Goal: Answer question/provide support: Share knowledge or assist other users

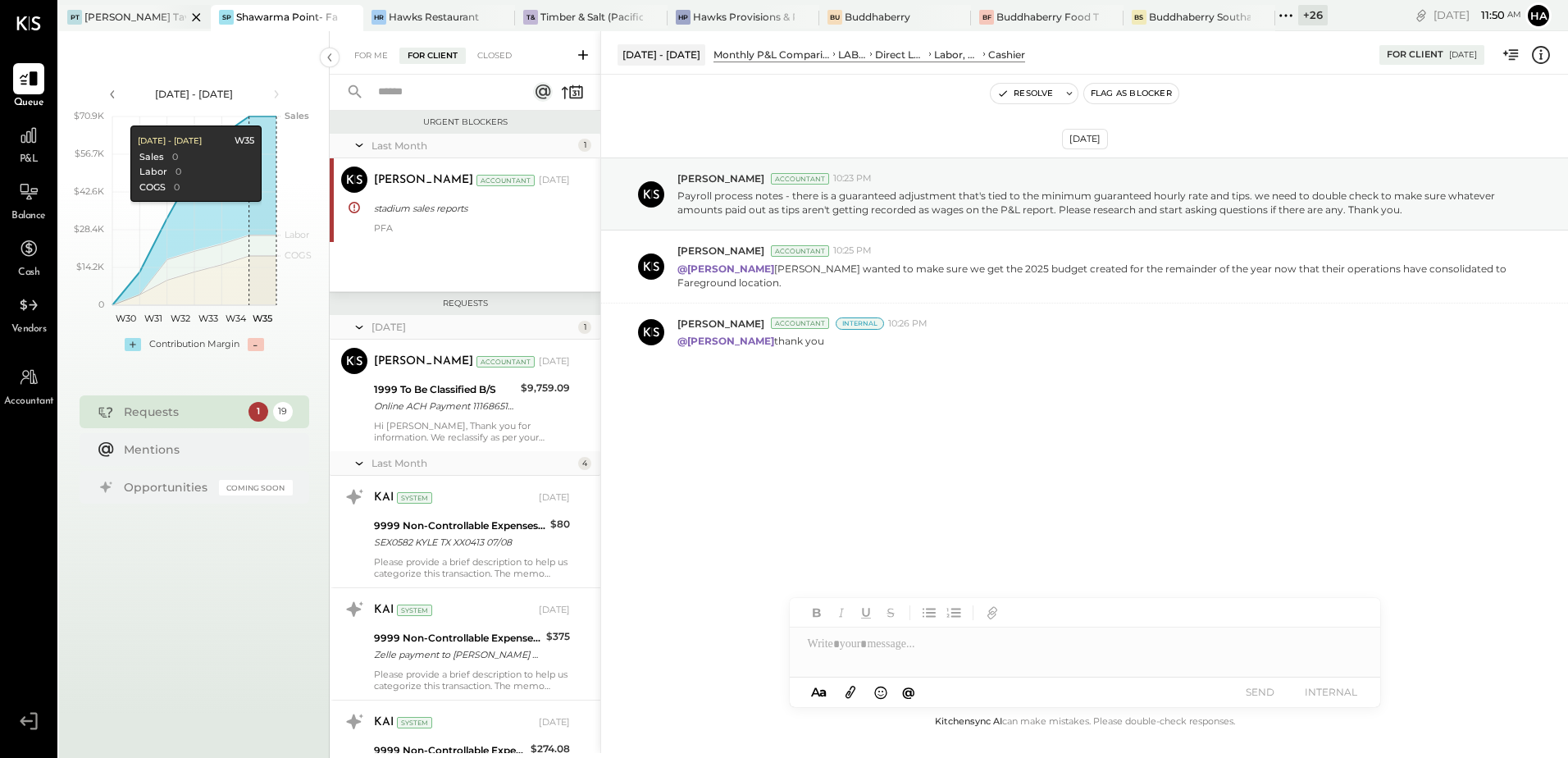
scroll to position [946, 0]
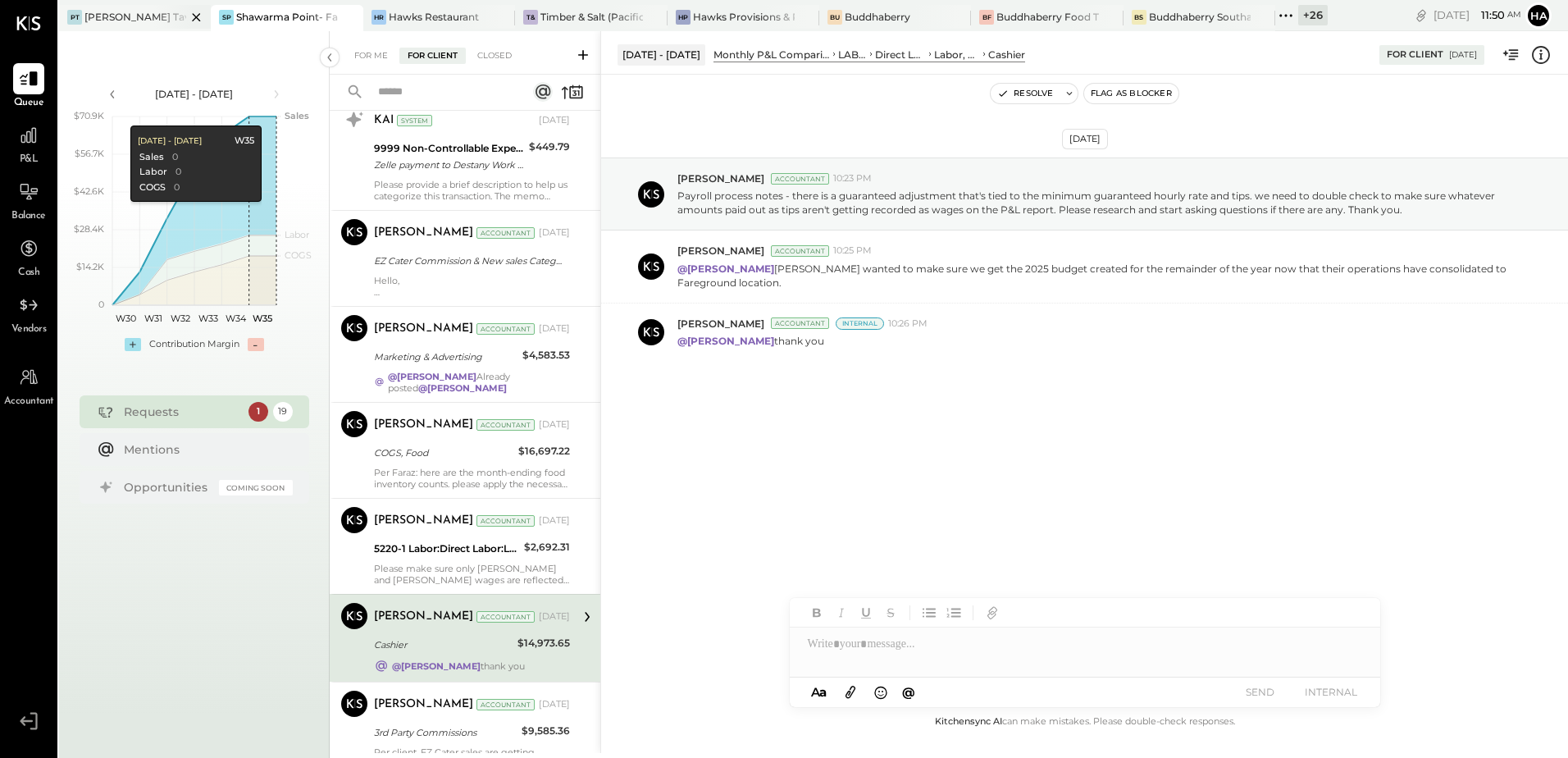
click at [137, 20] on div "[PERSON_NAME] Tavern" at bounding box center [136, 17] width 101 height 14
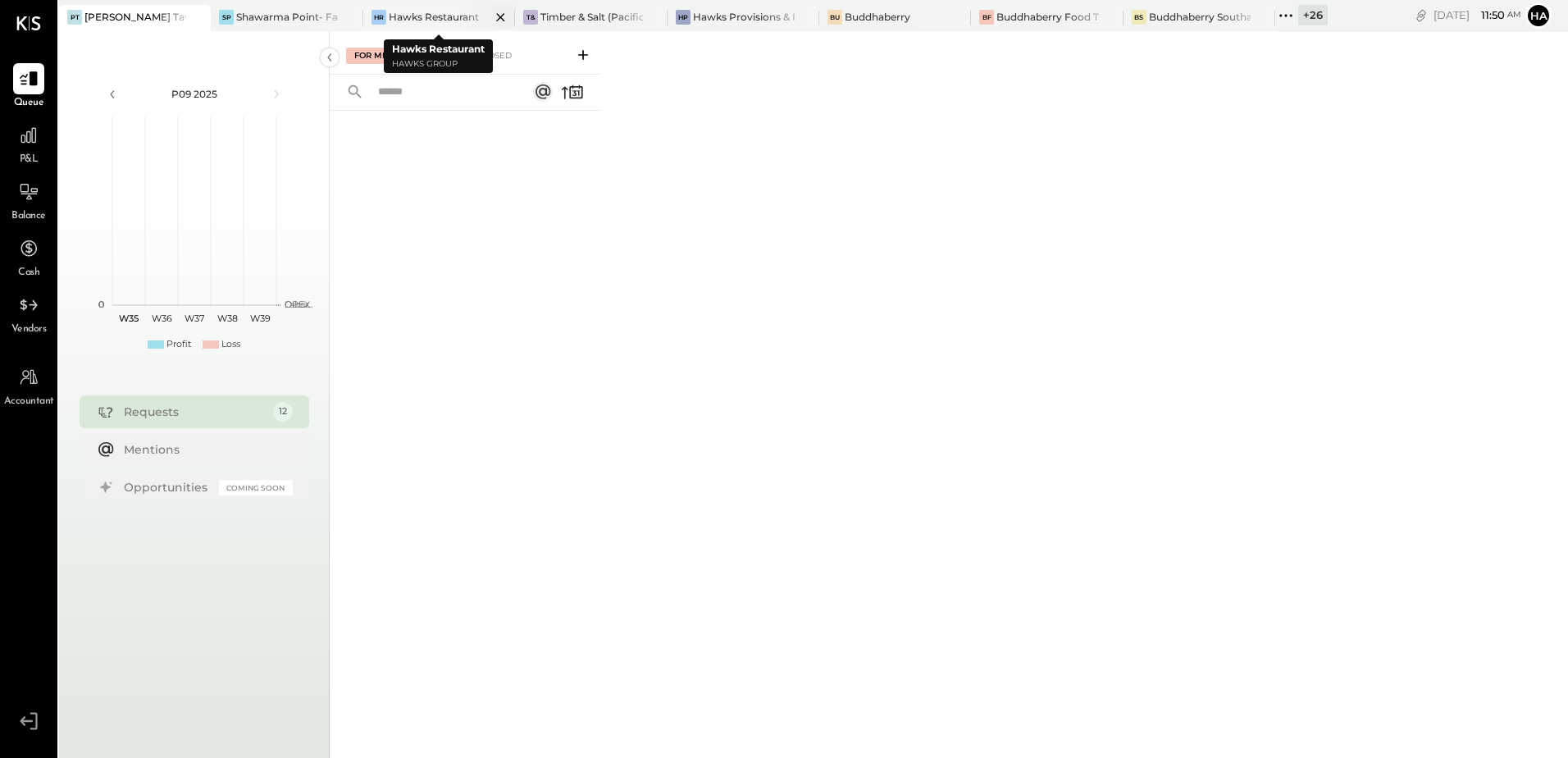
click at [433, 15] on div "Hawks Restaurant" at bounding box center [433, 17] width 90 height 14
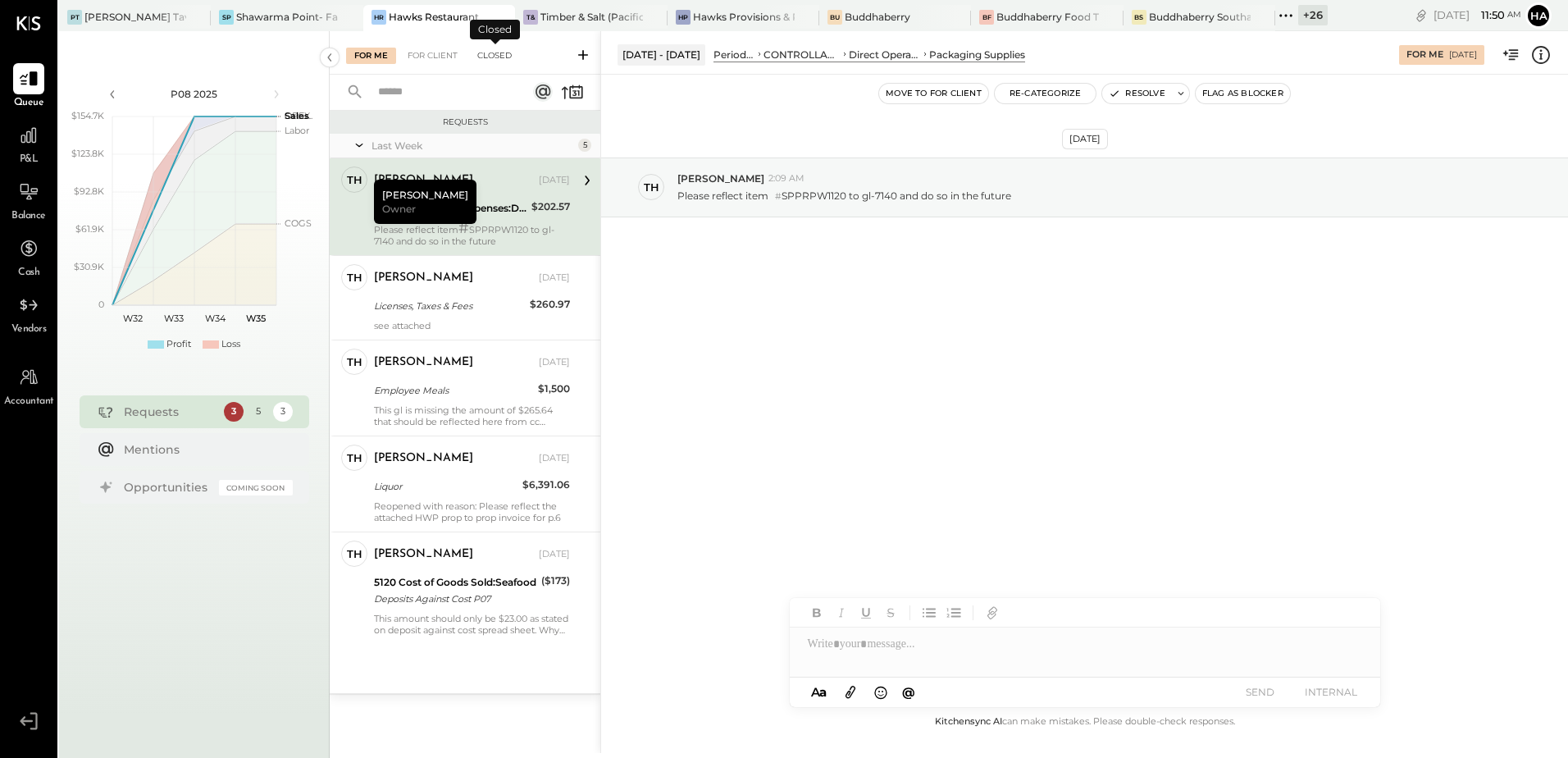
click at [492, 54] on div "Closed" at bounding box center [495, 56] width 51 height 17
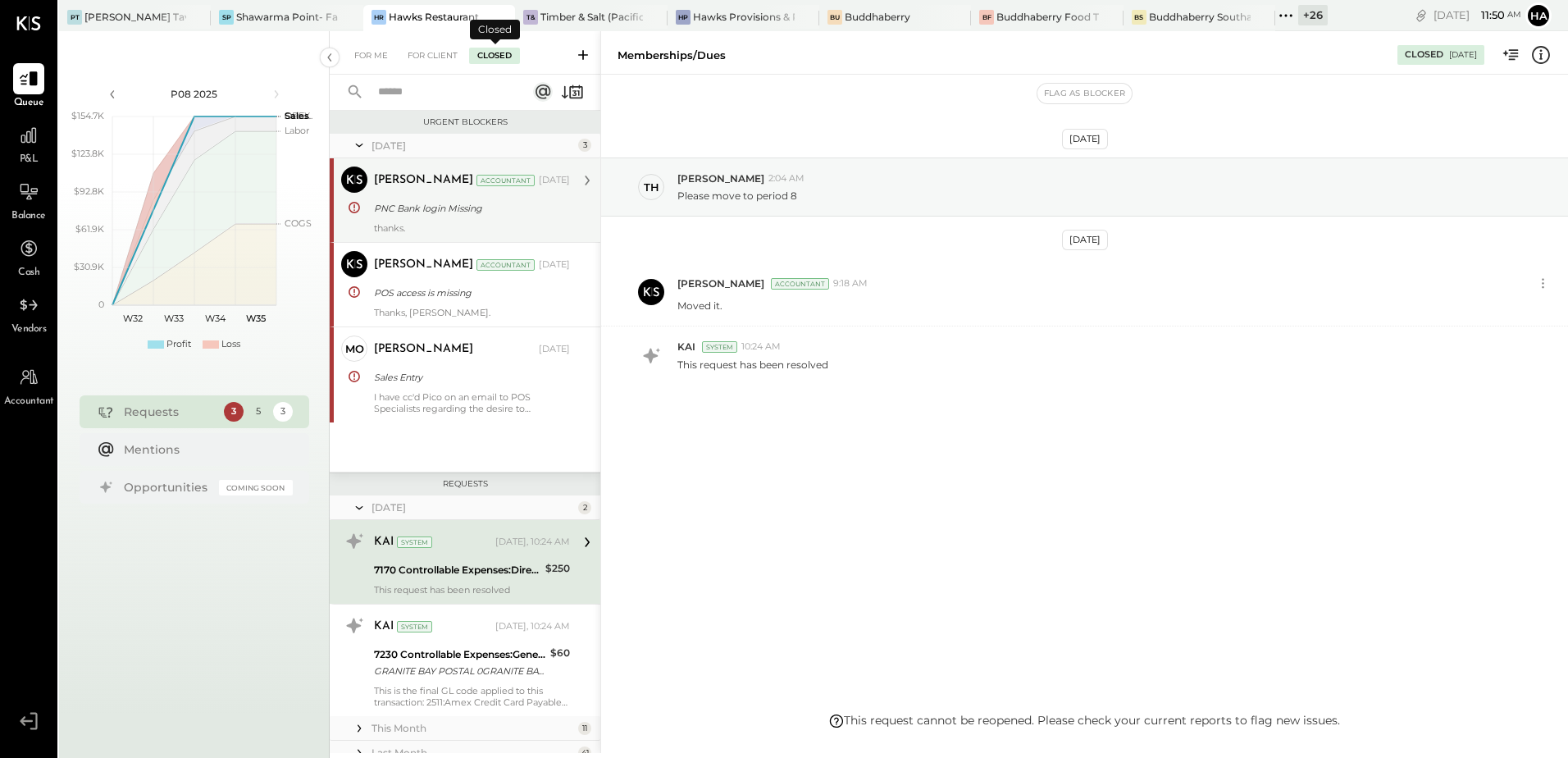
scroll to position [129, 0]
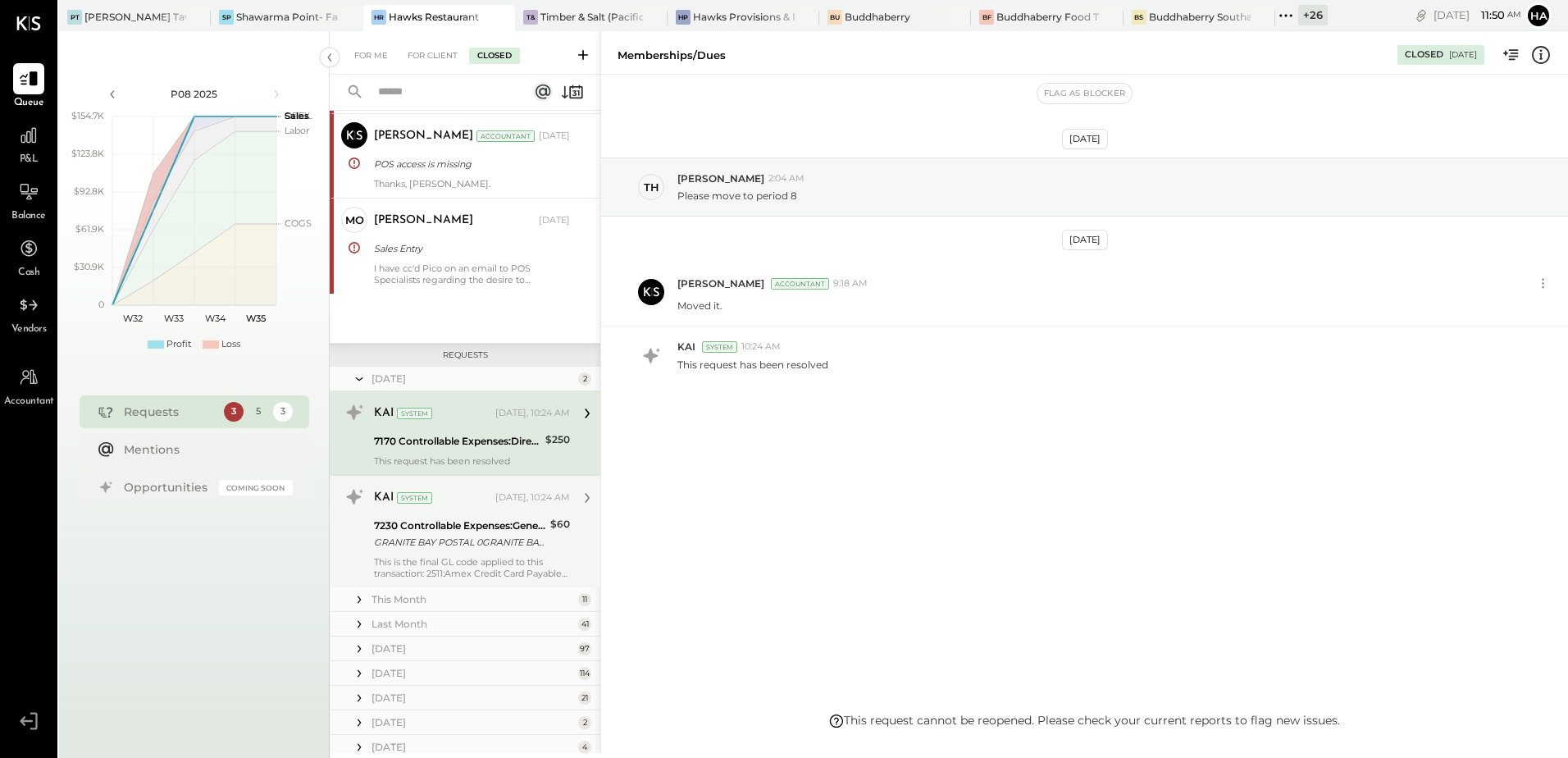
click at [465, 530] on div "7230 Controllable Expenses:General & Administrative Expenses:Postage/Messenger" at bounding box center [460, 525] width 172 height 17
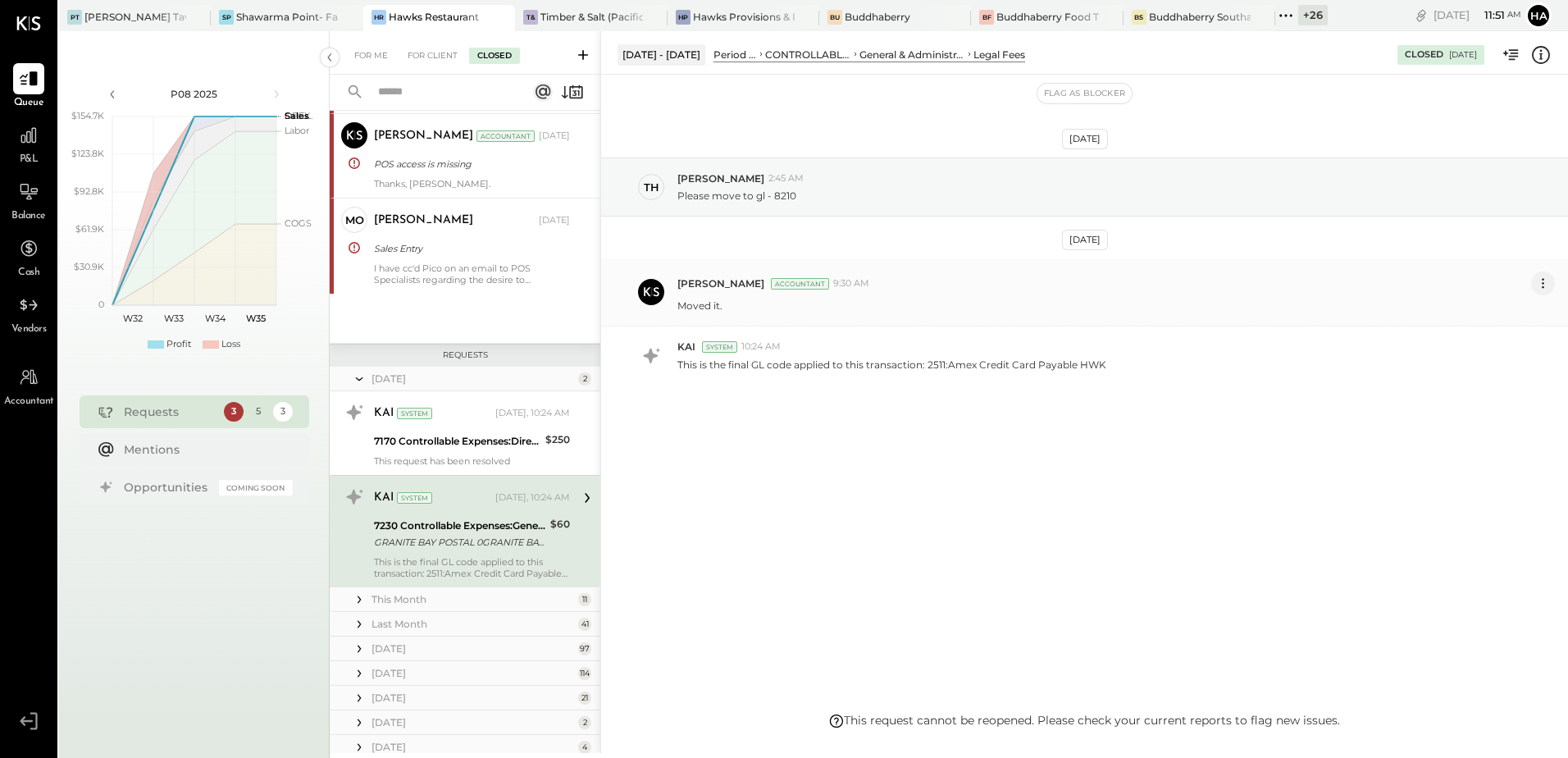
click at [1547, 283] on icon at bounding box center [1544, 284] width 18 height 18
click at [1511, 309] on button "Edit Message" at bounding box center [1499, 311] width 110 height 27
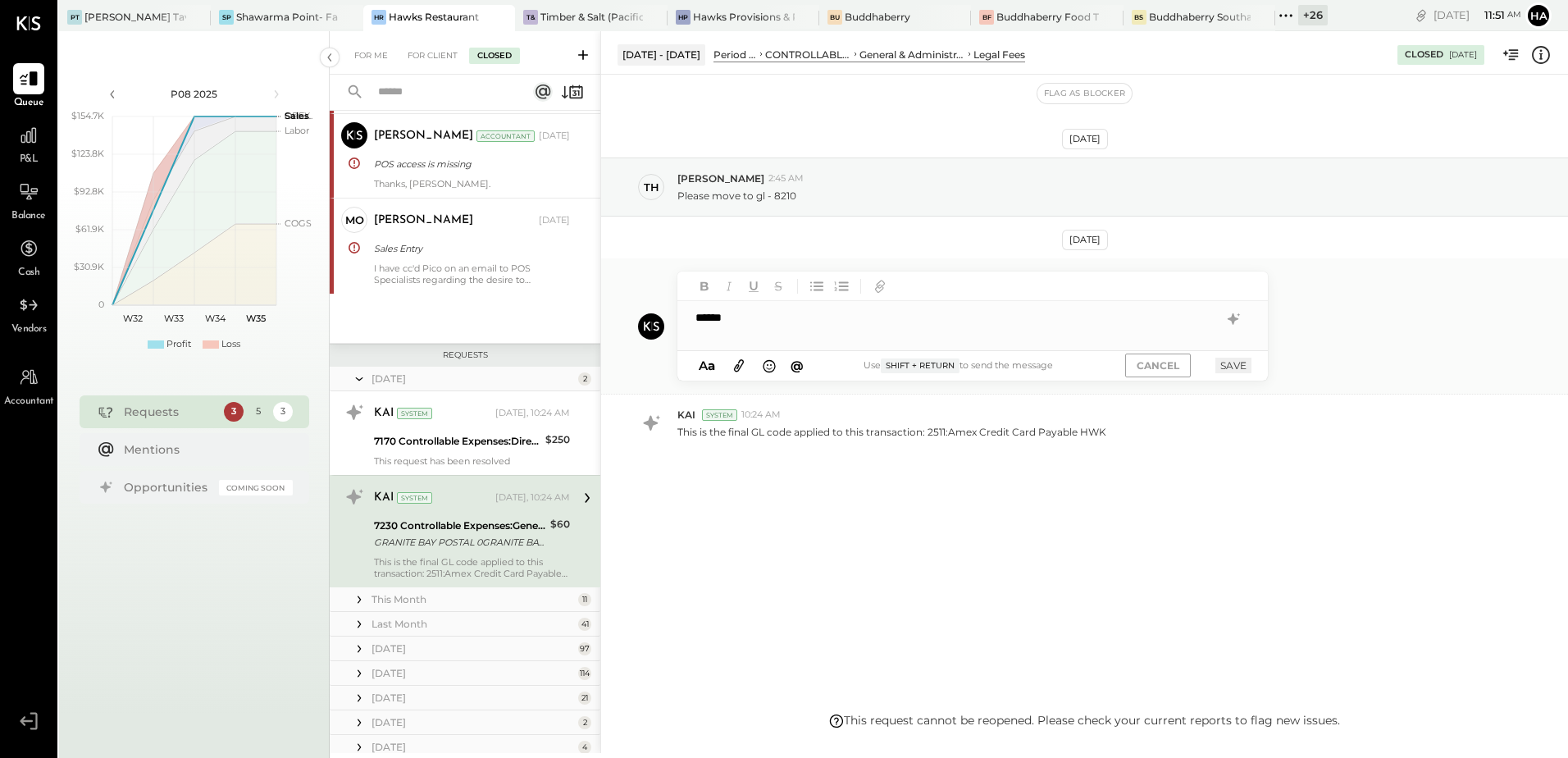
click at [1232, 364] on button "SAVE" at bounding box center [1233, 365] width 36 height 16
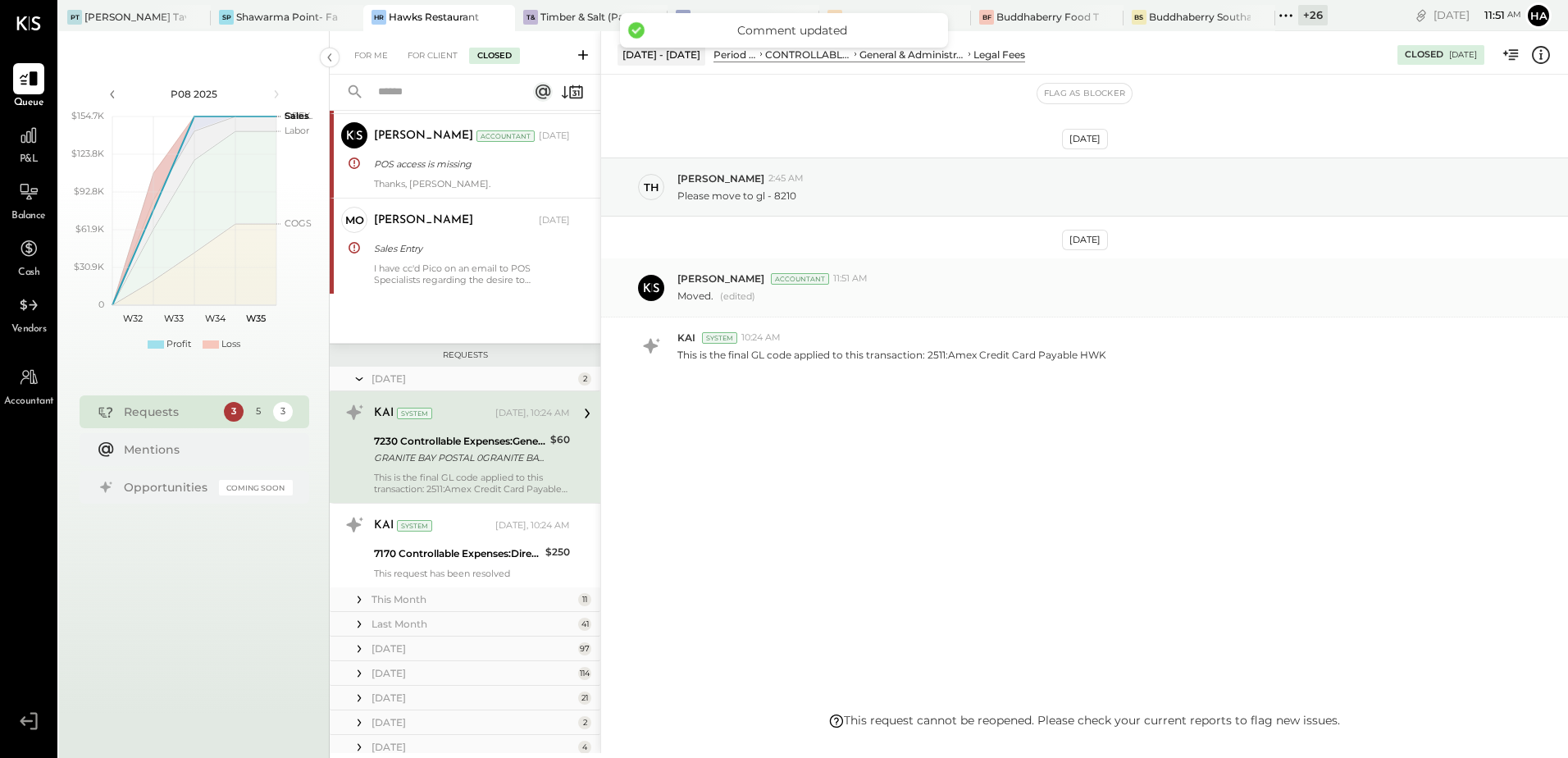
scroll to position [142, 0]
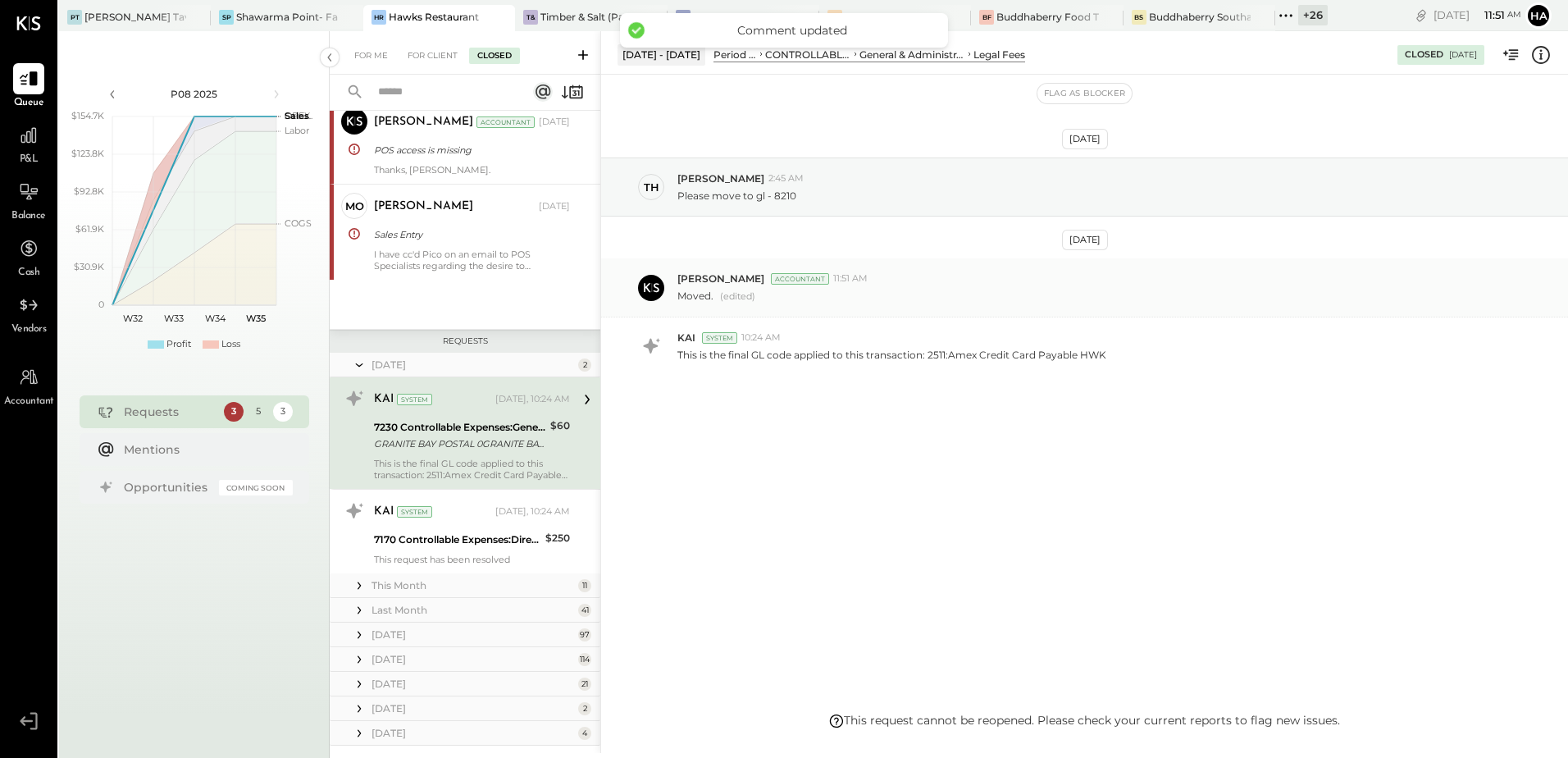
click at [454, 442] on div "GRANITE BAY POSTAL 0GRANITE BAY CA XXXX2007" at bounding box center [460, 443] width 172 height 17
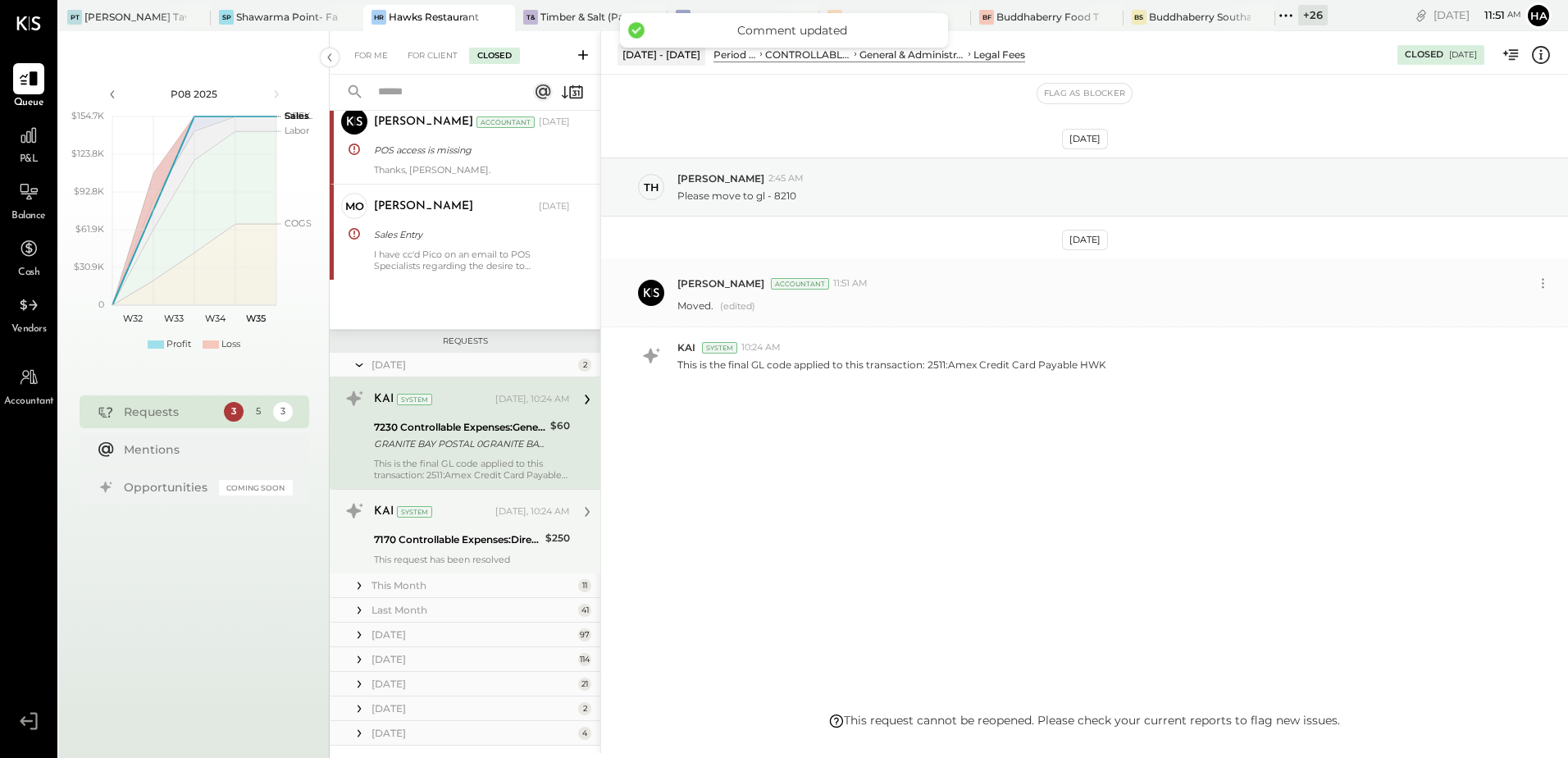
click at [456, 517] on div "KAI System" at bounding box center [432, 511] width 118 height 17
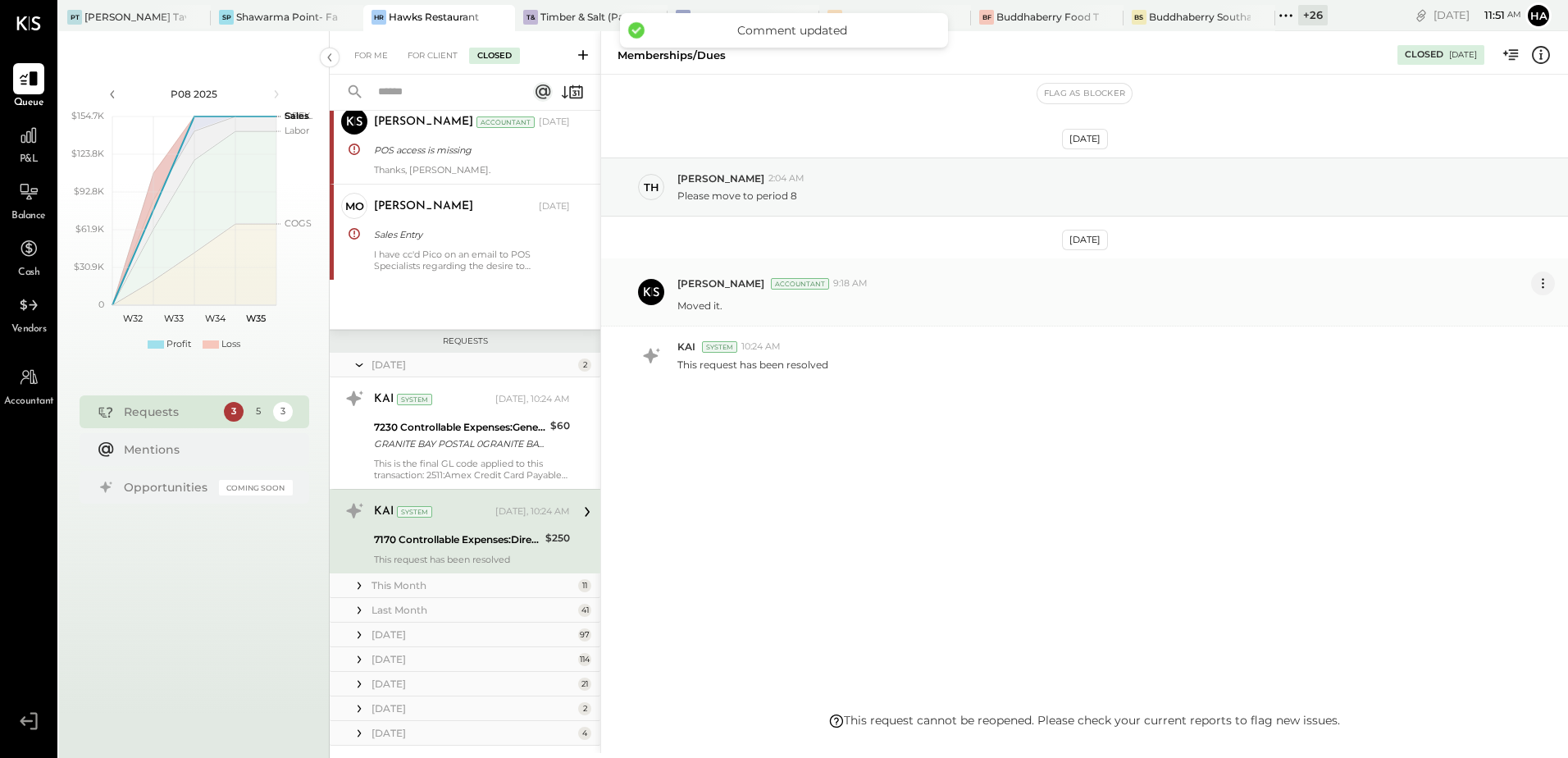
click at [1550, 287] on icon at bounding box center [1544, 284] width 18 height 18
click at [1501, 313] on button "Edit Message" at bounding box center [1499, 311] width 110 height 27
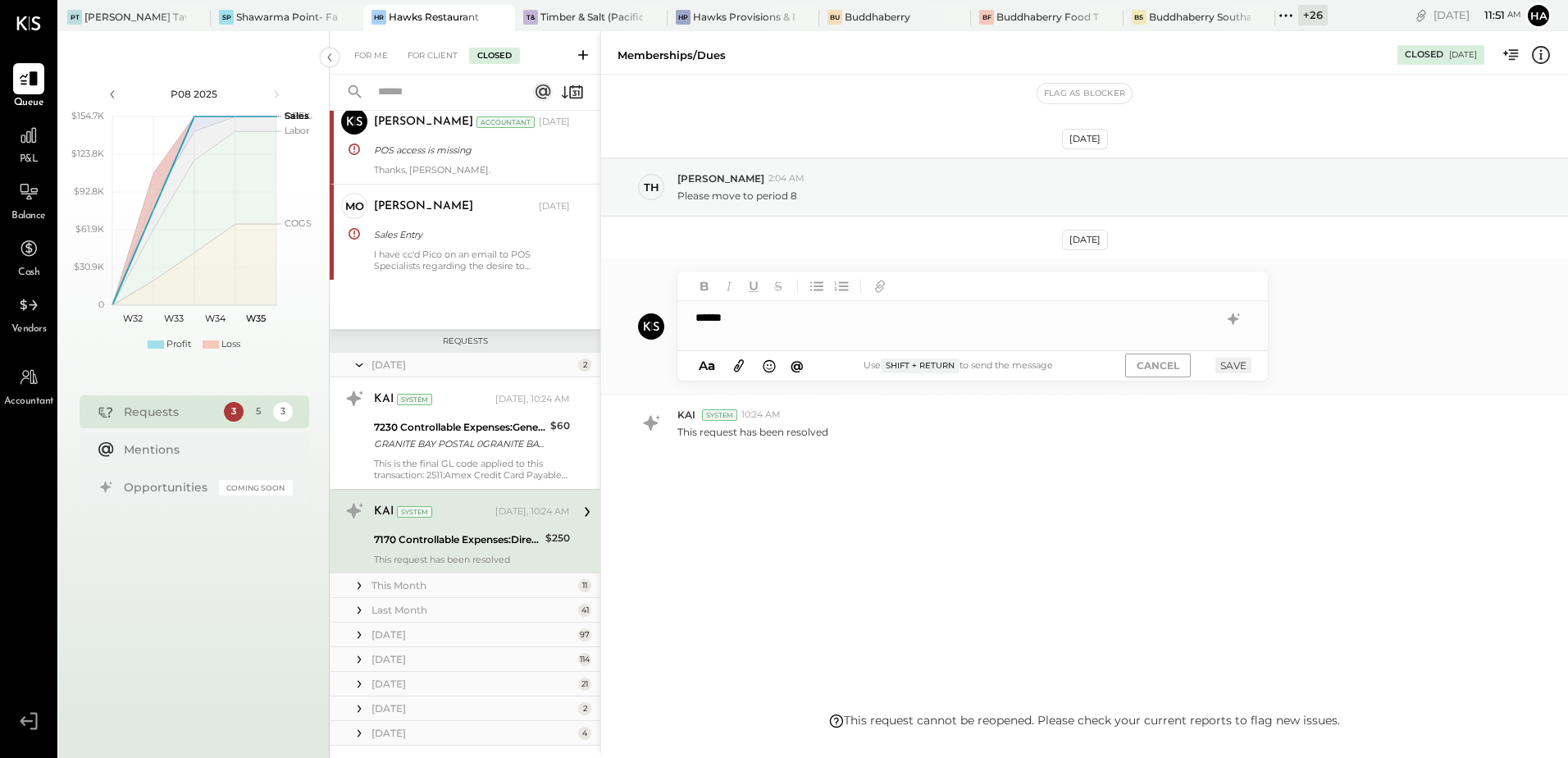
click at [1237, 361] on button "SAVE" at bounding box center [1233, 365] width 36 height 16
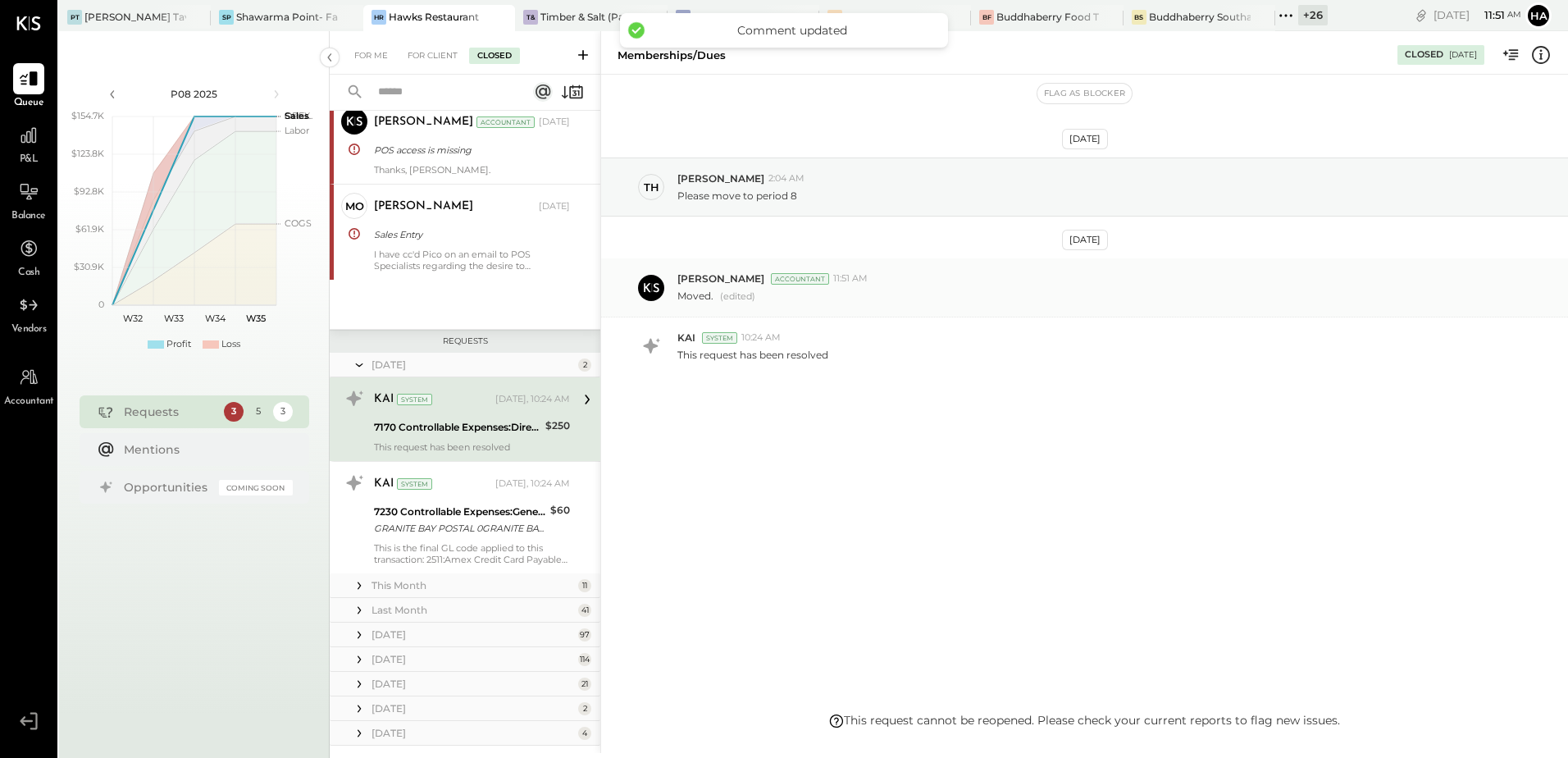
scroll to position [129, 0]
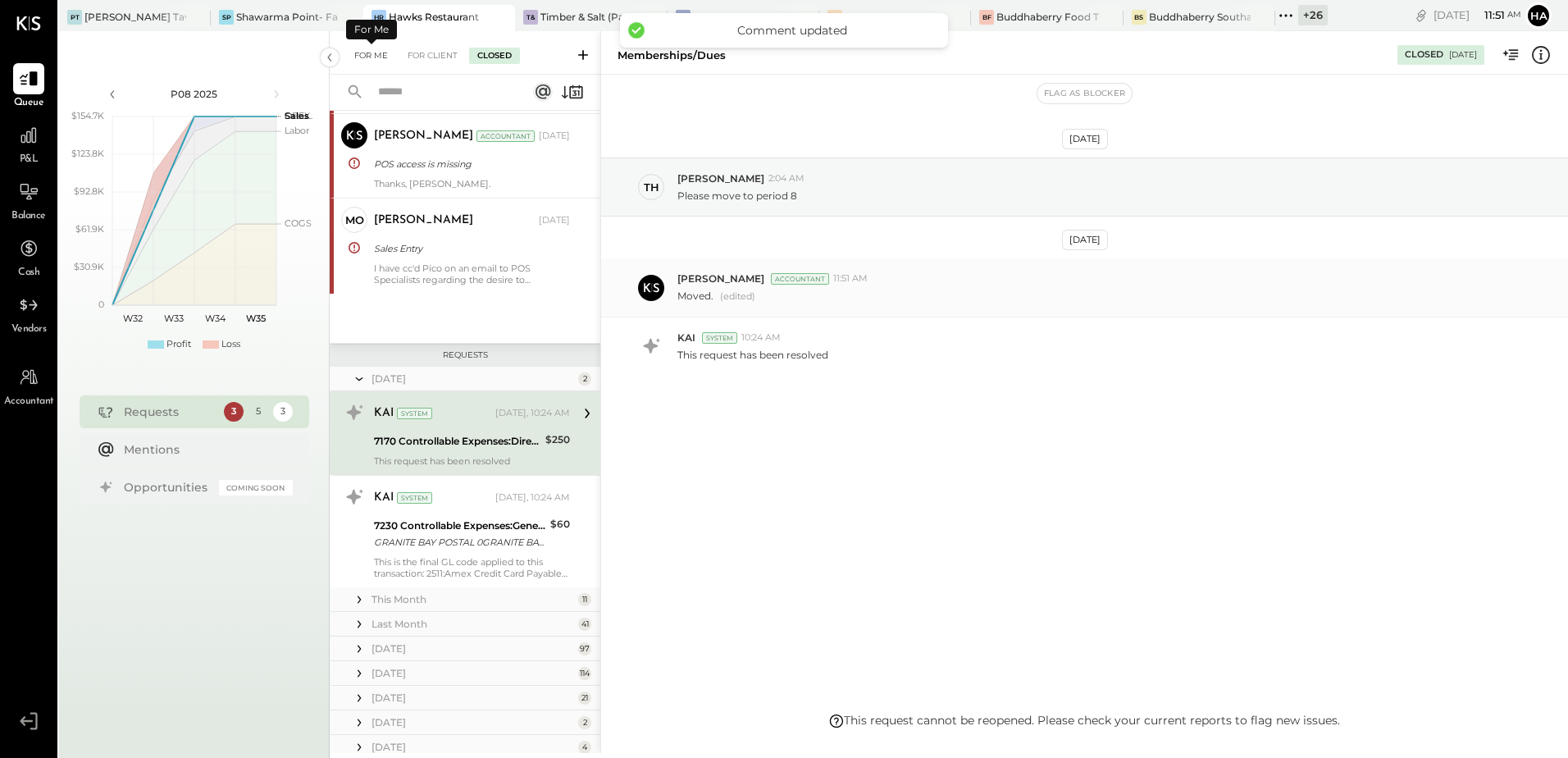
click at [383, 53] on div "For Me" at bounding box center [371, 56] width 50 height 17
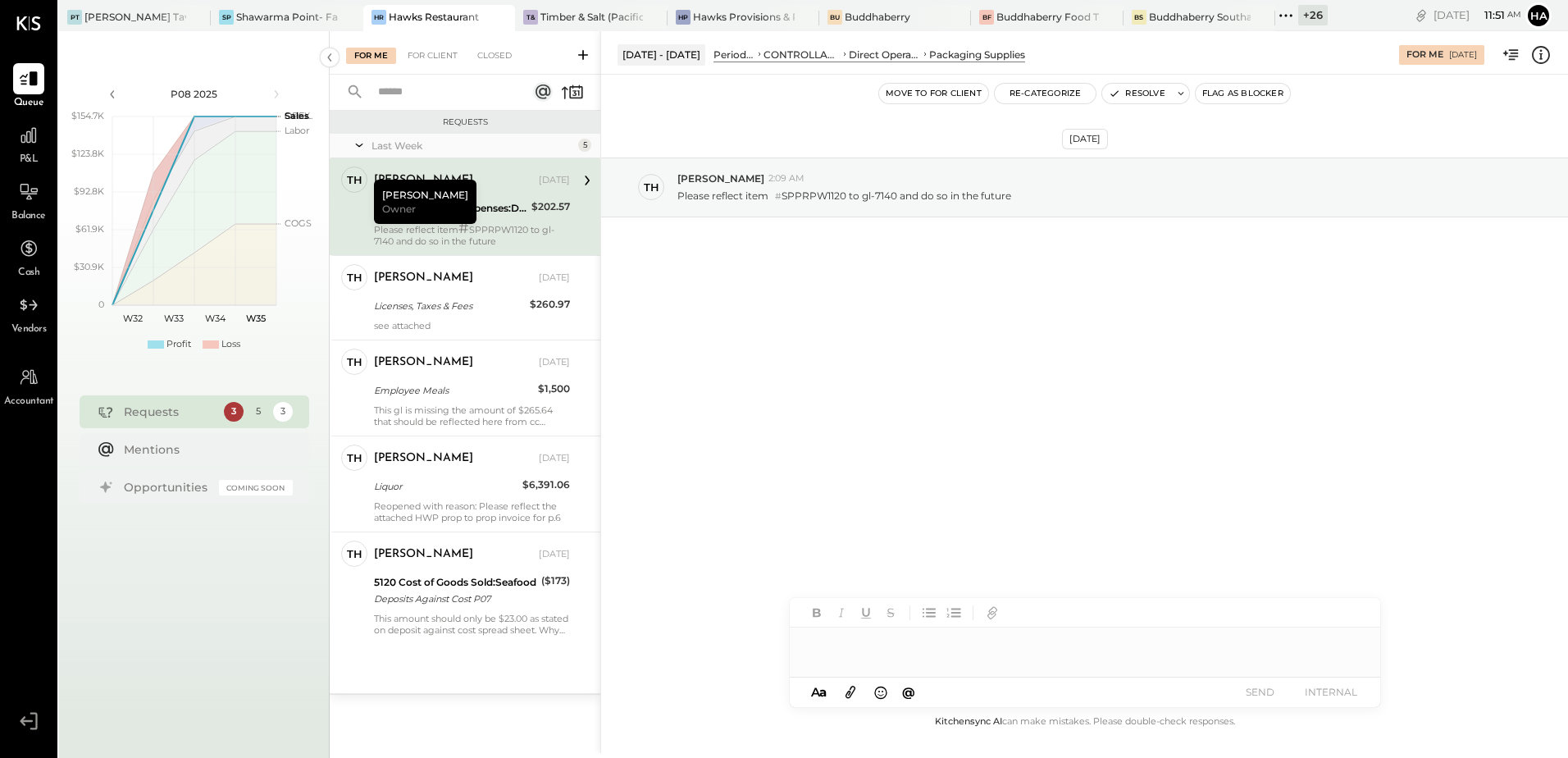
click at [506, 185] on div "[PERSON_NAME]" at bounding box center [455, 180] width 162 height 17
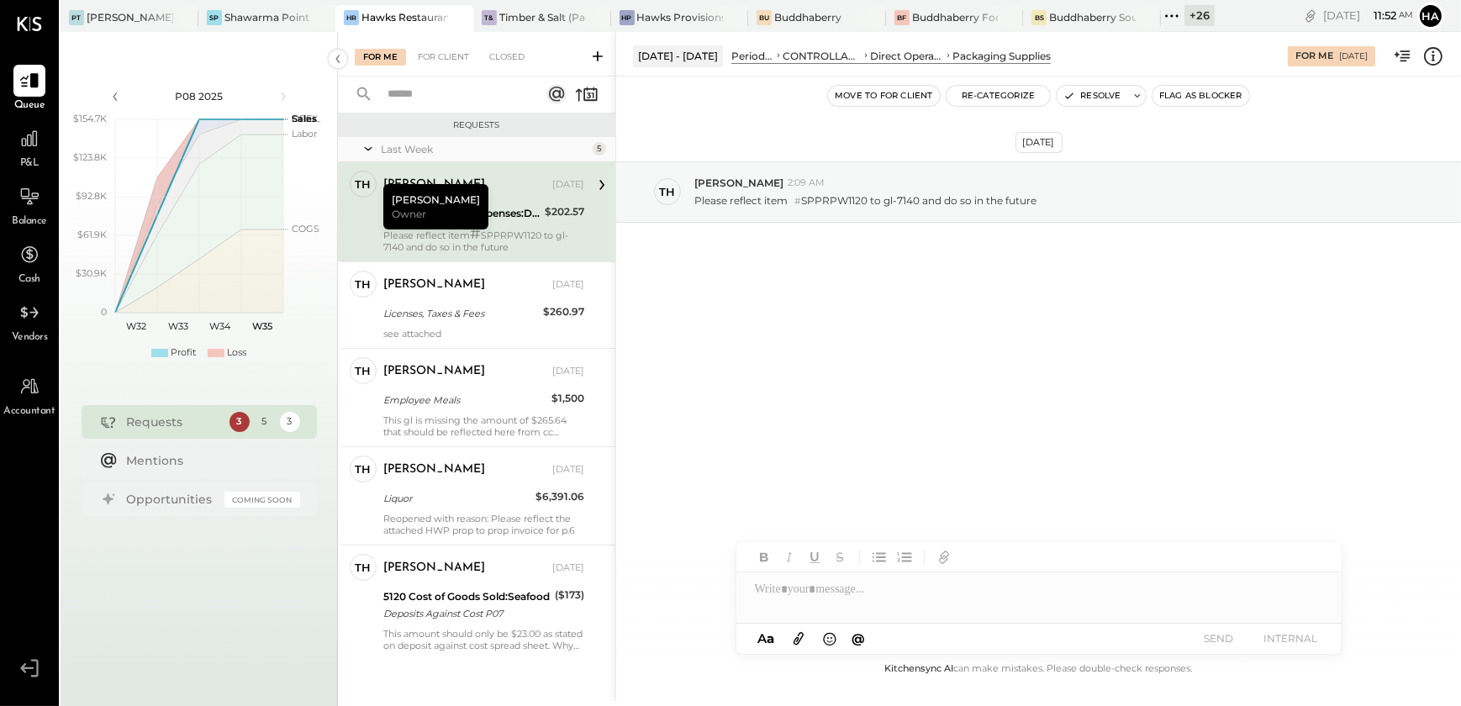
click at [1429, 55] on icon at bounding box center [1433, 56] width 22 height 22
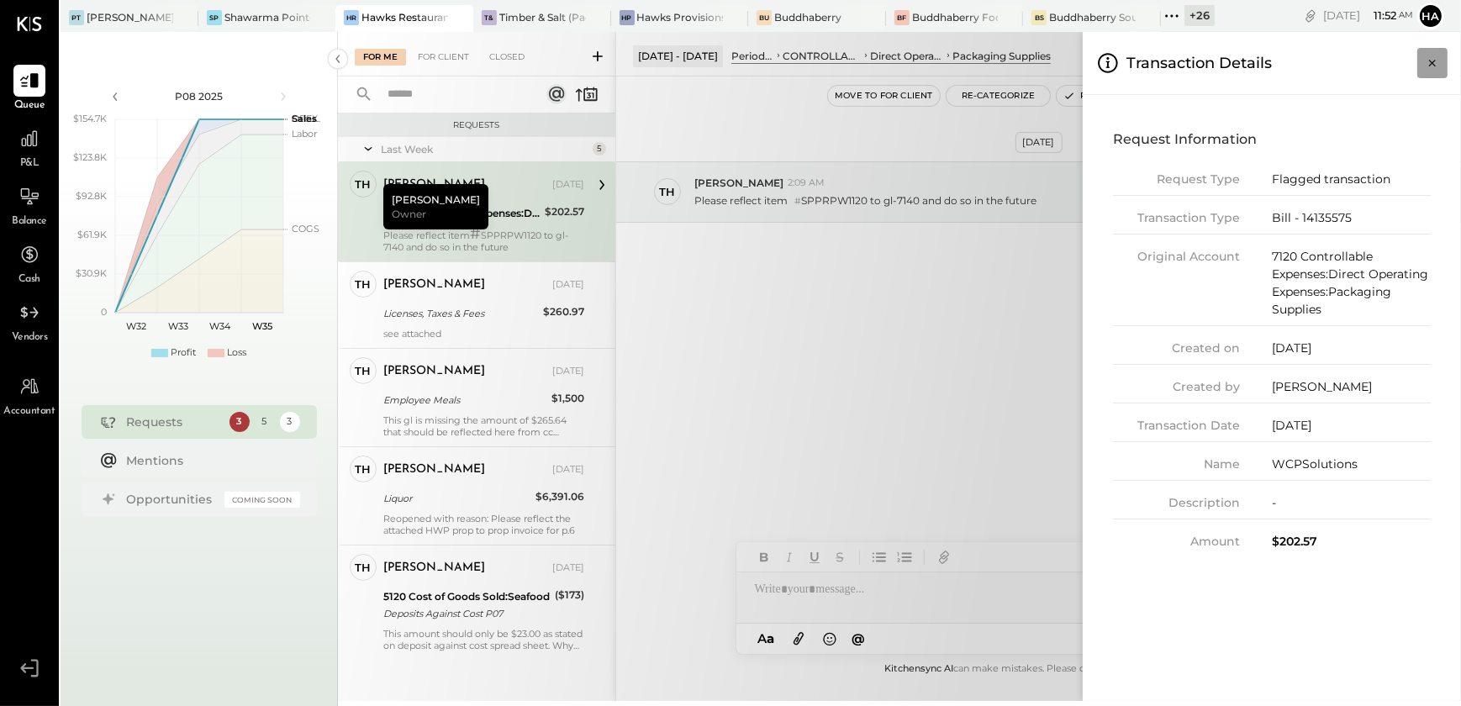
click at [1444, 49] on button "Close panel" at bounding box center [1432, 63] width 30 height 30
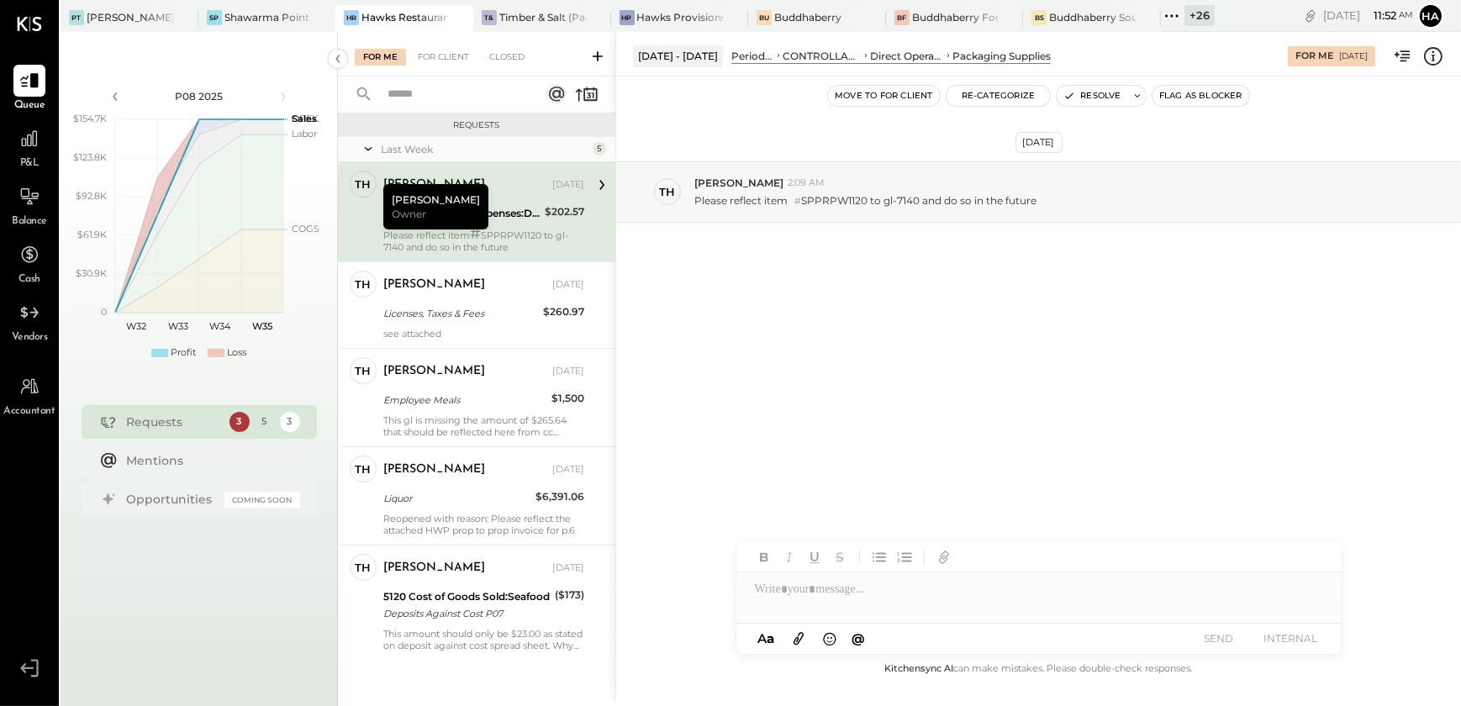
click at [1433, 59] on icon at bounding box center [1433, 55] width 3 height 10
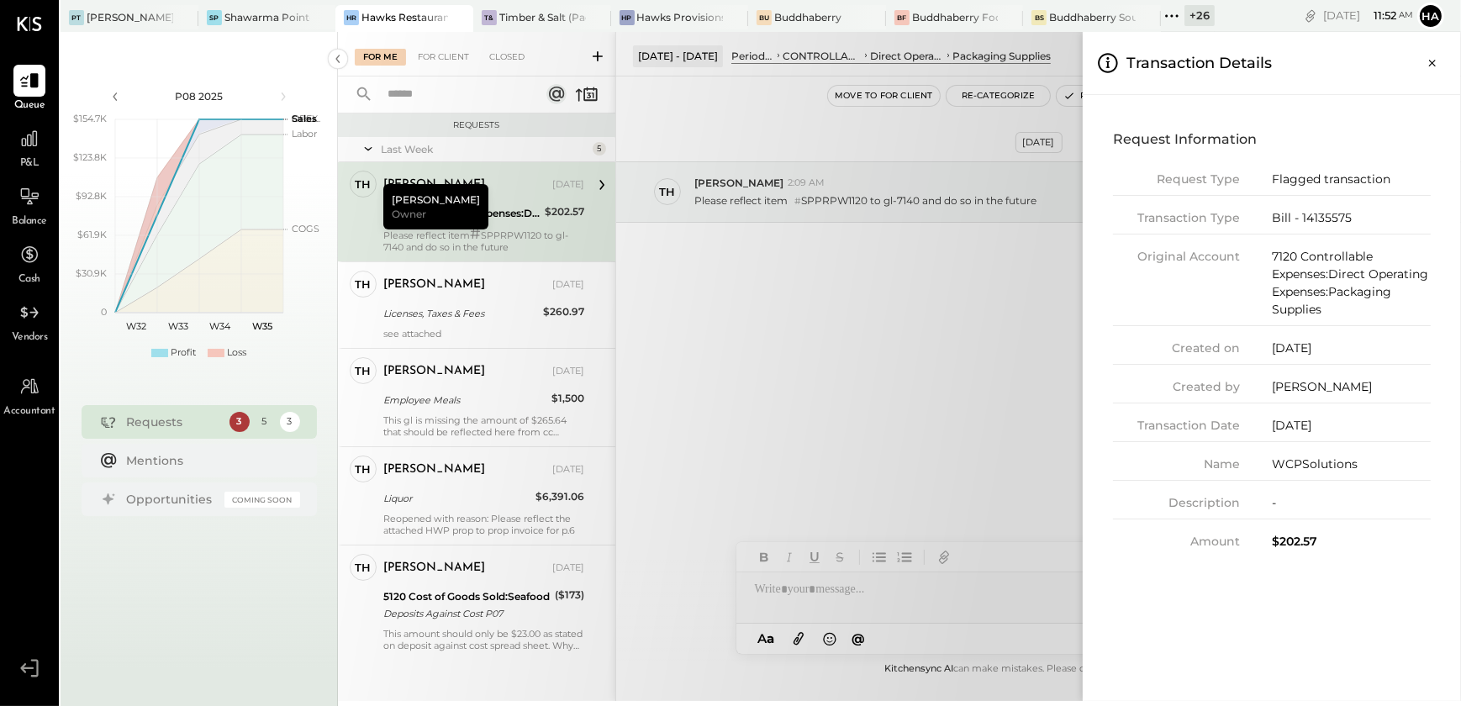
click at [1328, 220] on div "Bill - 14135575" at bounding box center [1351, 218] width 159 height 18
copy div "14135575"
drag, startPoint x: 739, startPoint y: 397, endPoint x: 739, endPoint y: 317, distance: 79.9
click at [739, 397] on div "For Me For Client Closed Requests Last Week 5 Th [PERSON_NAME] Owner [PERSON_NA…" at bounding box center [899, 366] width 1123 height 669
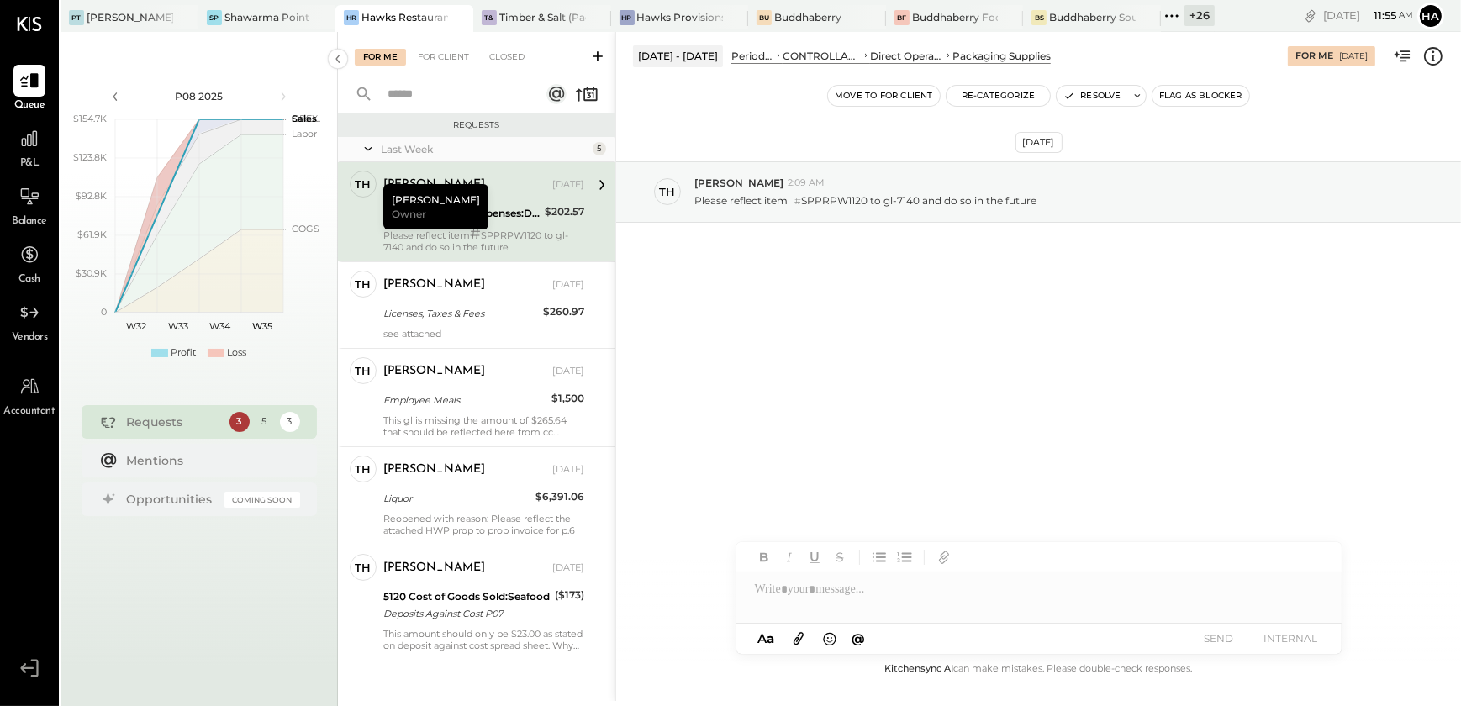
click at [849, 598] on div at bounding box center [1038, 589] width 605 height 34
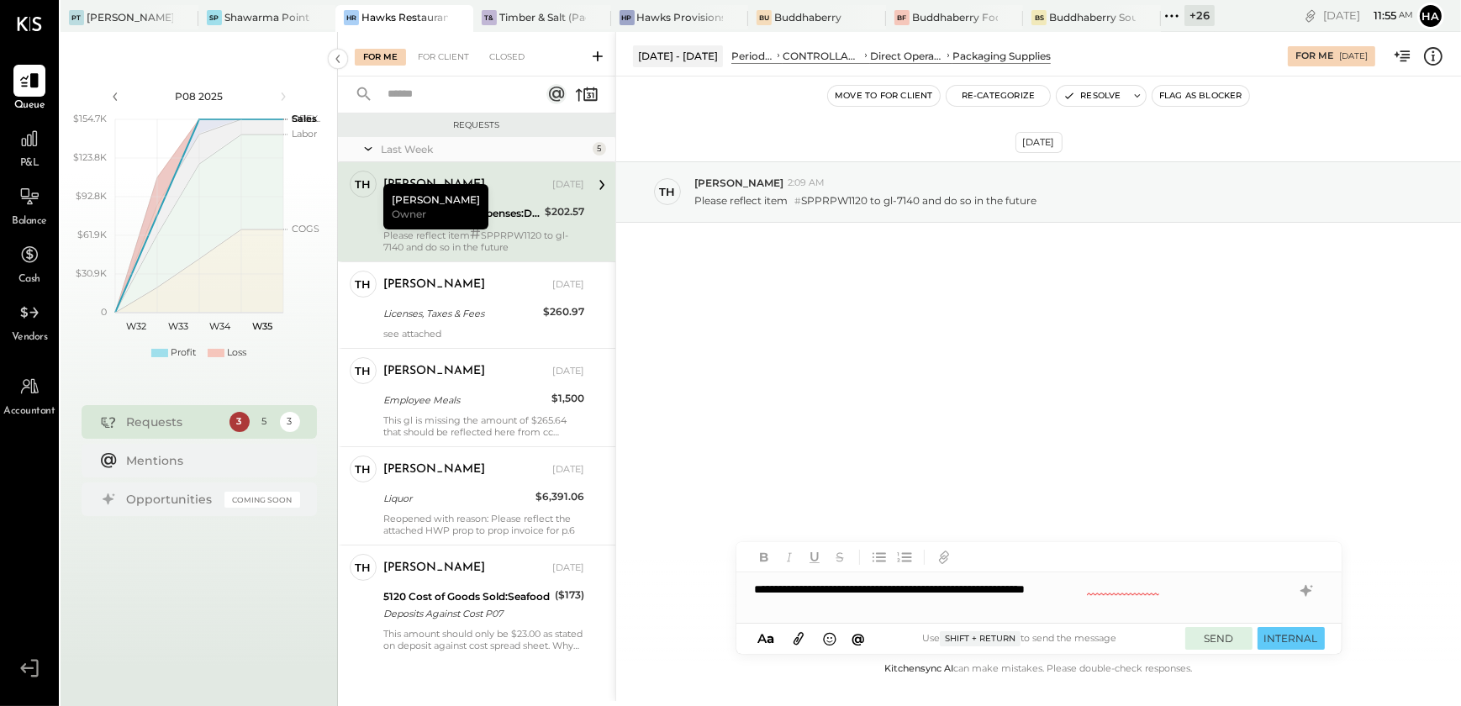
click at [1210, 637] on button "SEND" at bounding box center [1218, 638] width 67 height 23
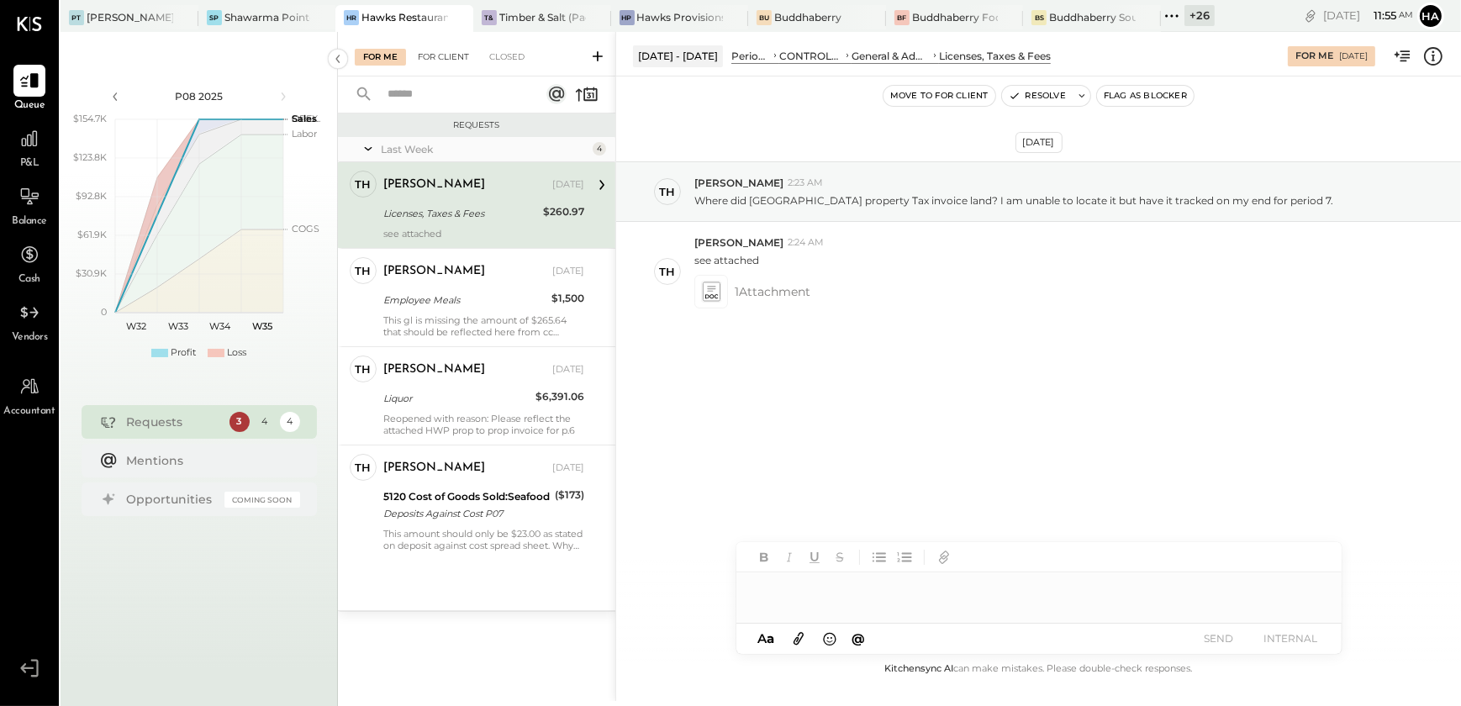
click at [451, 55] on div "For Client" at bounding box center [443, 57] width 68 height 17
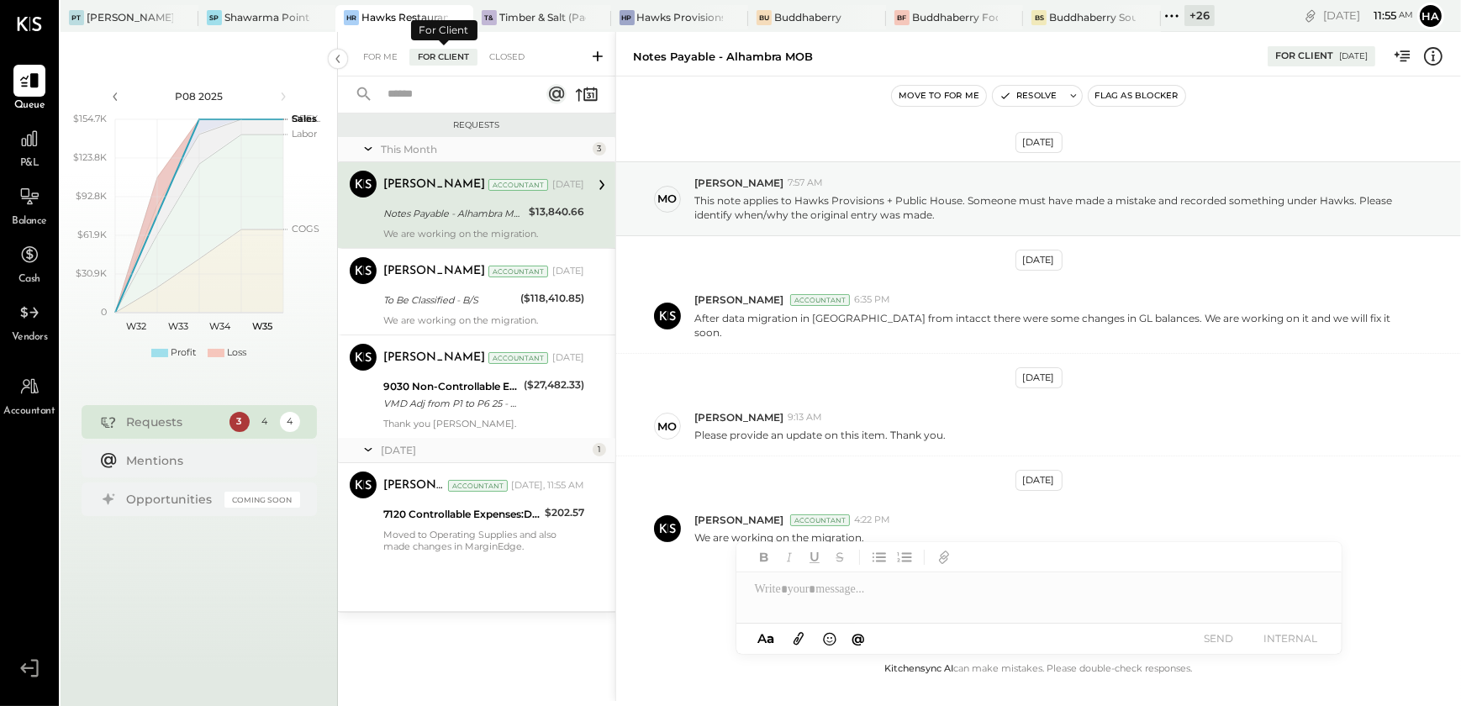
scroll to position [10, 0]
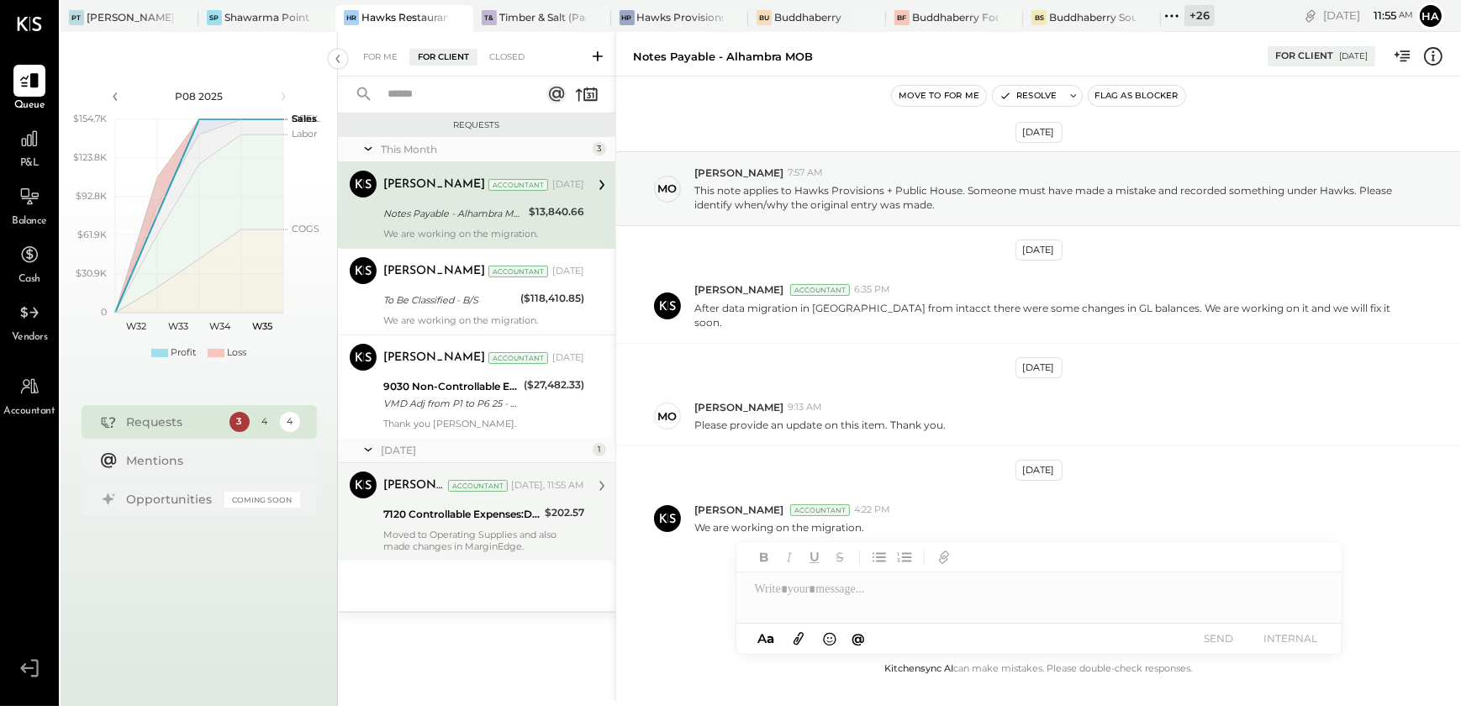
click at [446, 508] on div "7120 Controllable Expenses:Direct Operating Expenses:Packaging Supplies" at bounding box center [461, 514] width 156 height 17
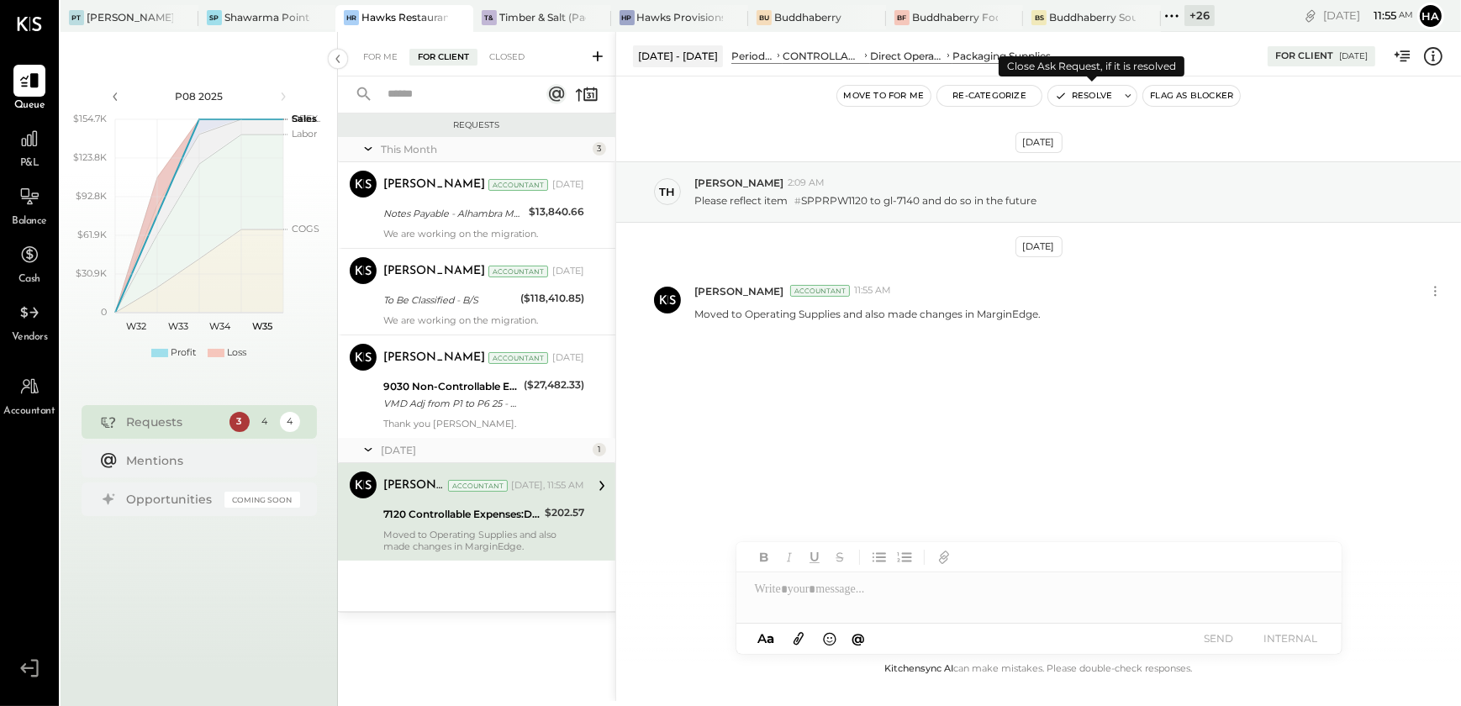
click at [1075, 94] on button "Resolve" at bounding box center [1083, 96] width 71 height 20
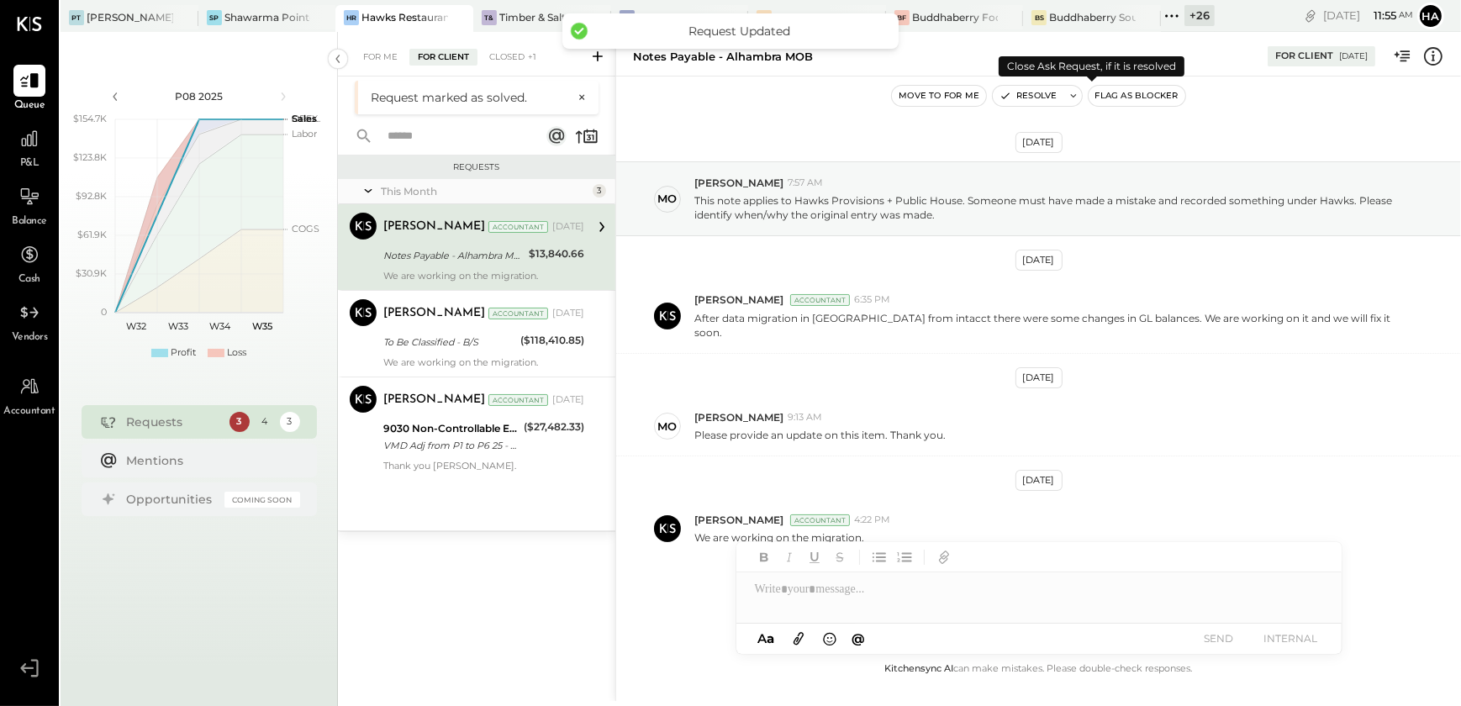
scroll to position [10, 0]
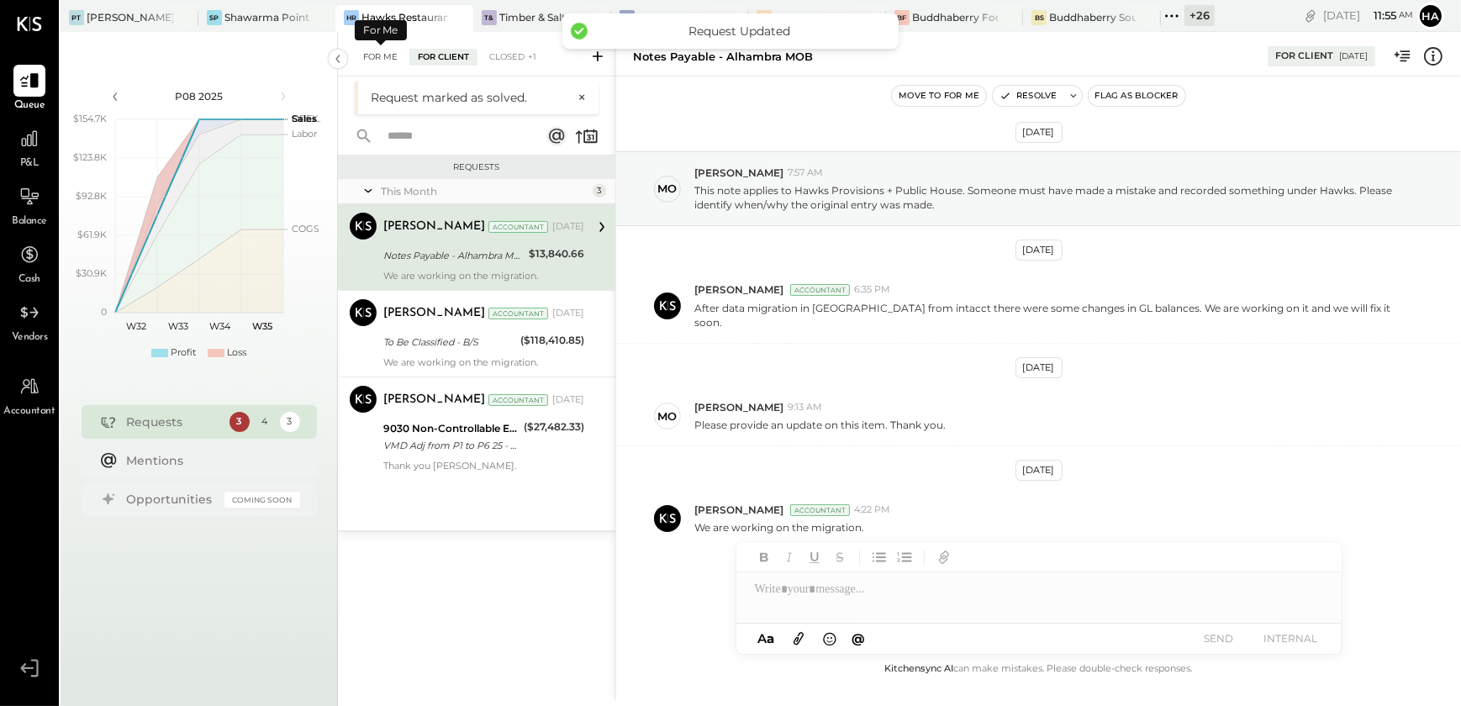
click at [388, 58] on div "For Me" at bounding box center [380, 57] width 51 height 17
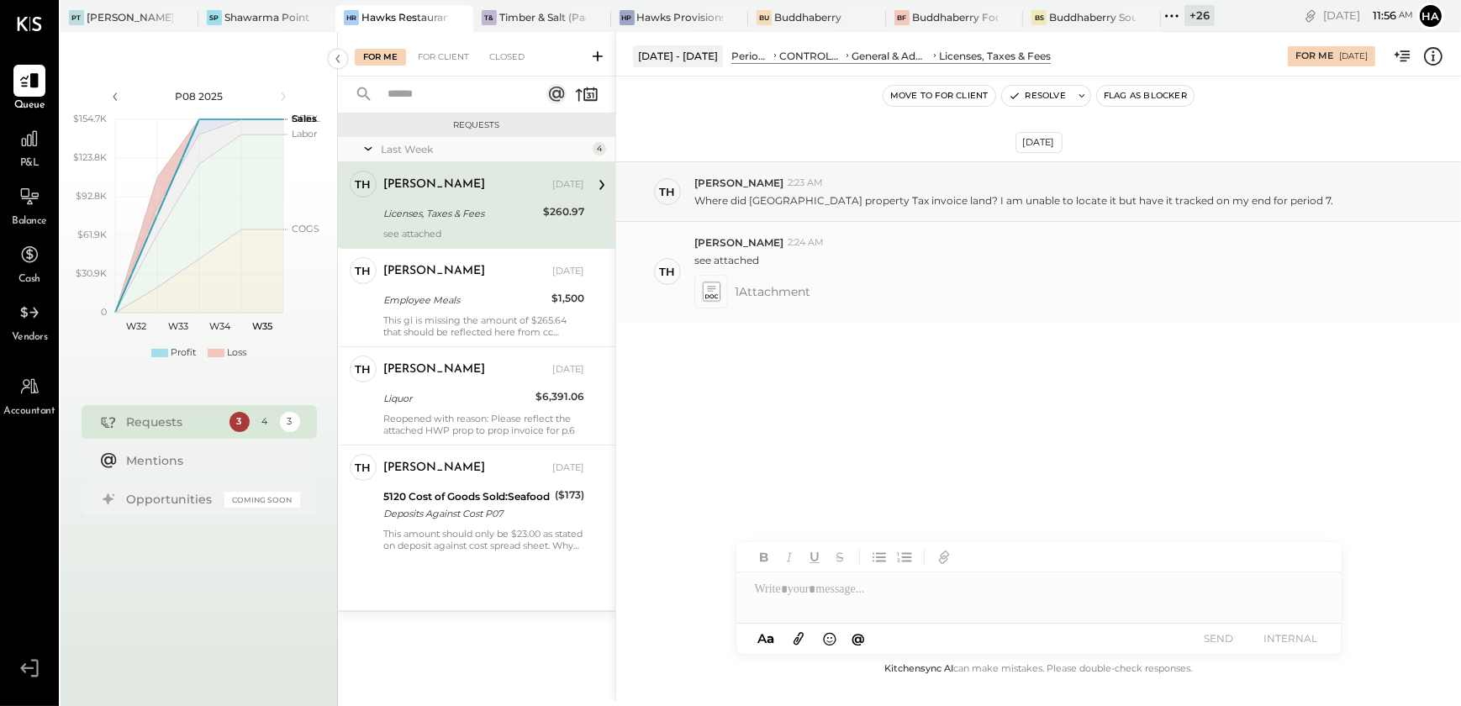
click at [714, 286] on icon at bounding box center [711, 291] width 18 height 19
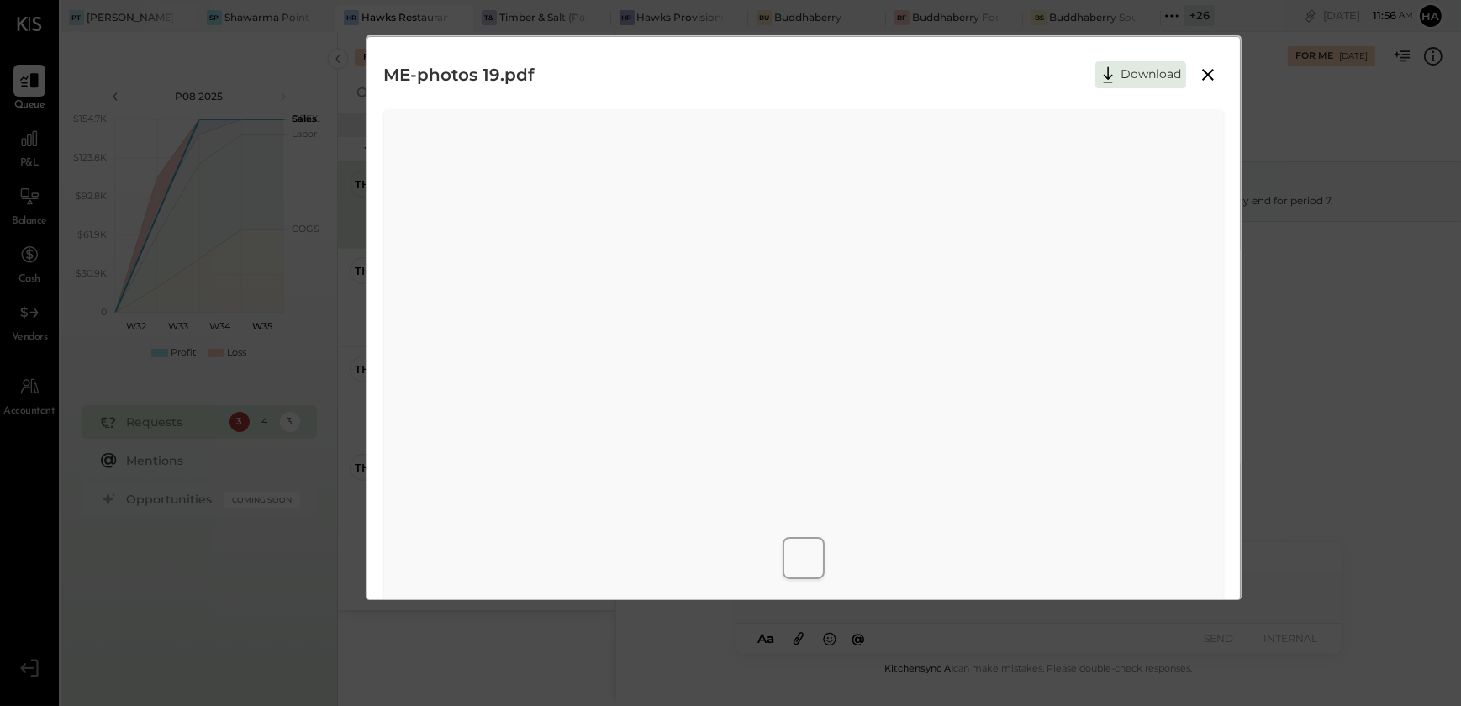
click at [1205, 71] on icon at bounding box center [1208, 75] width 20 height 20
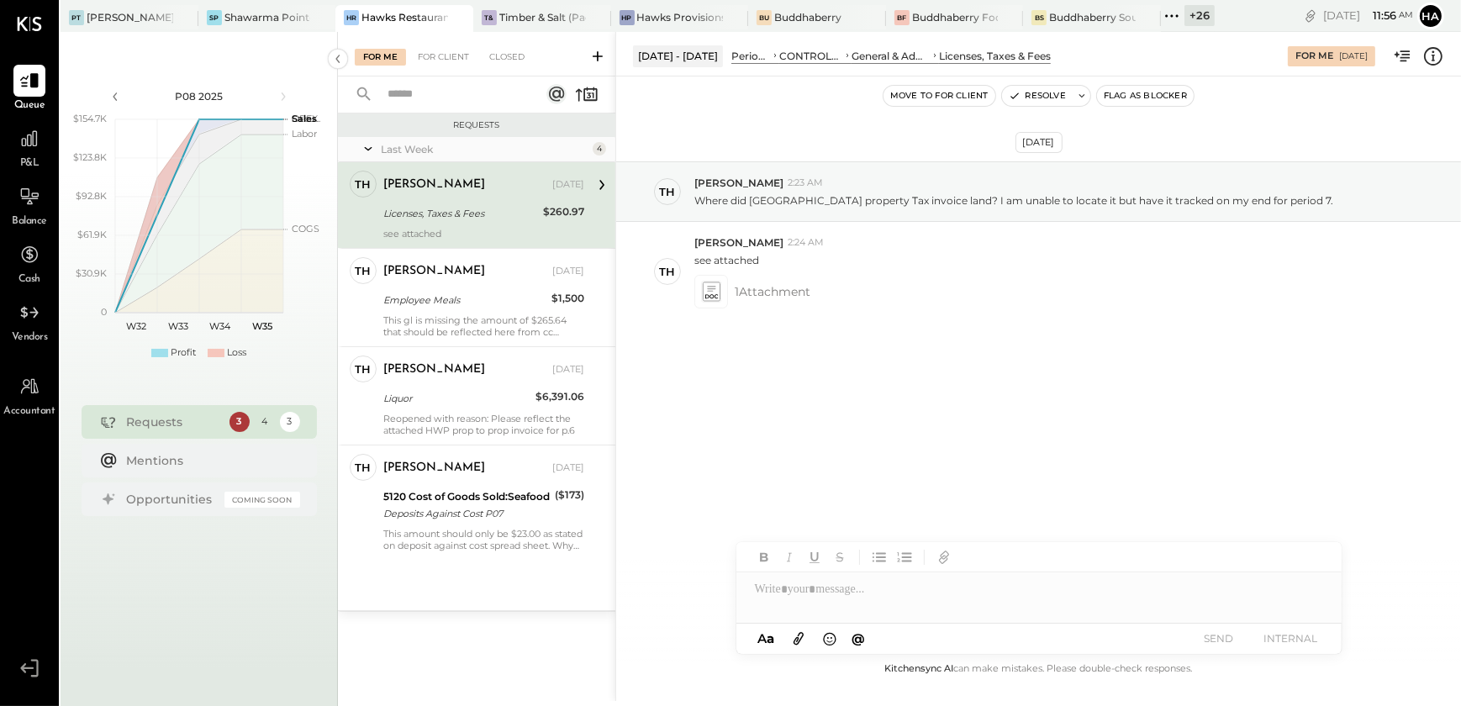
click at [825, 588] on div at bounding box center [1038, 589] width 605 height 34
click at [991, 594] on div at bounding box center [1038, 589] width 605 height 34
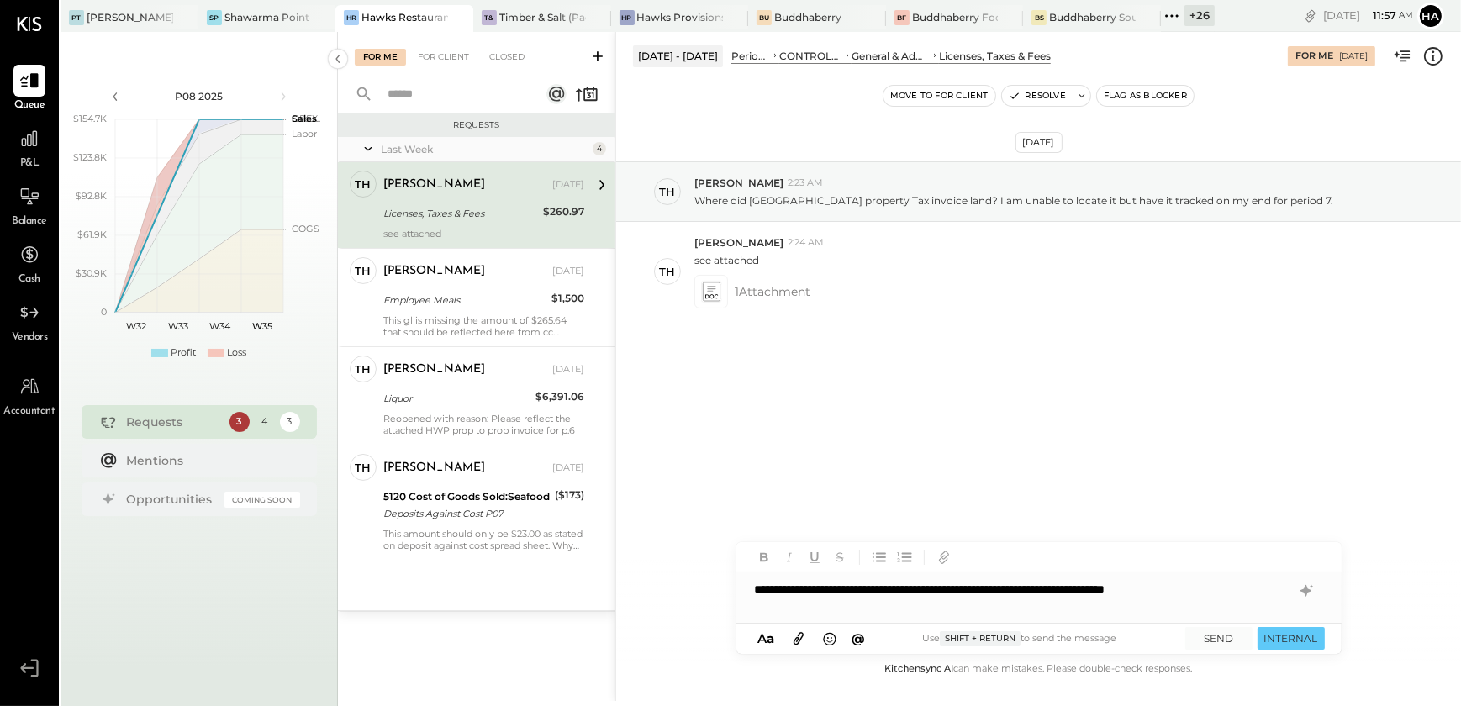
click at [1202, 593] on div "**********" at bounding box center [1038, 589] width 605 height 34
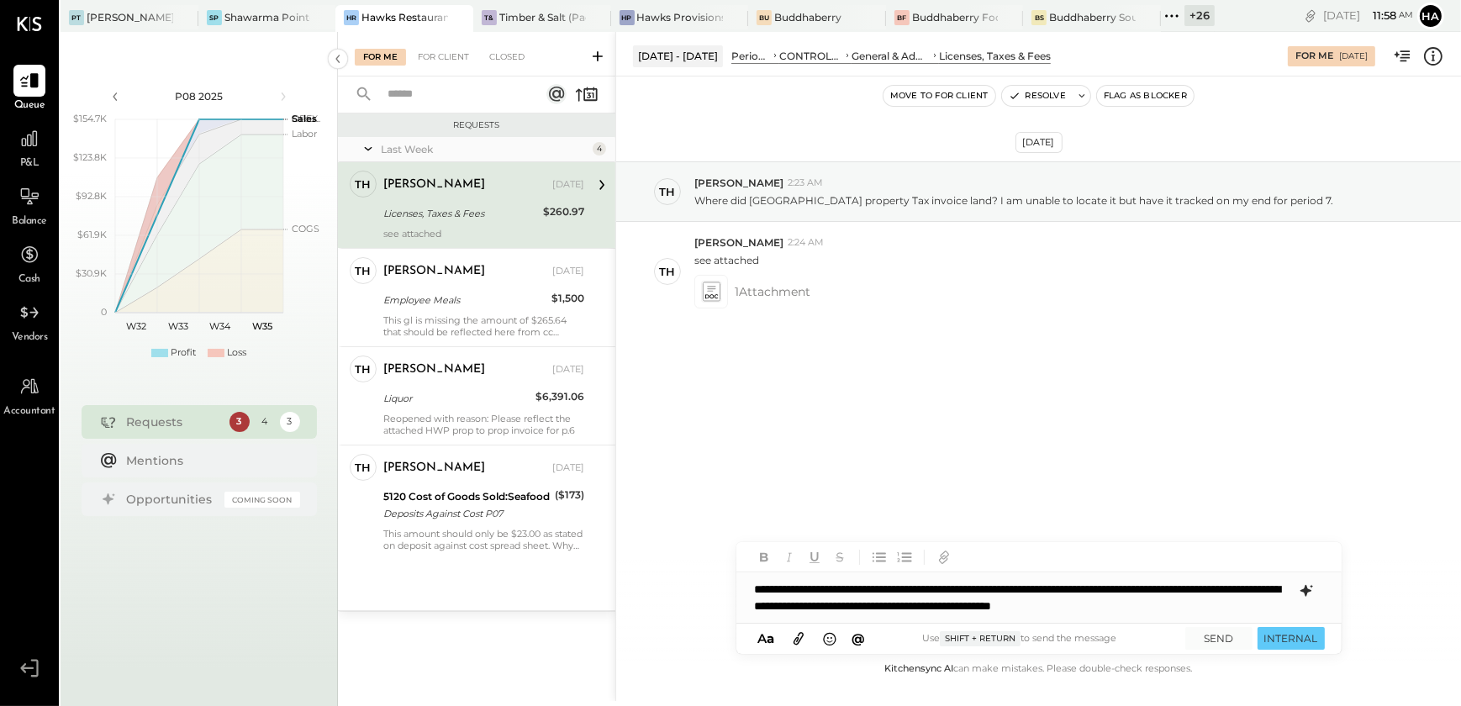
click at [1307, 592] on icon at bounding box center [1305, 591] width 11 height 12
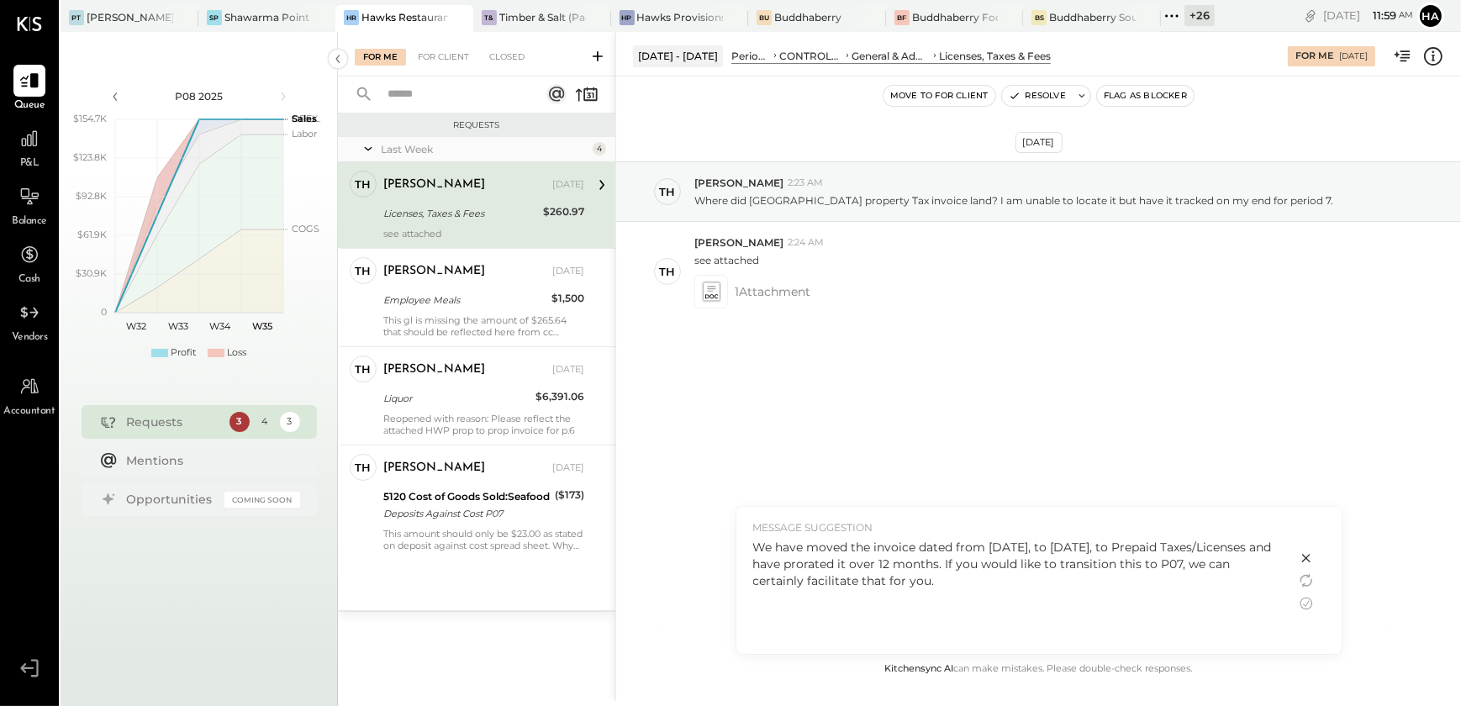
drag, startPoint x: 953, startPoint y: 545, endPoint x: 962, endPoint y: 544, distance: 9.3
click at [953, 545] on div "We have moved the invoice dated from [DATE], to [DATE], to Prepaid Taxes/Licens…" at bounding box center [1016, 564] width 526 height 50
click at [1307, 604] on icon at bounding box center [1306, 603] width 20 height 20
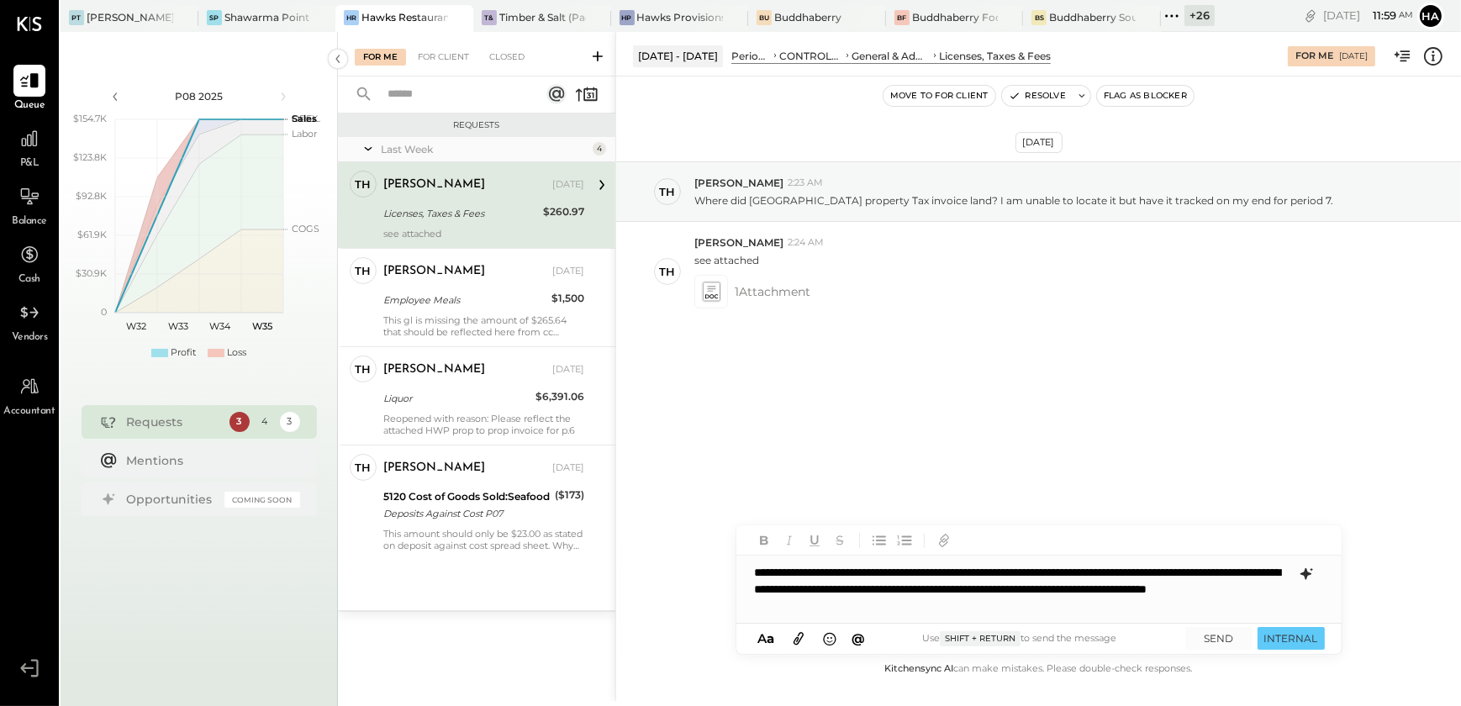
click at [958, 571] on div "**********" at bounding box center [1038, 589] width 605 height 67
click at [1021, 607] on div "**********" at bounding box center [1038, 589] width 605 height 67
drag, startPoint x: 922, startPoint y: 572, endPoint x: 1156, endPoint y: 570, distance: 233.7
click at [1156, 570] on div "**********" at bounding box center [1038, 589] width 605 height 67
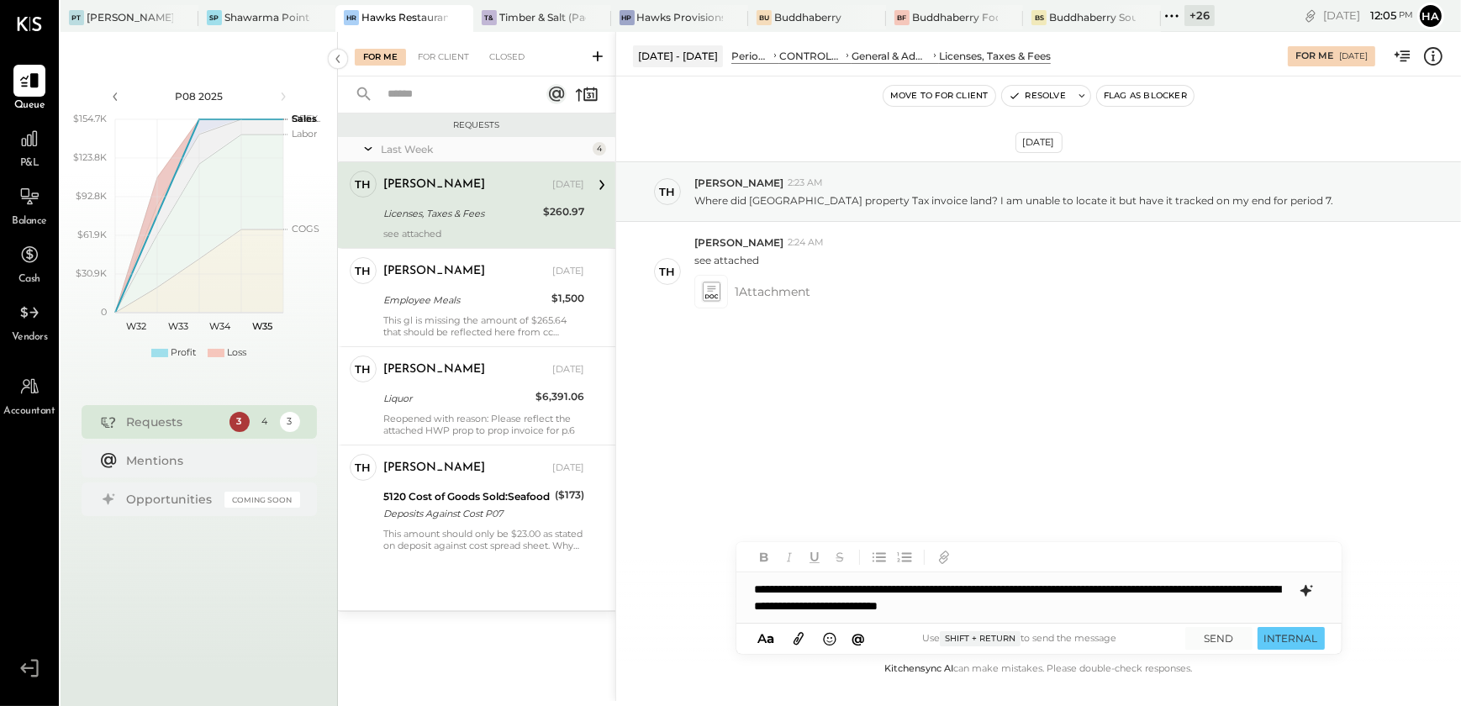
click at [1160, 588] on div "**********" at bounding box center [1038, 597] width 605 height 50
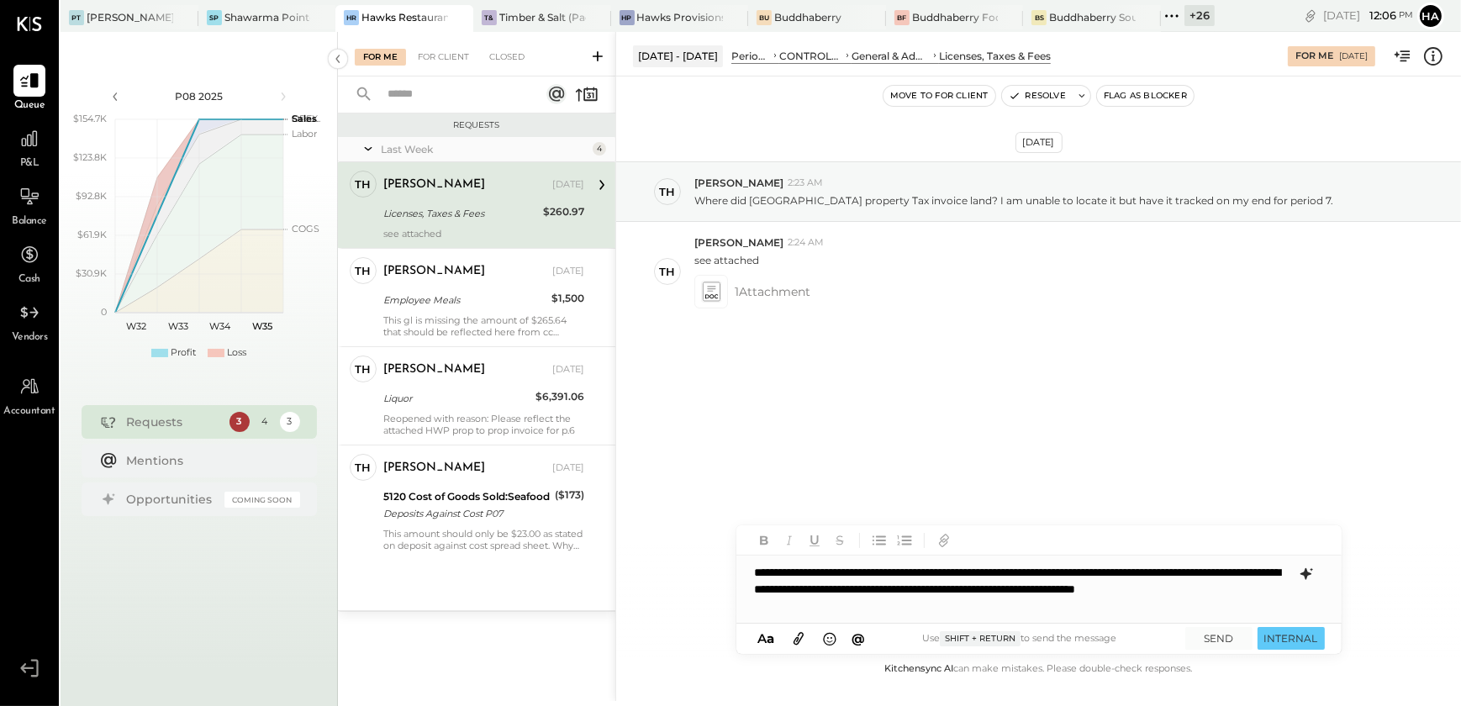
click at [1188, 572] on div "**********" at bounding box center [1038, 589] width 605 height 67
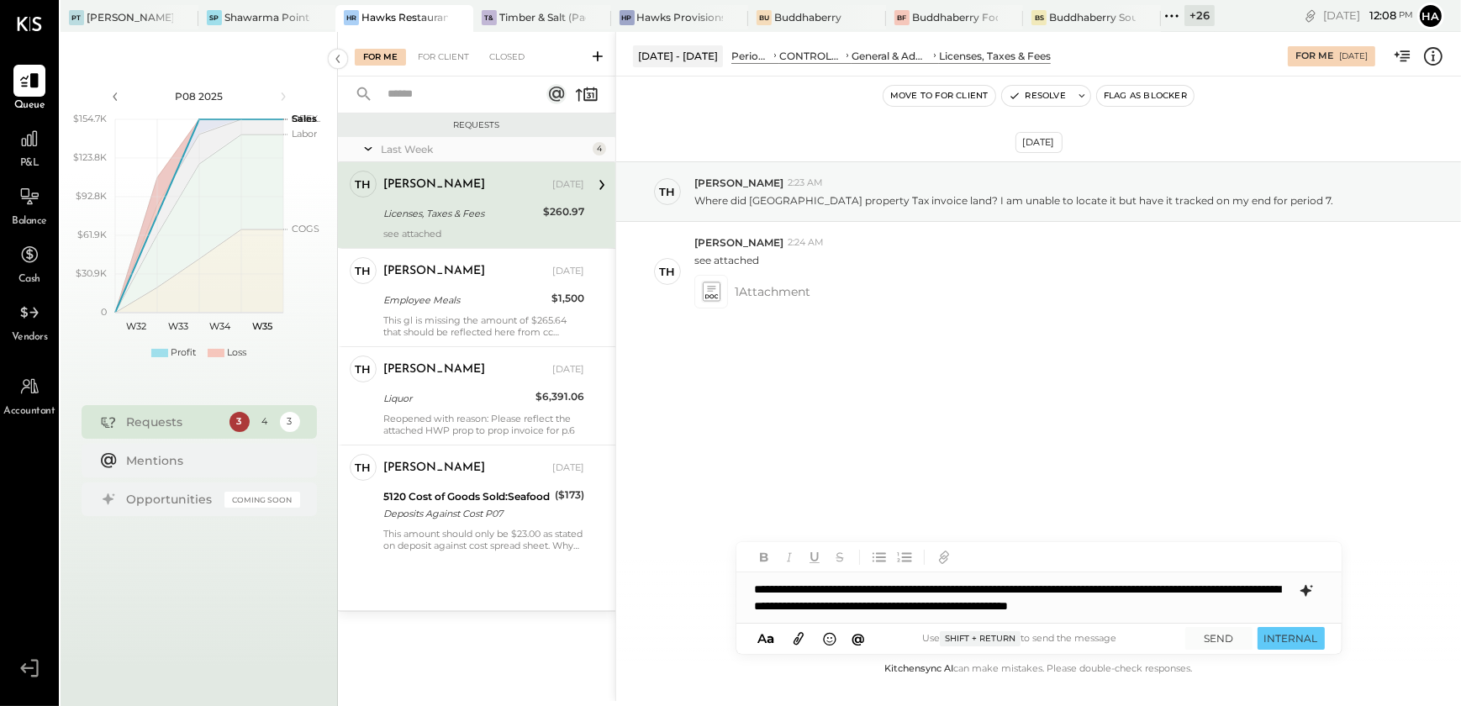
click at [1202, 602] on div "**********" at bounding box center [1038, 597] width 605 height 50
click at [1306, 591] on icon at bounding box center [1305, 591] width 11 height 12
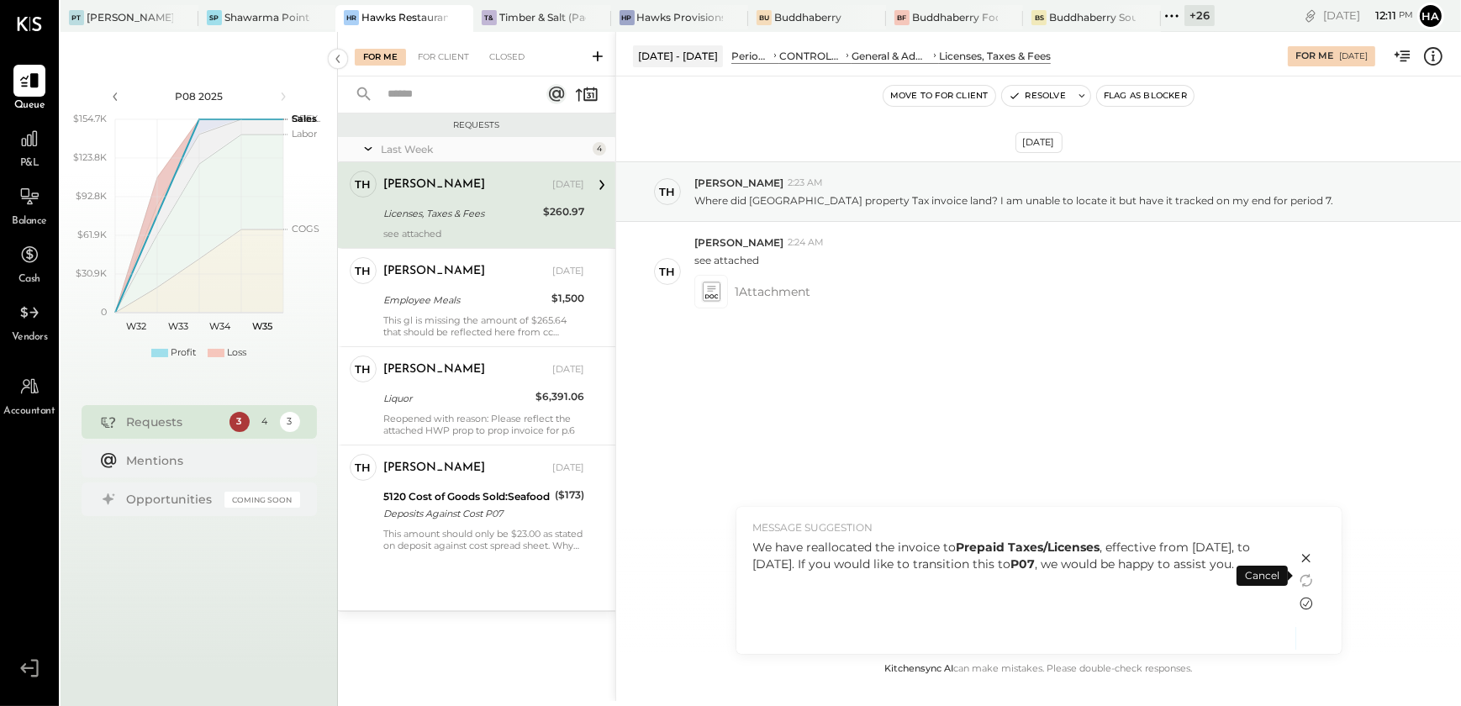
click at [1308, 601] on icon at bounding box center [1306, 604] width 13 height 13
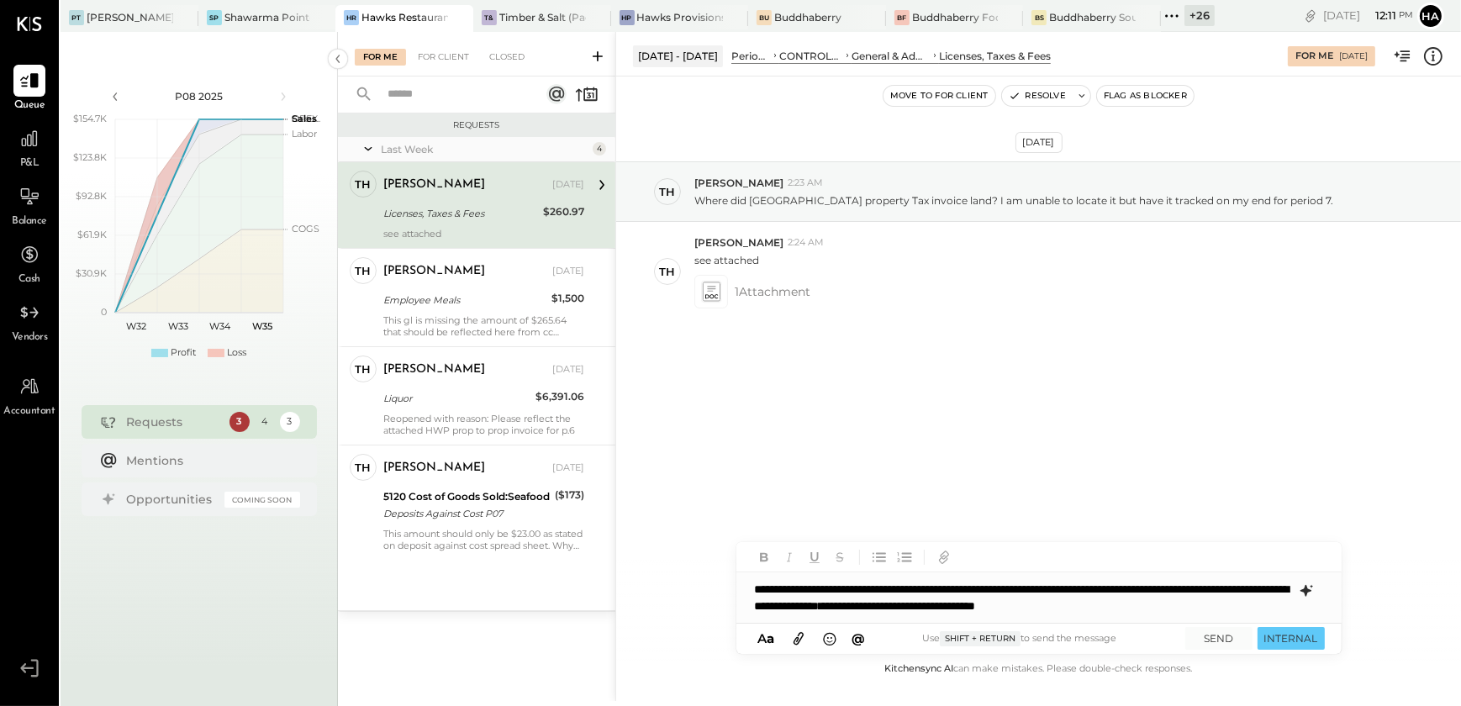
click at [808, 514] on div "[DATE] Th [PERSON_NAME] 2:23 AM Where did Placer County property Tax invoice la…" at bounding box center [1038, 367] width 845 height 583
click at [1226, 633] on button "SEND" at bounding box center [1218, 638] width 67 height 23
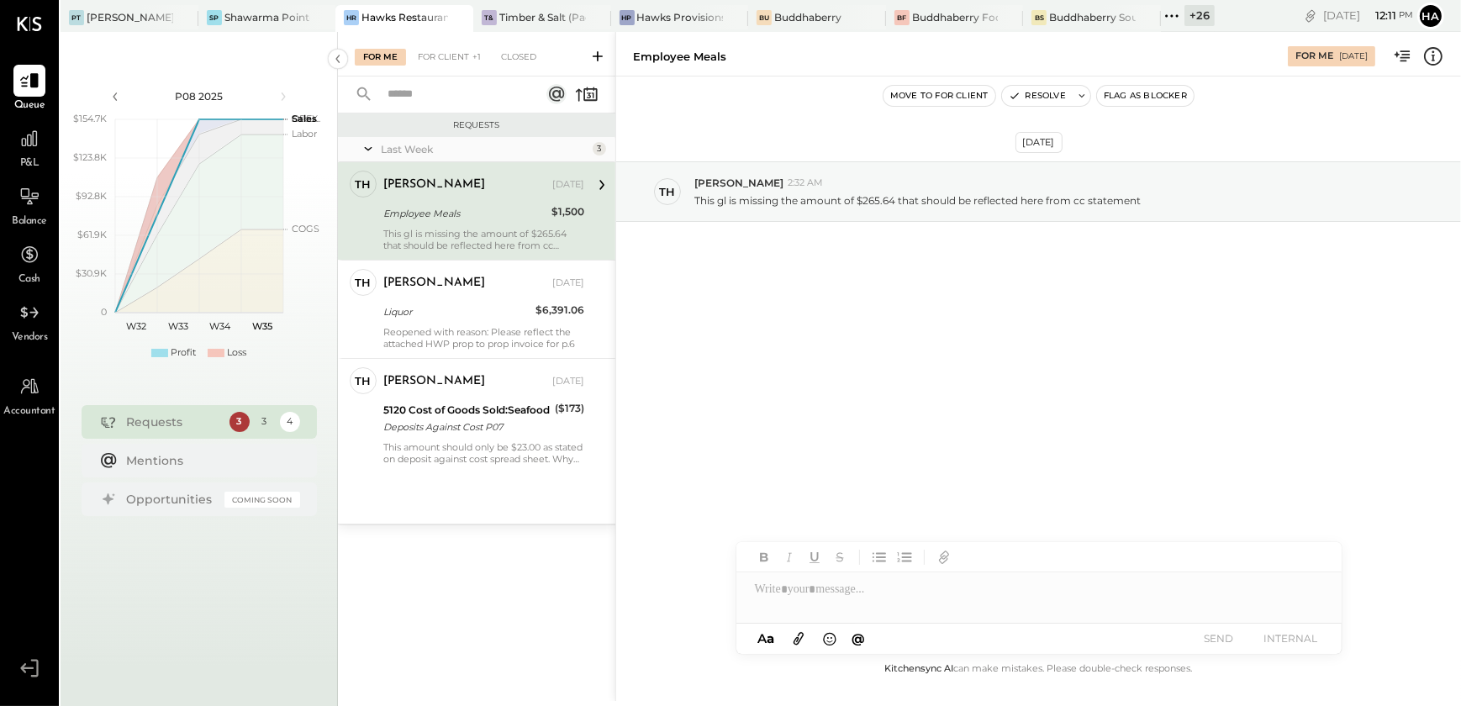
click at [437, 219] on div "Employee Meals" at bounding box center [464, 213] width 163 height 17
click at [855, 588] on div at bounding box center [1038, 597] width 605 height 50
click at [836, 593] on div at bounding box center [1038, 597] width 605 height 50
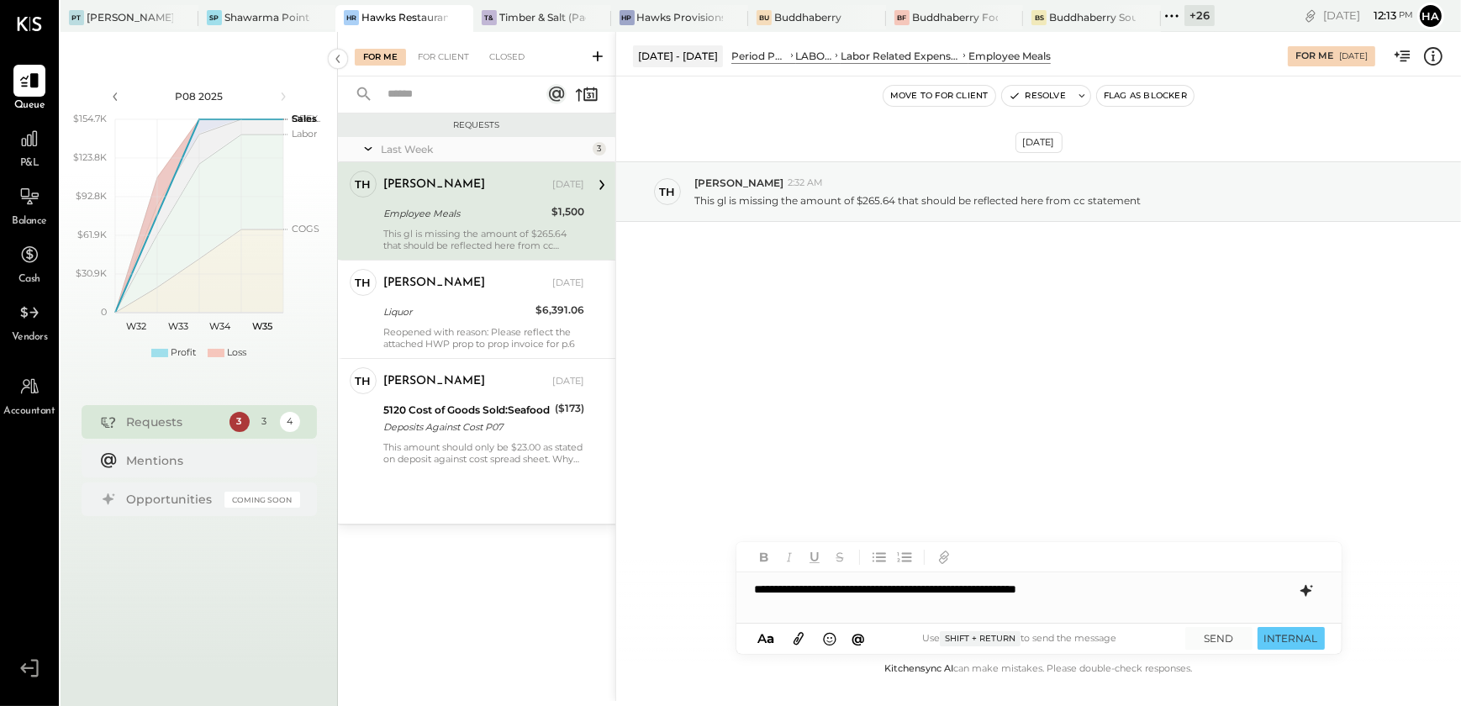
click at [1307, 588] on icon at bounding box center [1305, 591] width 11 height 12
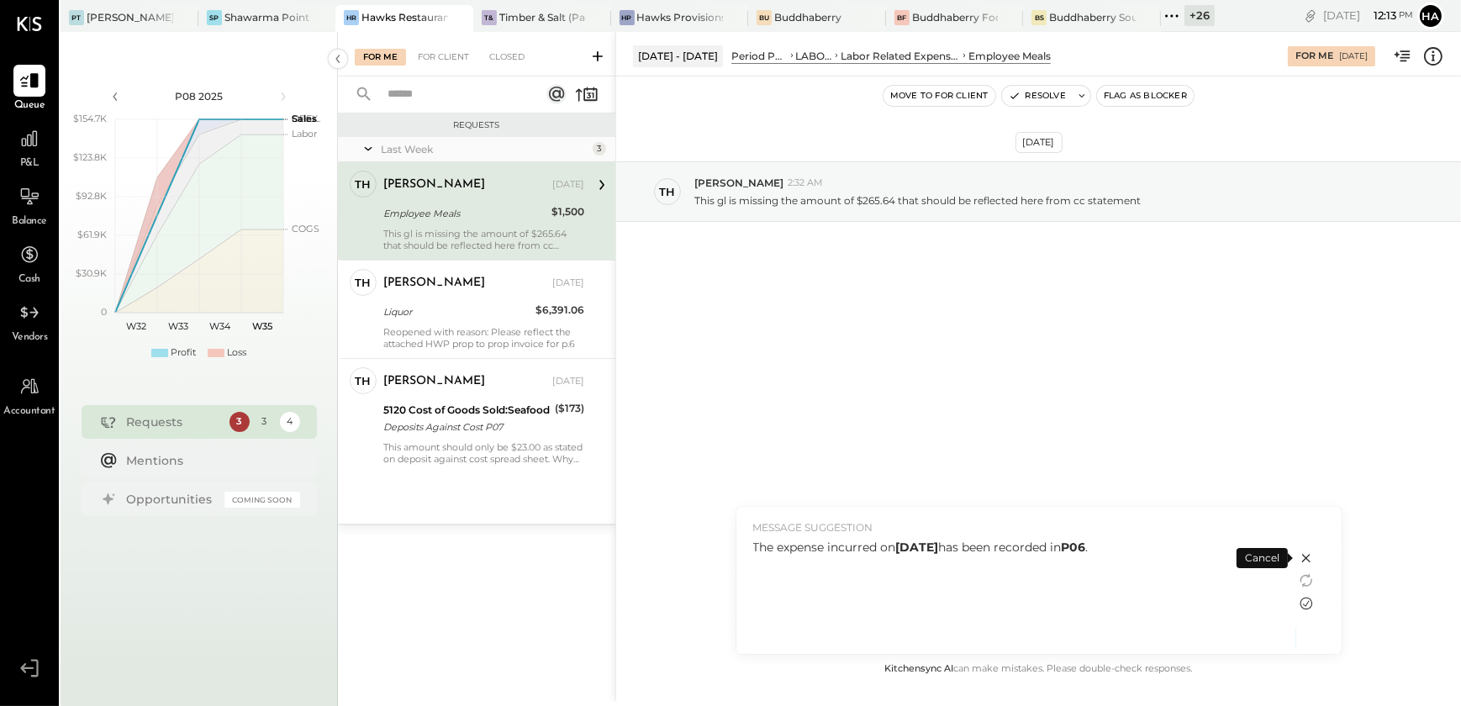
click at [1308, 605] on icon at bounding box center [1306, 603] width 20 height 20
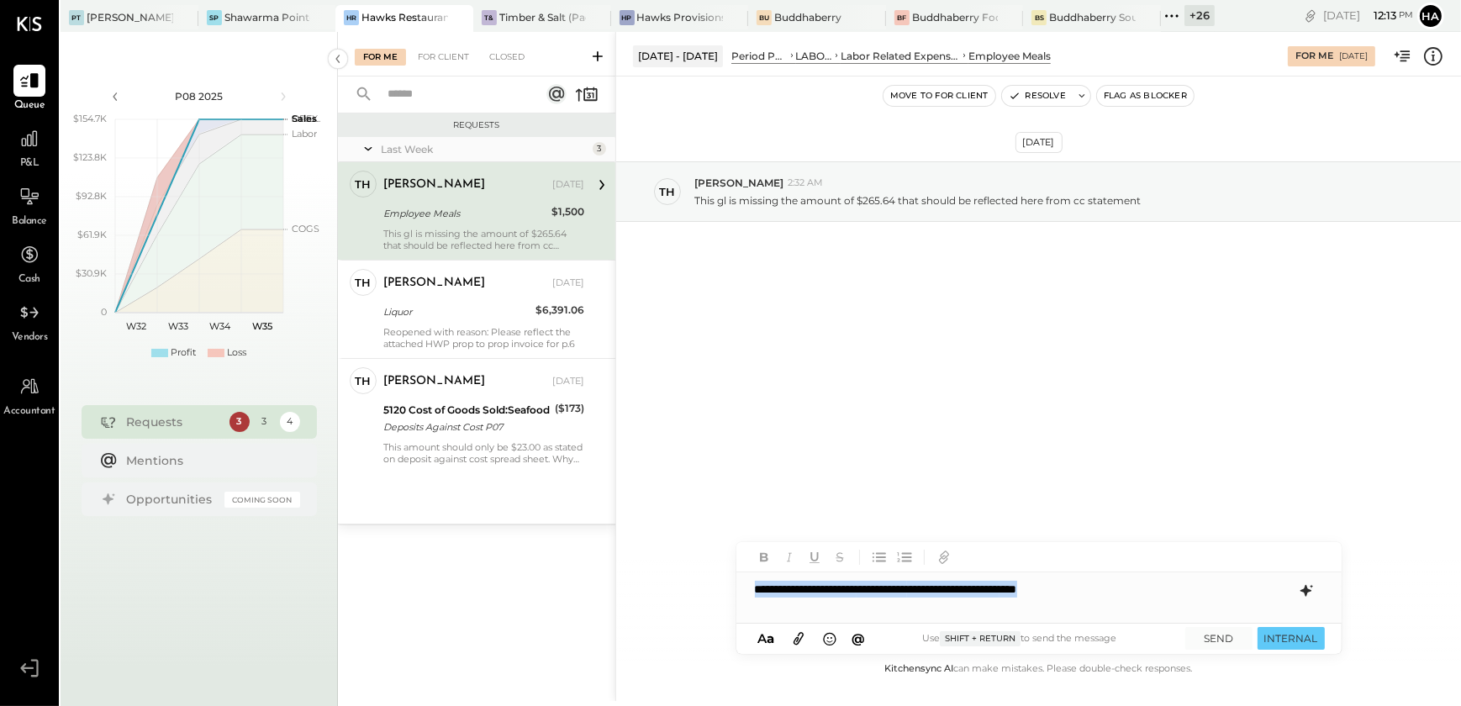
click at [1190, 597] on div "**********" at bounding box center [1038, 589] width 605 height 34
click at [1227, 634] on button "SEND" at bounding box center [1218, 638] width 67 height 23
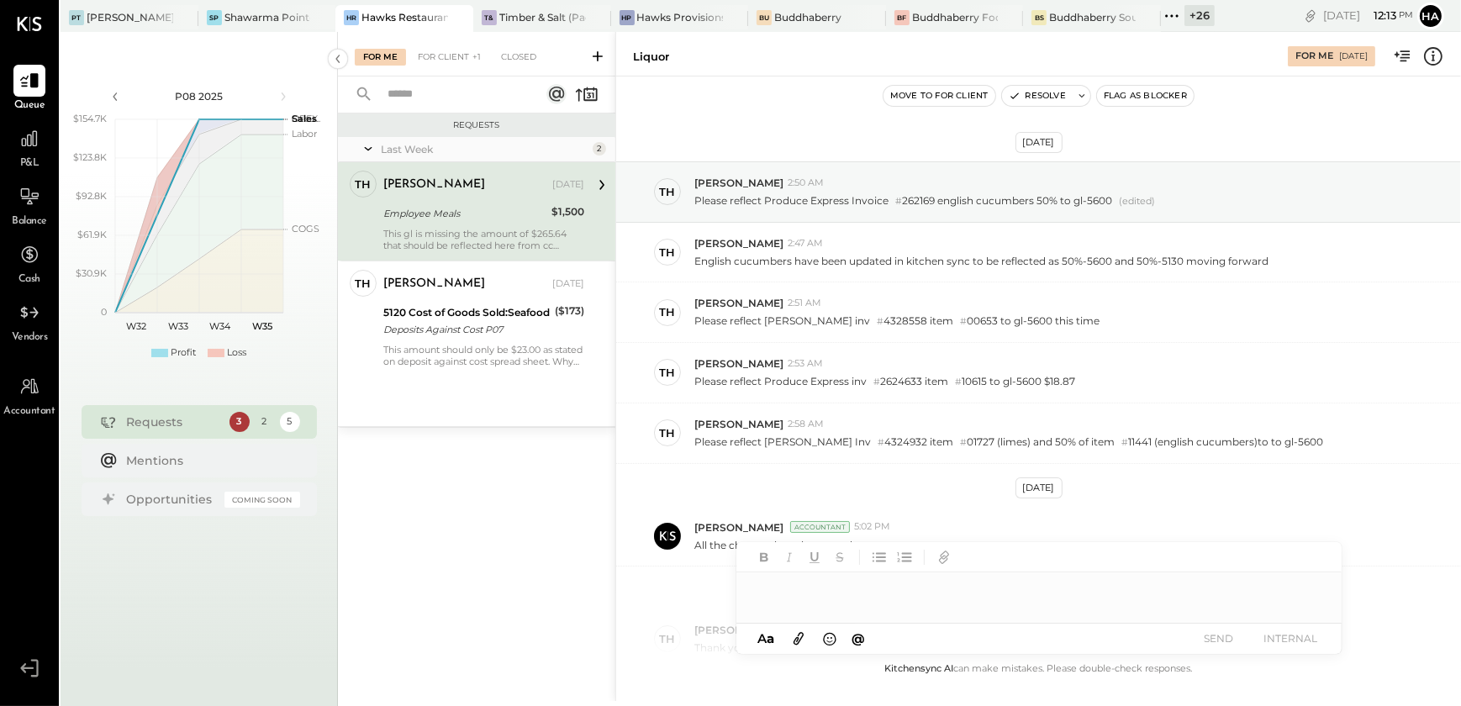
scroll to position [235, 0]
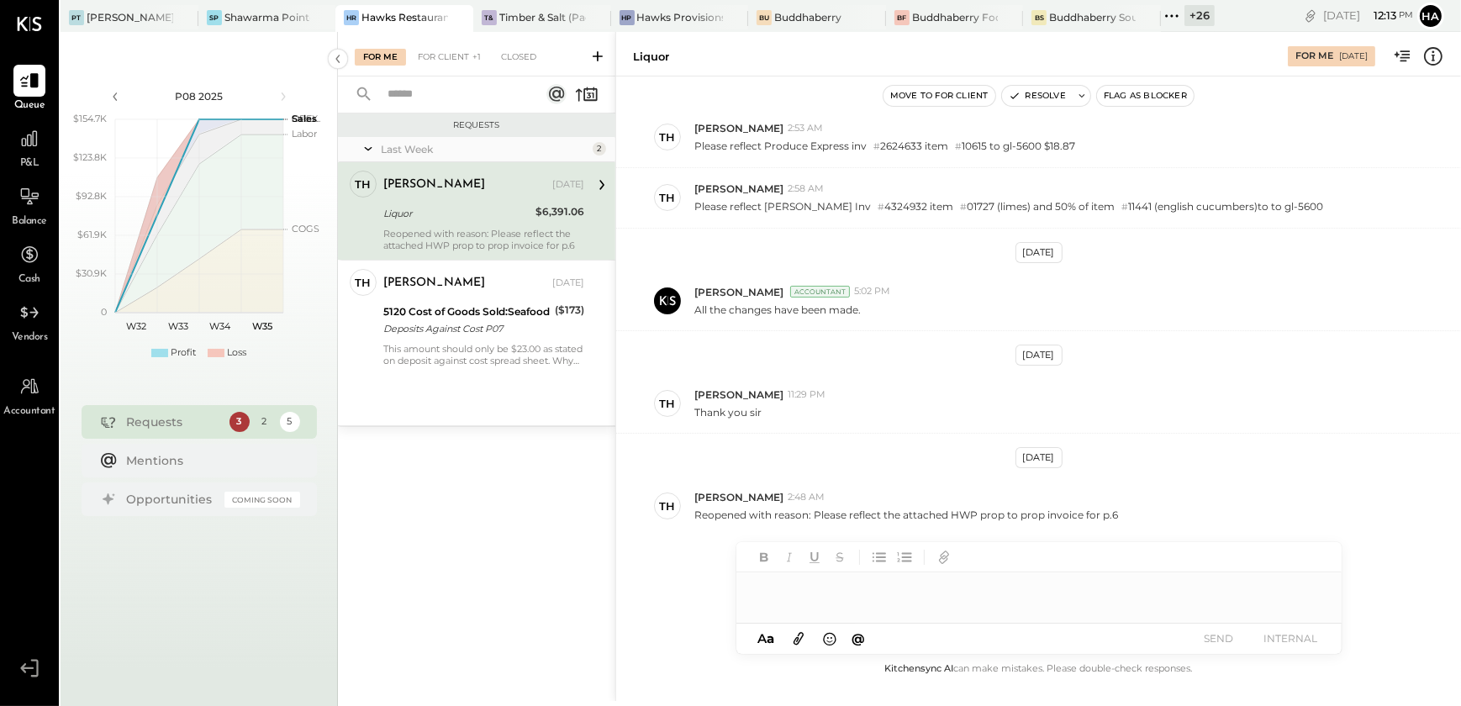
click at [442, 198] on div "[PERSON_NAME] [DATE]" at bounding box center [483, 185] width 201 height 29
click at [1439, 53] on icon at bounding box center [1433, 56] width 22 height 22
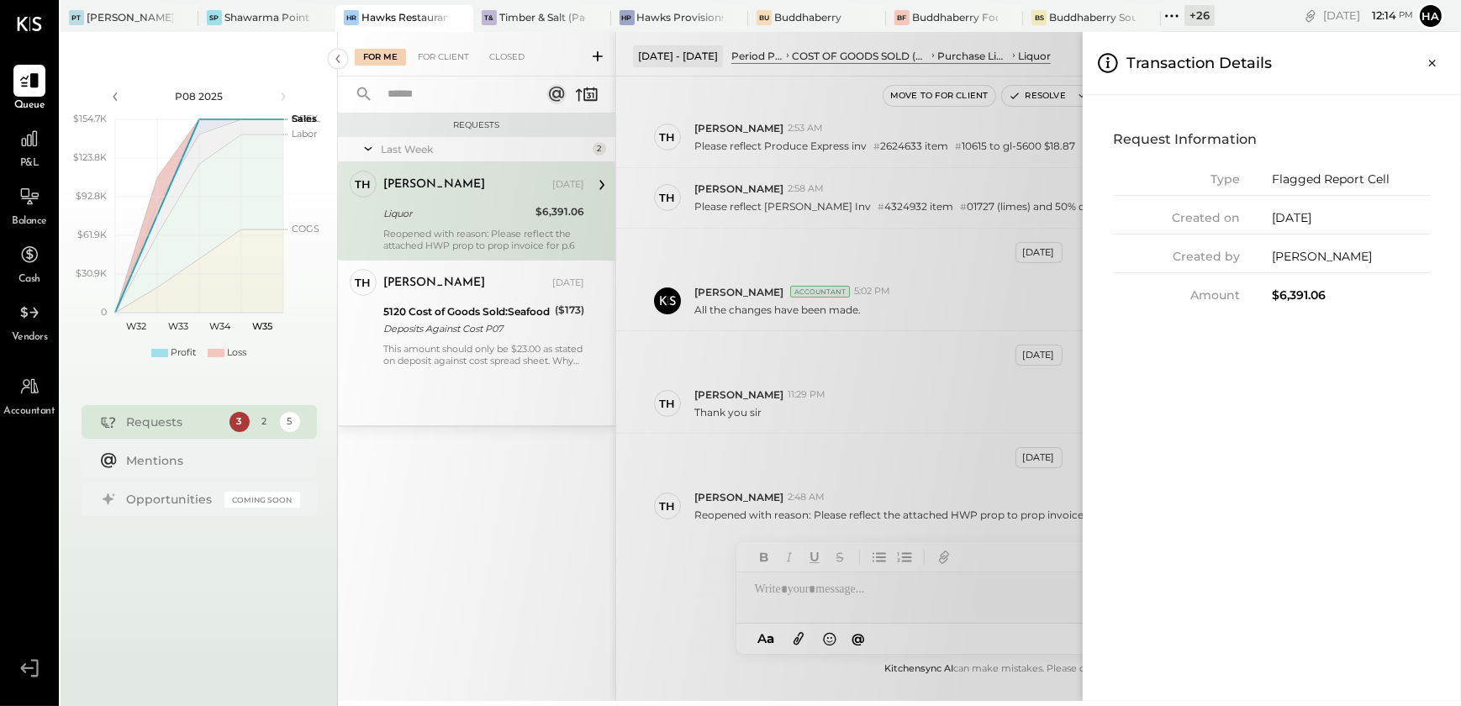
click at [1439, 53] on button "Close panel" at bounding box center [1432, 63] width 30 height 30
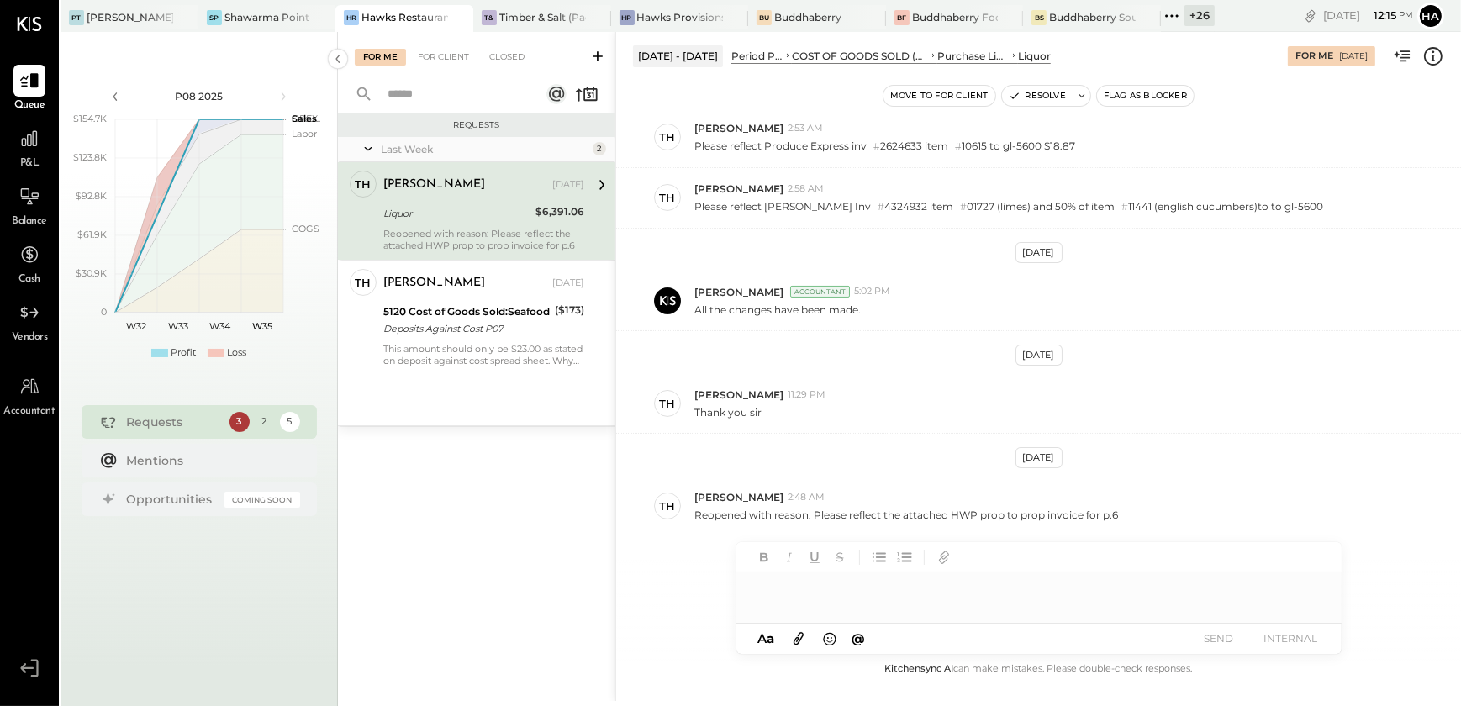
click at [880, 593] on div at bounding box center [1038, 589] width 605 height 34
drag, startPoint x: 880, startPoint y: 594, endPoint x: 499, endPoint y: 619, distance: 381.6
click at [499, 619] on div "For Me For Client Closed Requests Last Week 2 Th [PERSON_NAME] Owner [PERSON_NA…" at bounding box center [899, 366] width 1123 height 669
click at [869, 597] on div "**********" at bounding box center [1038, 589] width 605 height 34
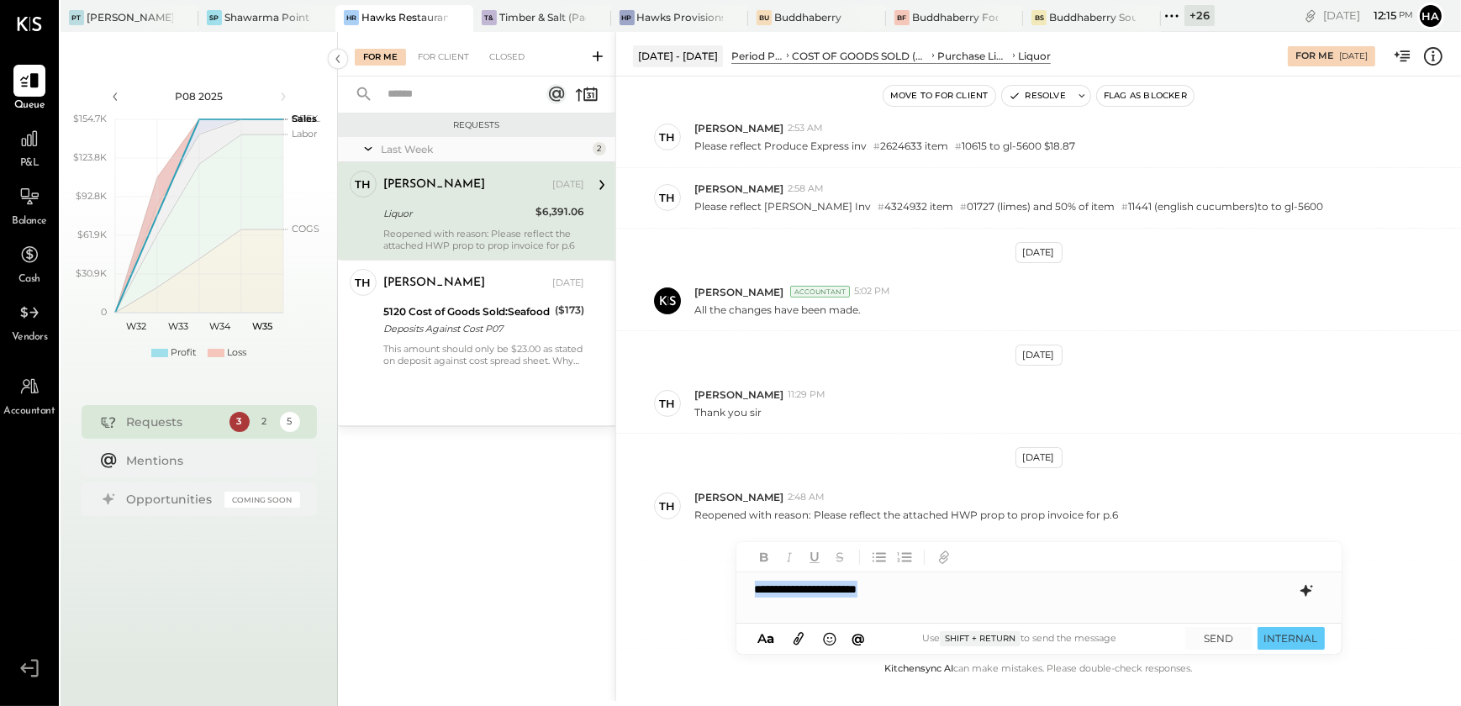
click at [869, 597] on div "**********" at bounding box center [1038, 589] width 605 height 34
click at [1304, 594] on icon at bounding box center [1305, 591] width 11 height 12
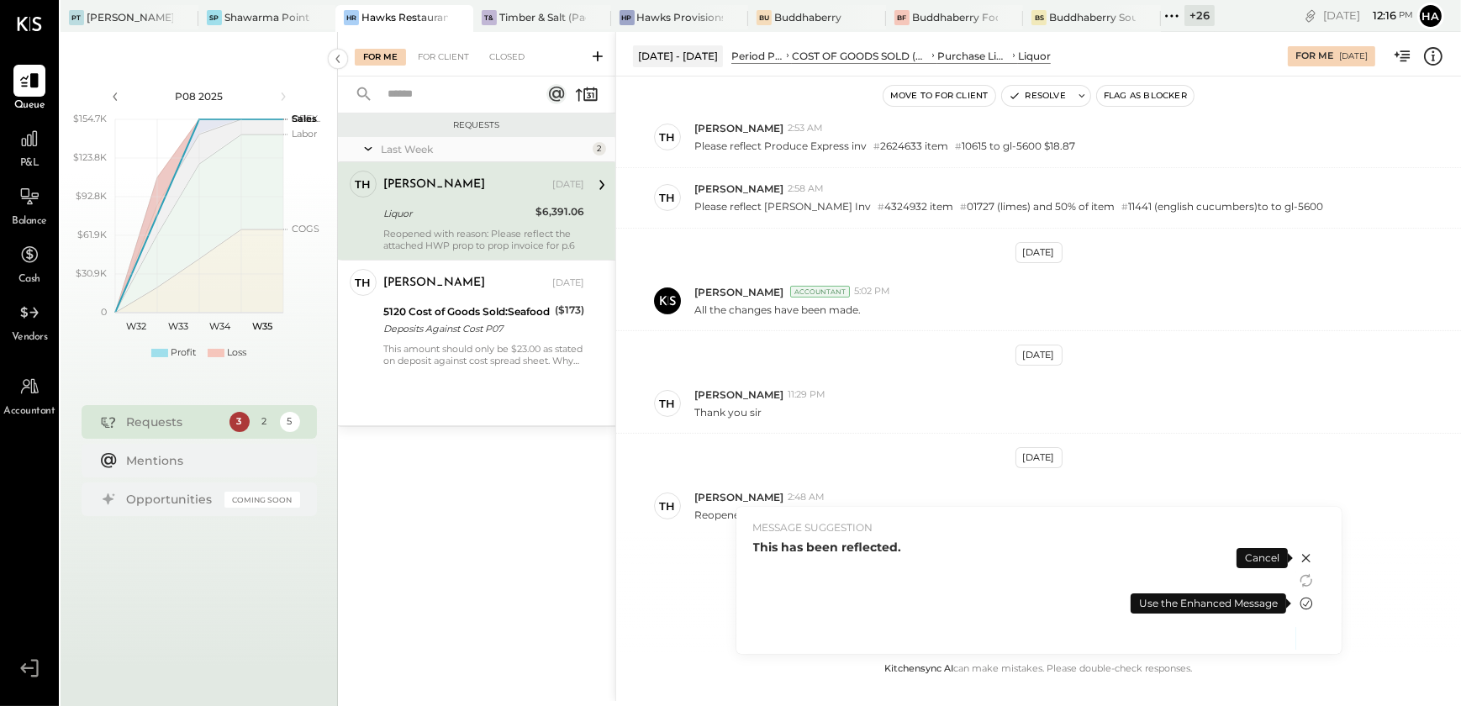
click at [1304, 609] on icon at bounding box center [1306, 604] width 13 height 13
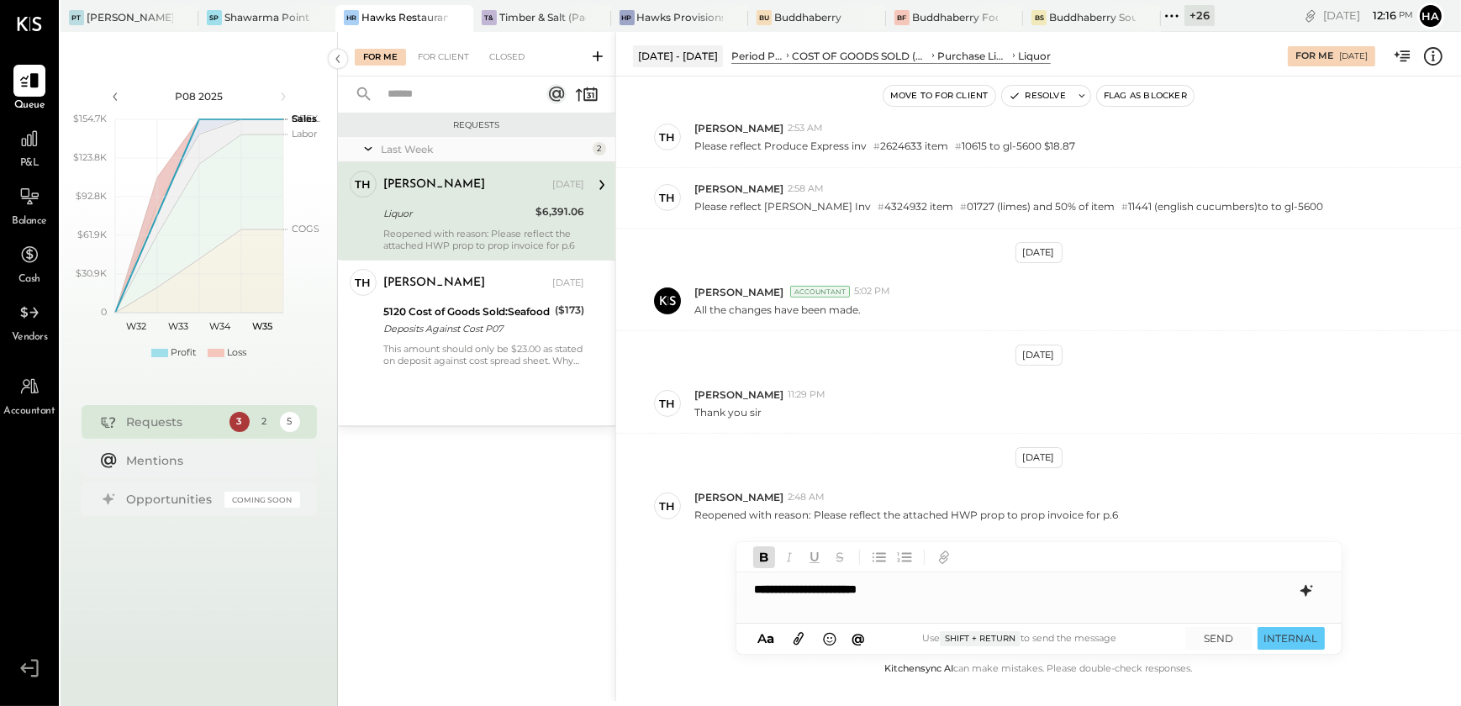
click at [853, 600] on div "**********" at bounding box center [1038, 589] width 605 height 34
click at [1218, 636] on button "SEND" at bounding box center [1218, 638] width 67 height 23
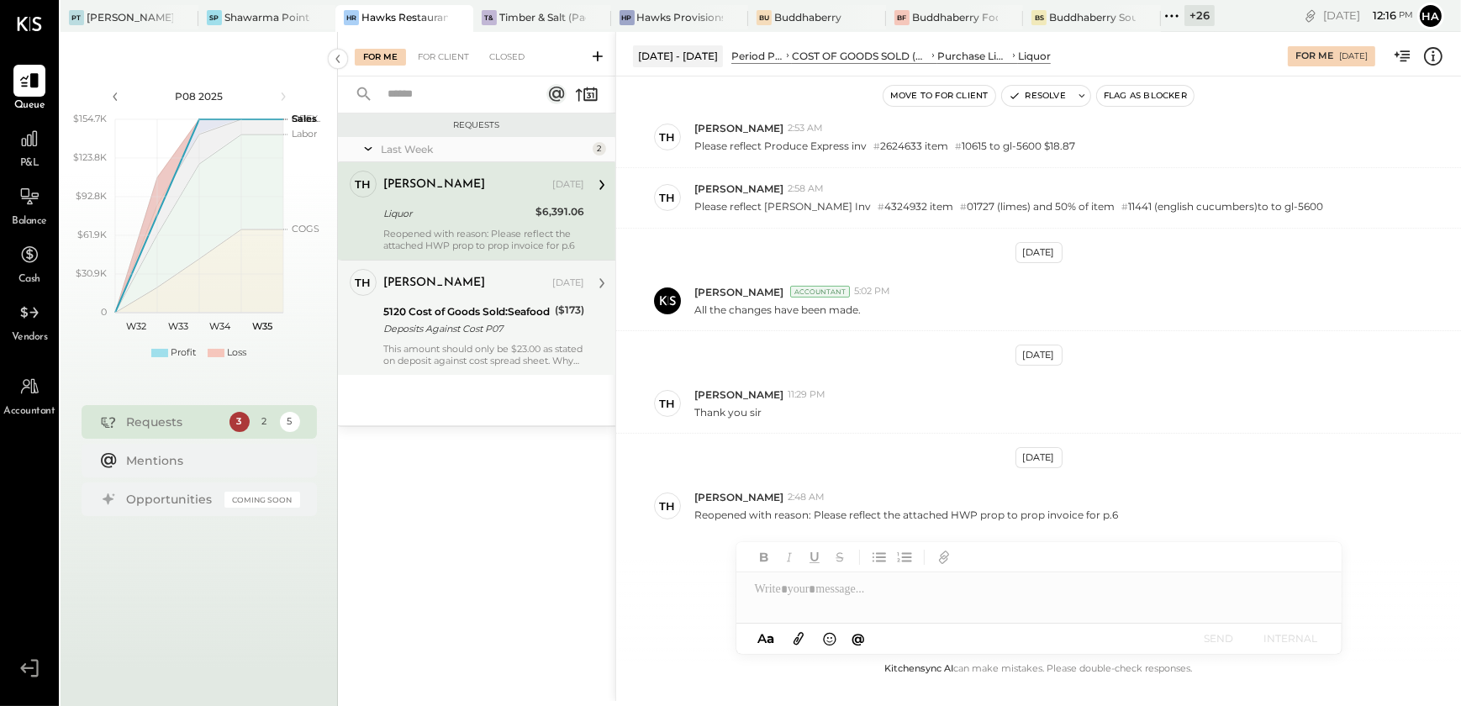
click at [472, 352] on div "This amount should only be $23.00 as stated on deposit against cost spread shee…" at bounding box center [483, 355] width 201 height 24
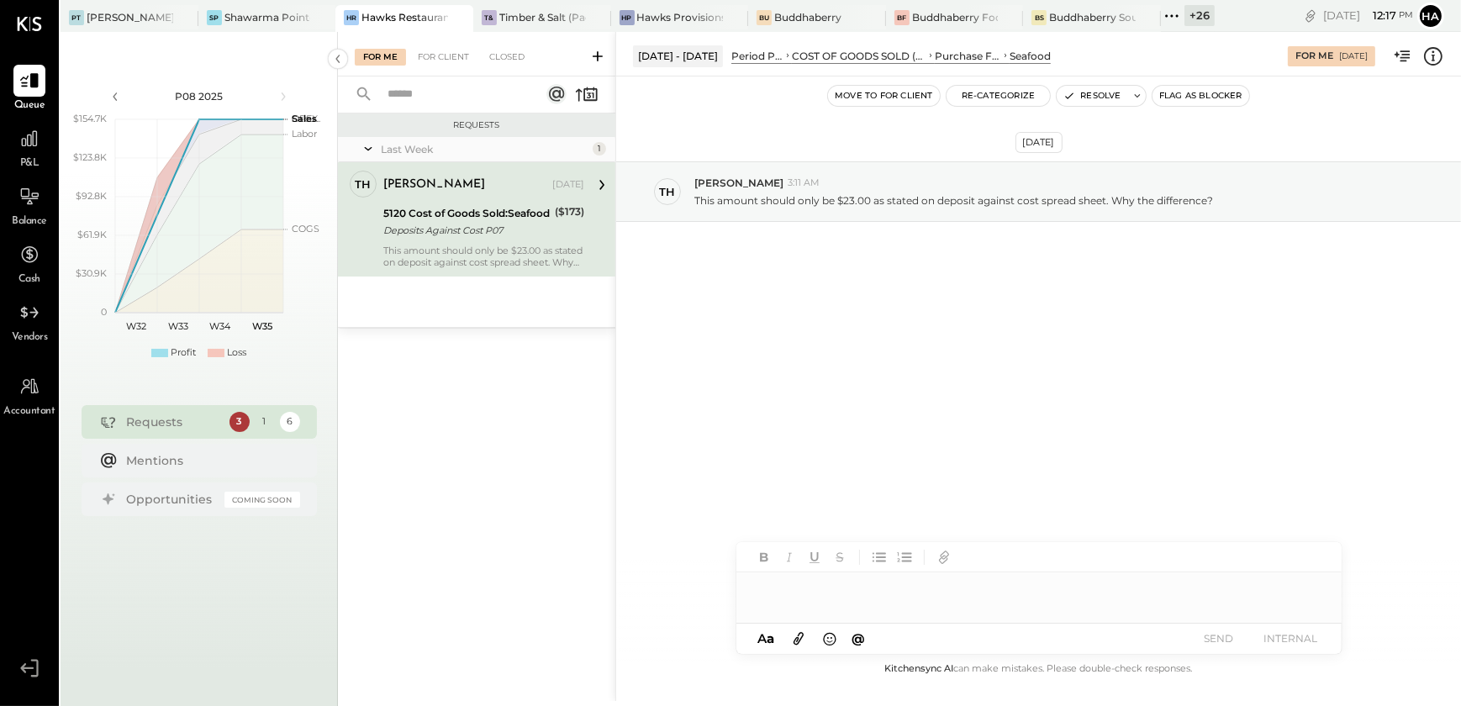
click at [985, 585] on div at bounding box center [1038, 589] width 605 height 34
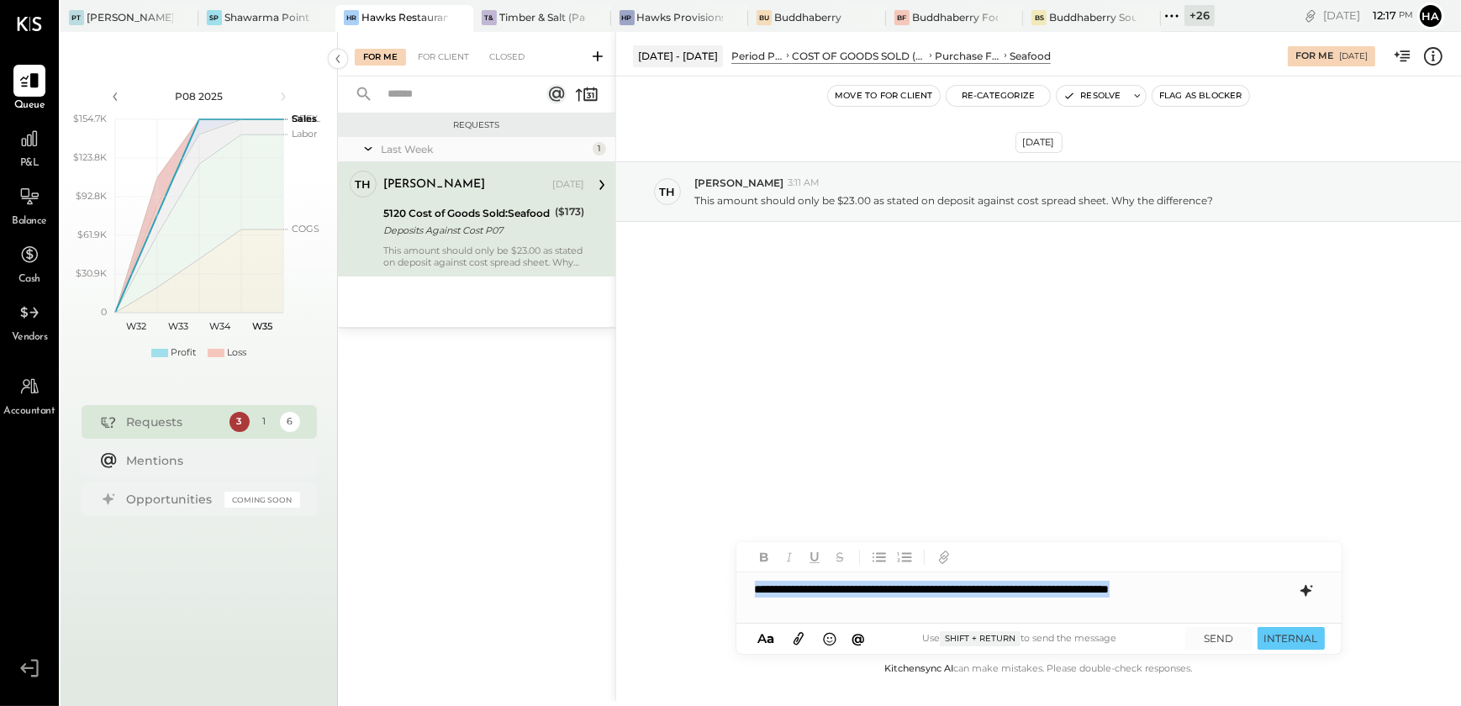
click at [800, 635] on icon at bounding box center [798, 638] width 18 height 19
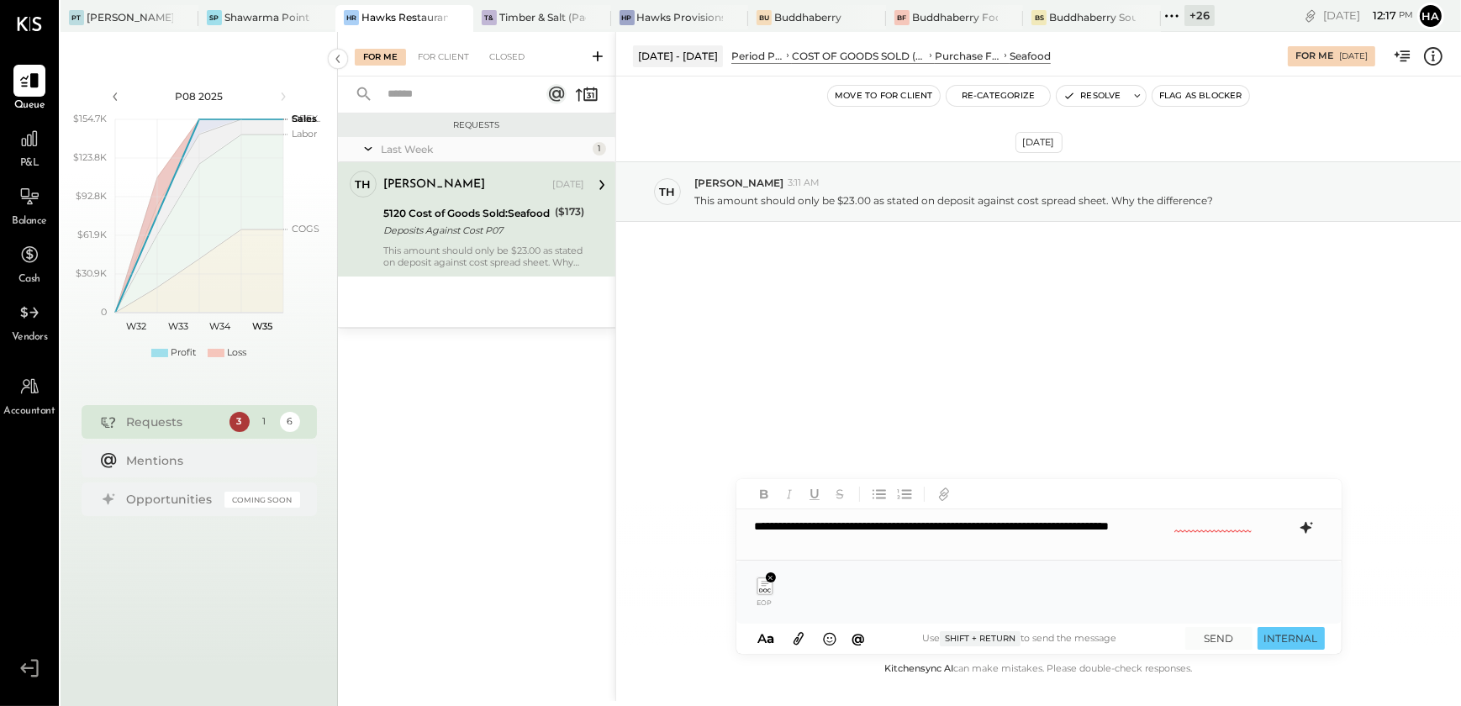
click at [1309, 527] on icon at bounding box center [1305, 528] width 11 height 12
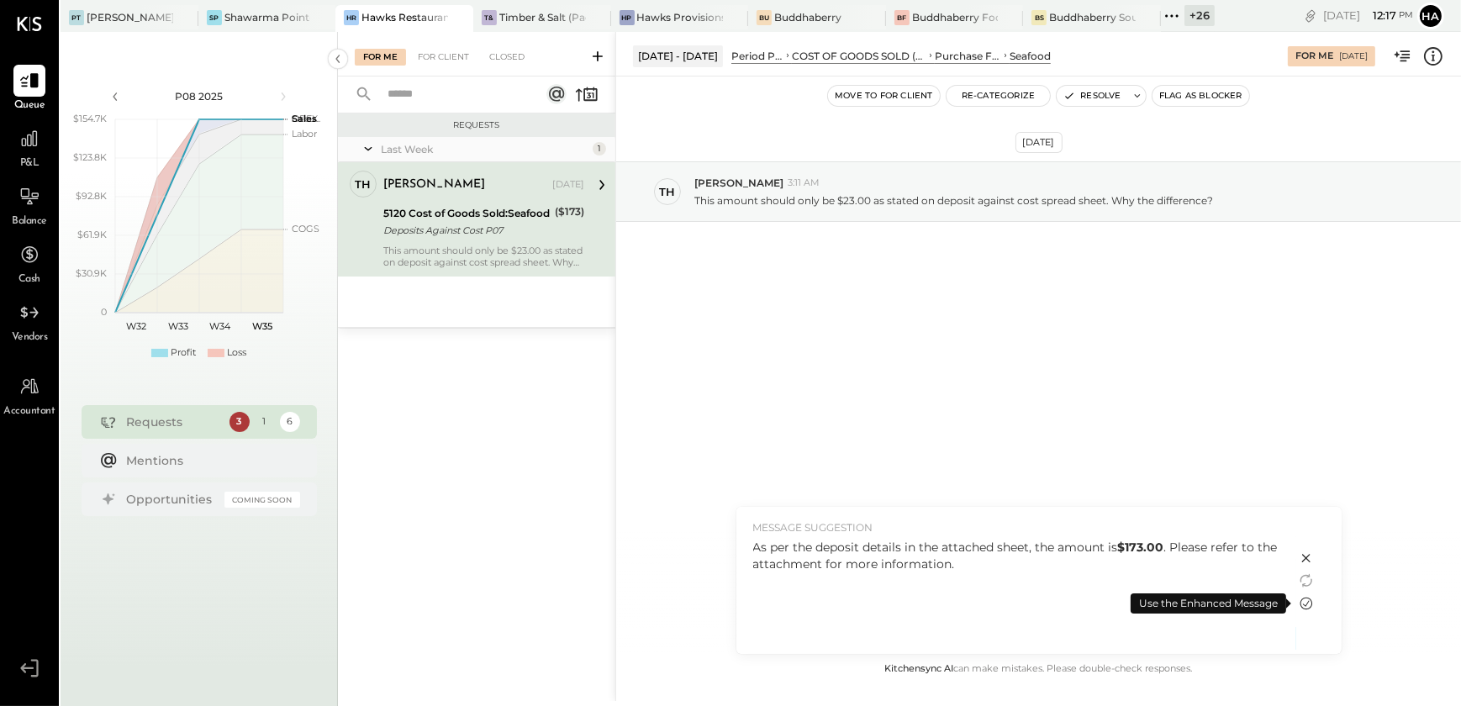
click at [1298, 603] on icon at bounding box center [1306, 603] width 20 height 20
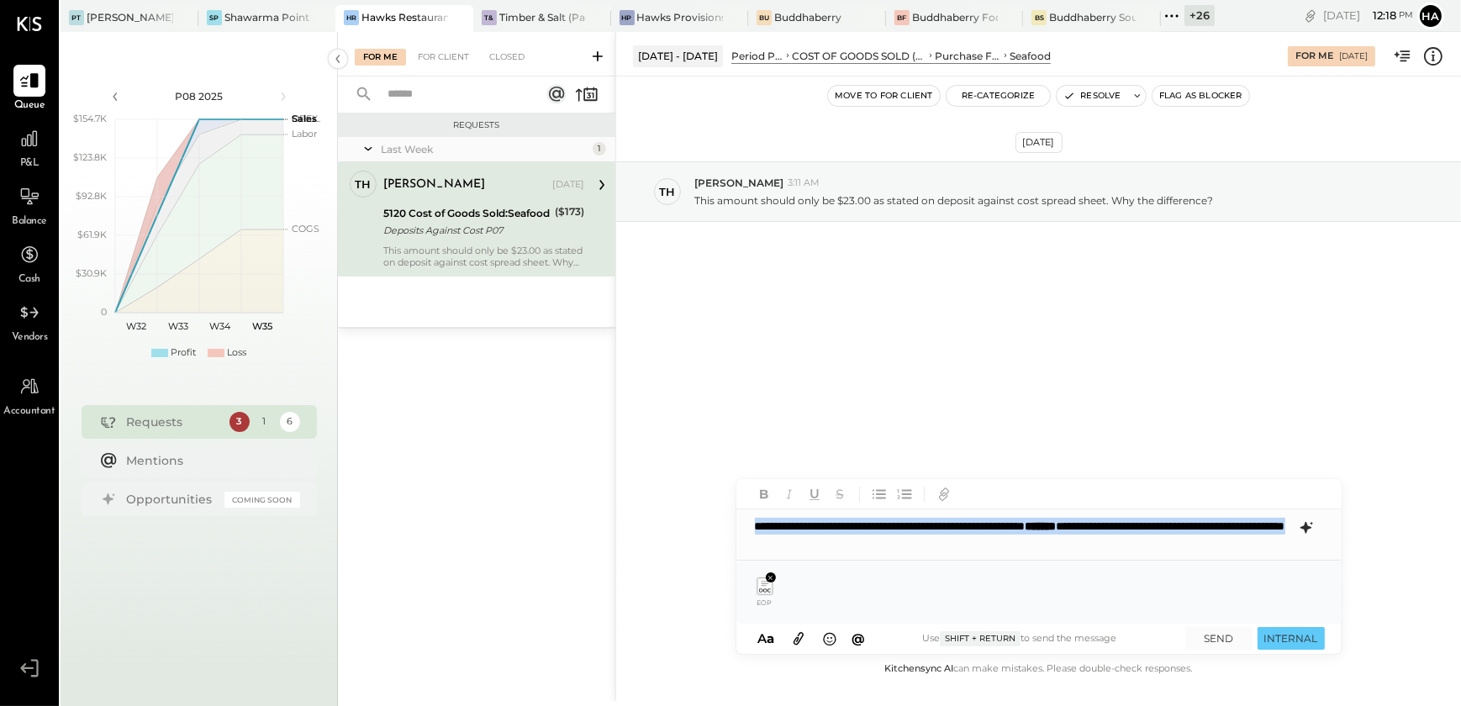
drag, startPoint x: 968, startPoint y: 540, endPoint x: 683, endPoint y: 525, distance: 285.4
click at [683, 525] on div "**********" at bounding box center [1038, 366] width 846 height 669
click at [1221, 631] on button "SEND" at bounding box center [1218, 638] width 67 height 23
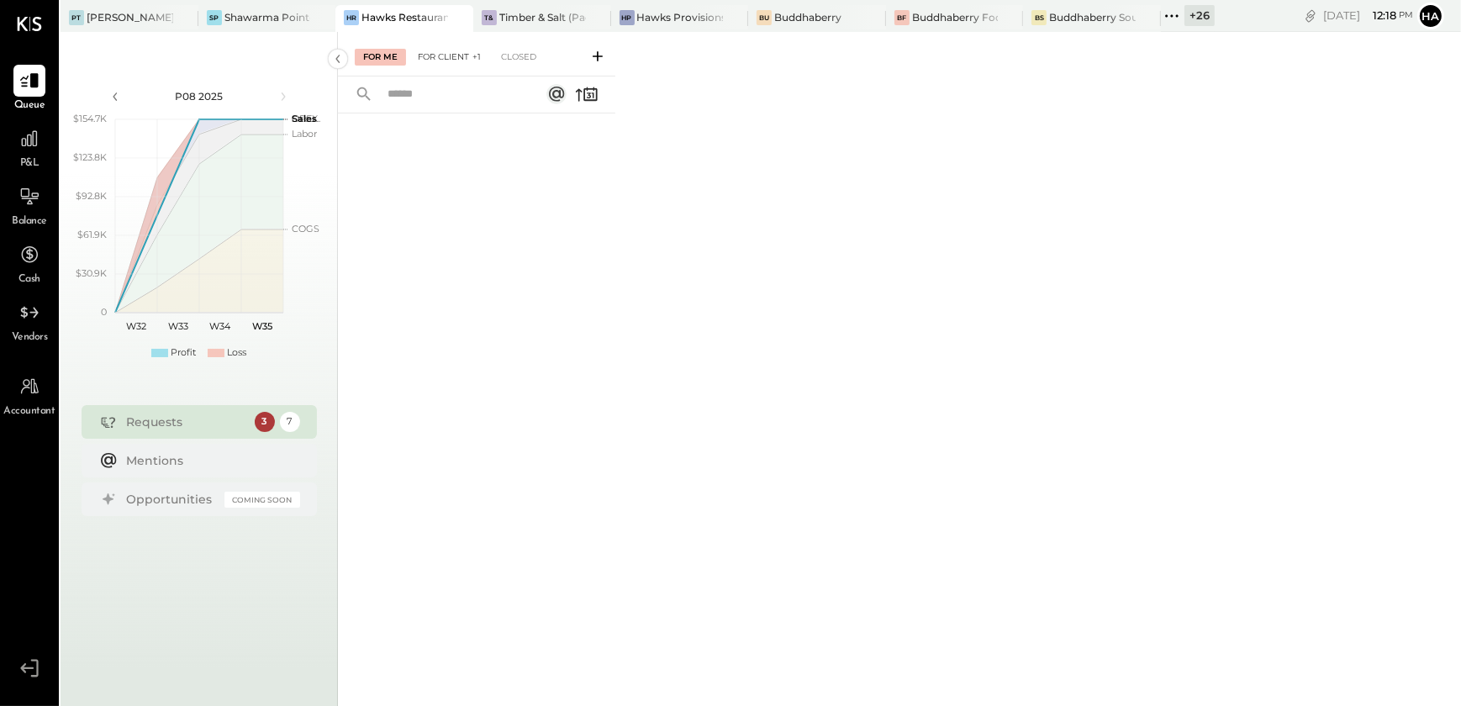
click at [427, 56] on div "For Client +1" at bounding box center [449, 57] width 80 height 17
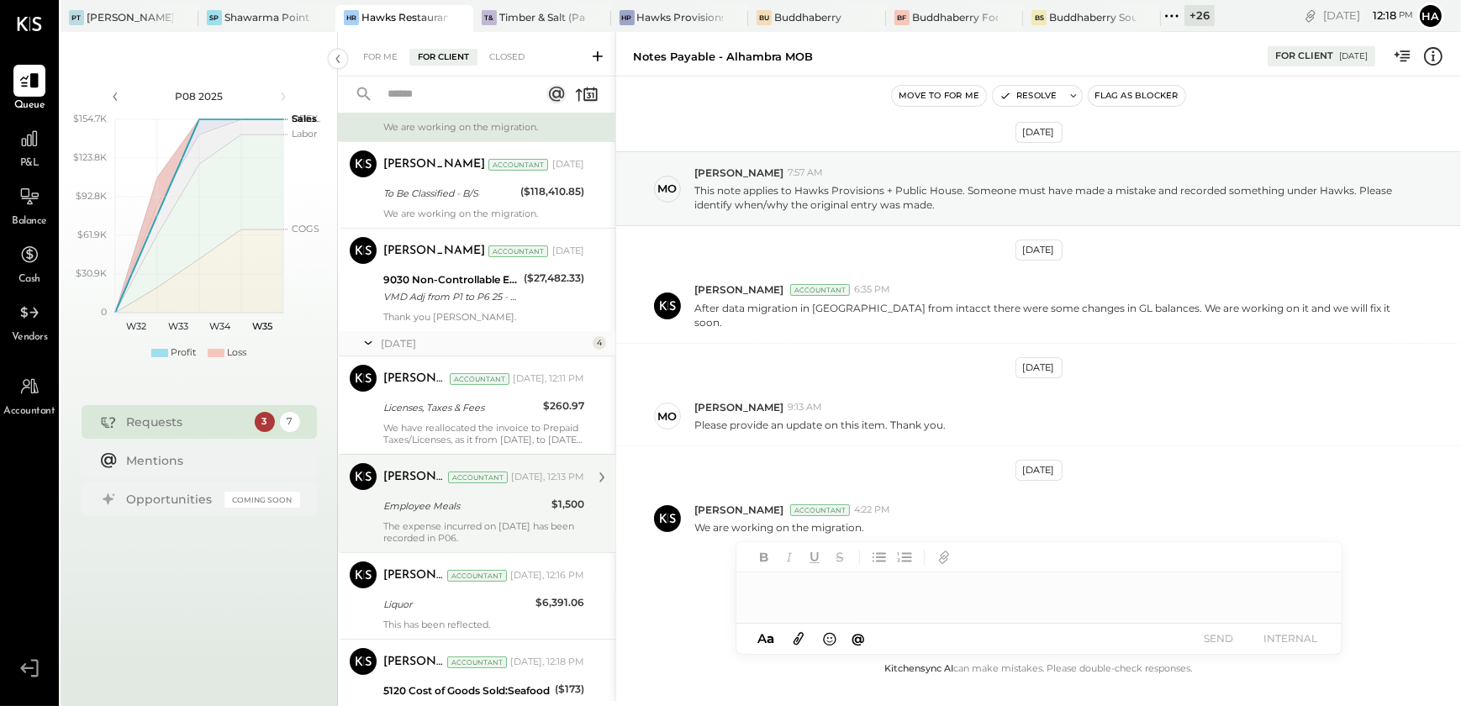
scroll to position [203, 0]
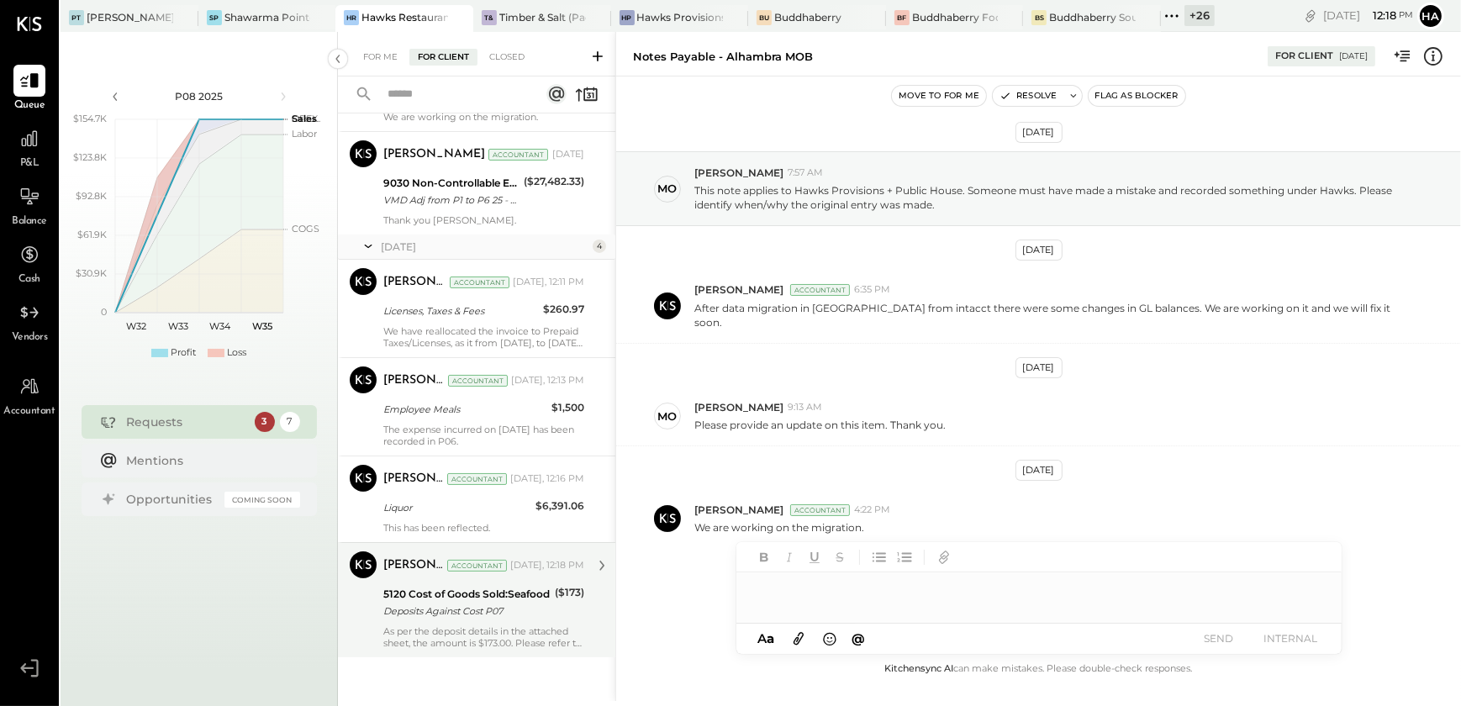
click at [482, 598] on div "5120 Cost of Goods Sold:Seafood" at bounding box center [466, 594] width 166 height 17
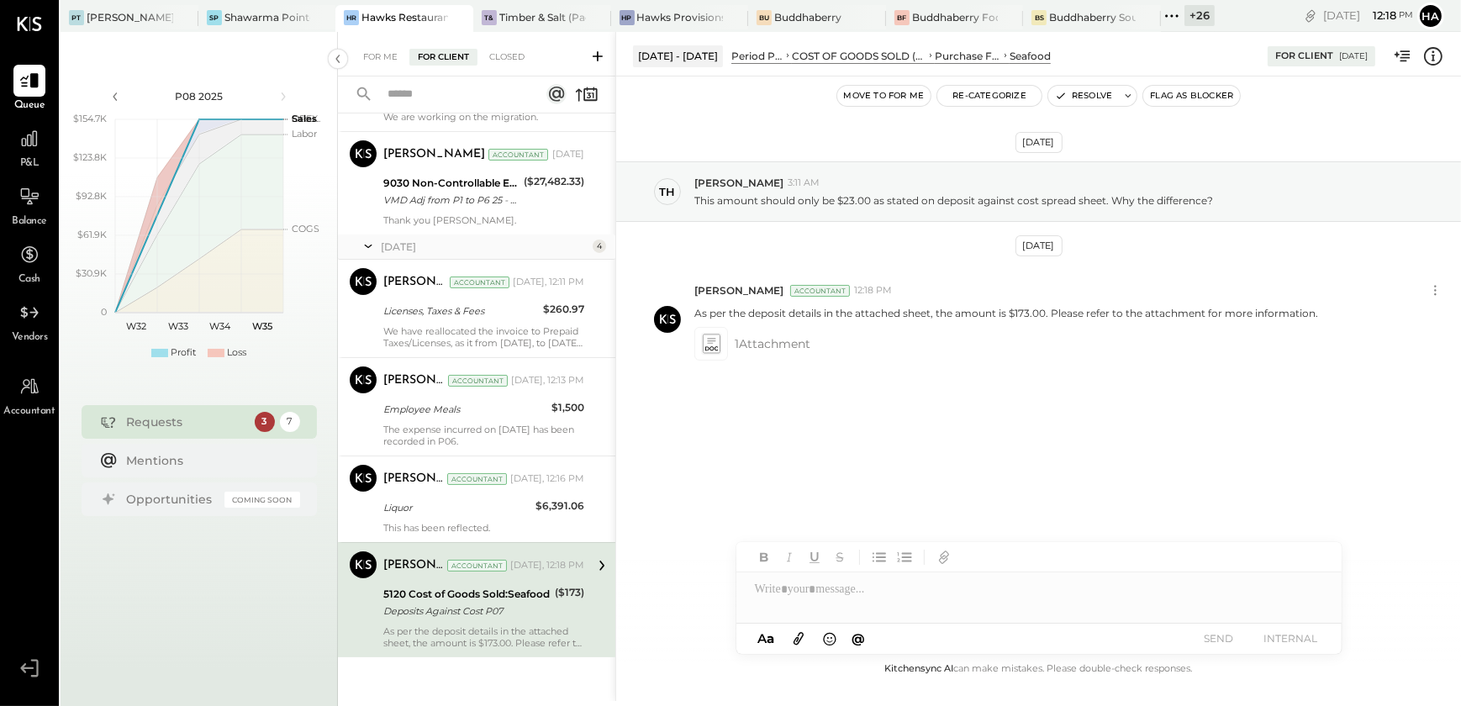
click at [1088, 591] on div at bounding box center [1038, 589] width 605 height 34
click at [660, 13] on div "Hawks Provisions & Public House" at bounding box center [680, 17] width 87 height 14
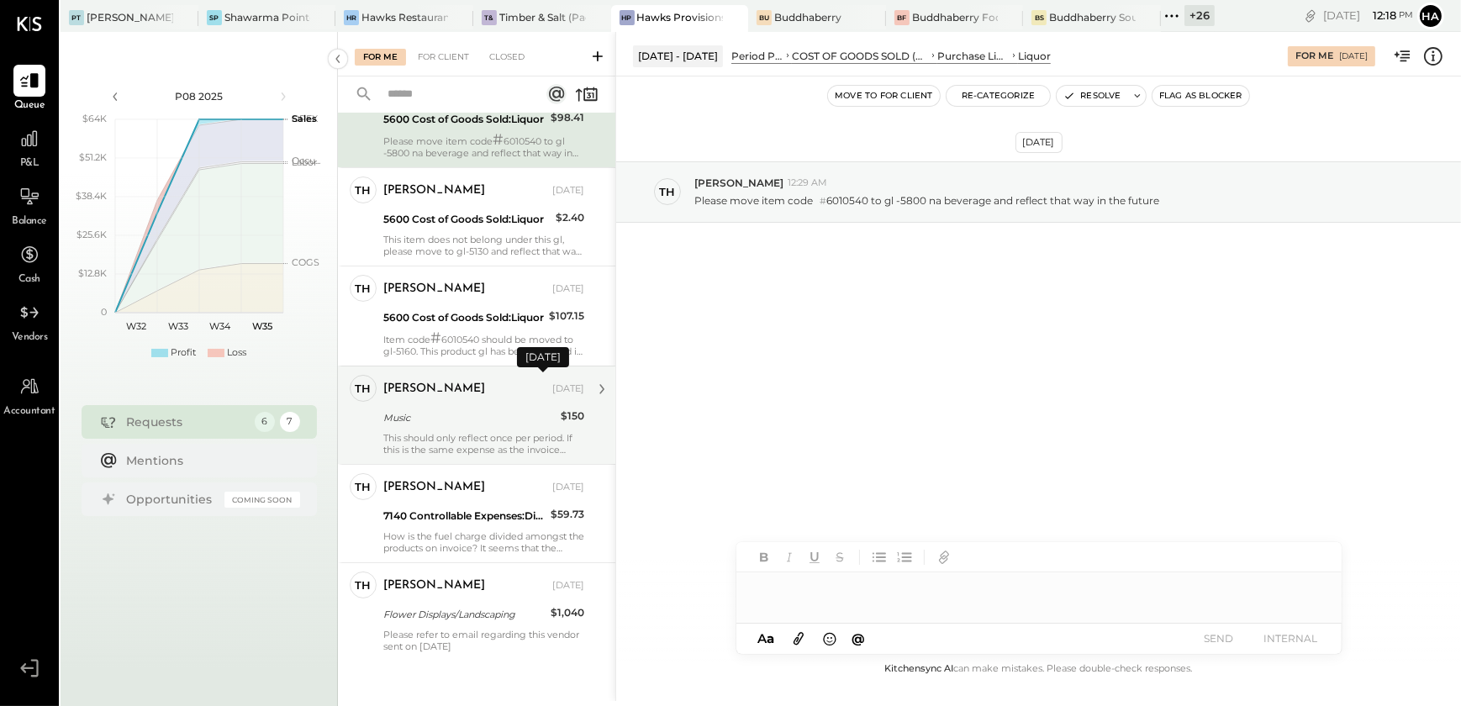
scroll to position [98, 0]
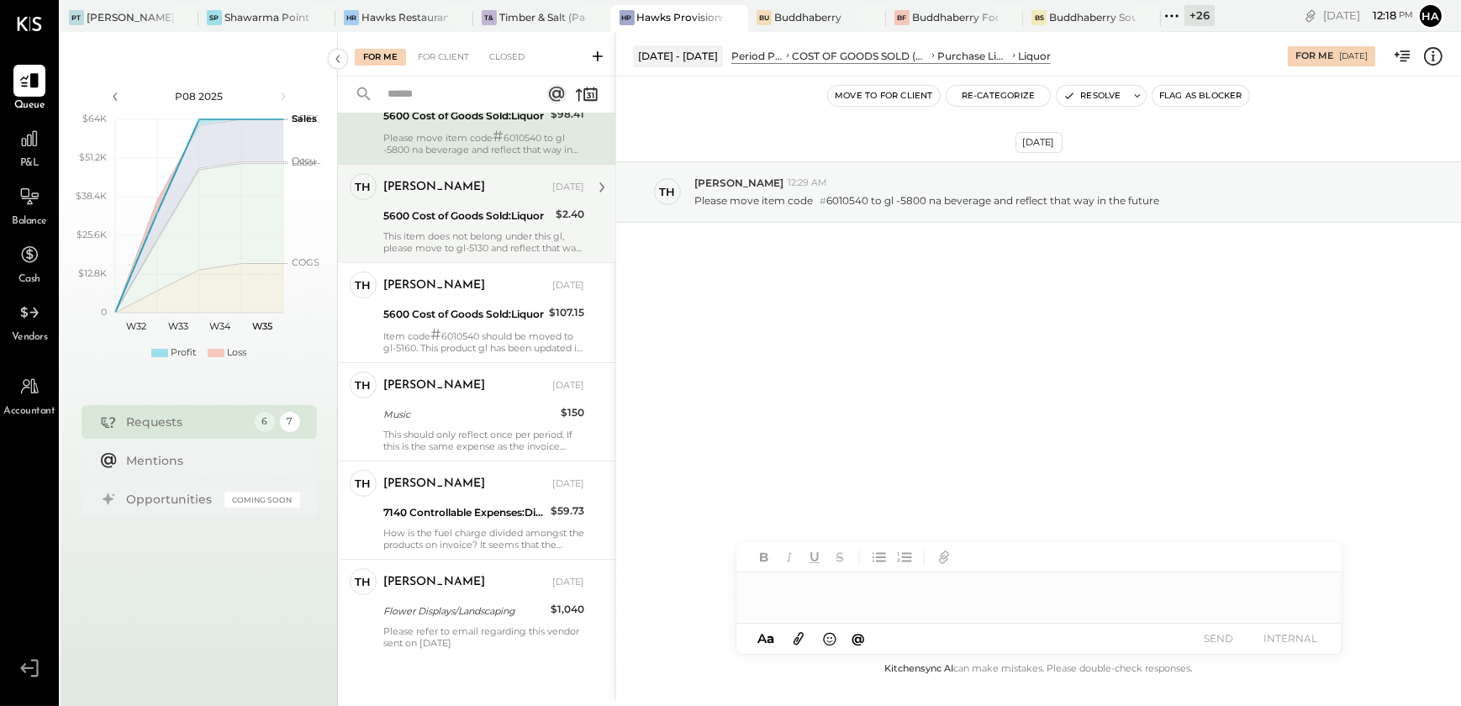
click at [477, 251] on div "This item does not belong under this gl, please move to gl-5130 and reflect tha…" at bounding box center [483, 242] width 201 height 24
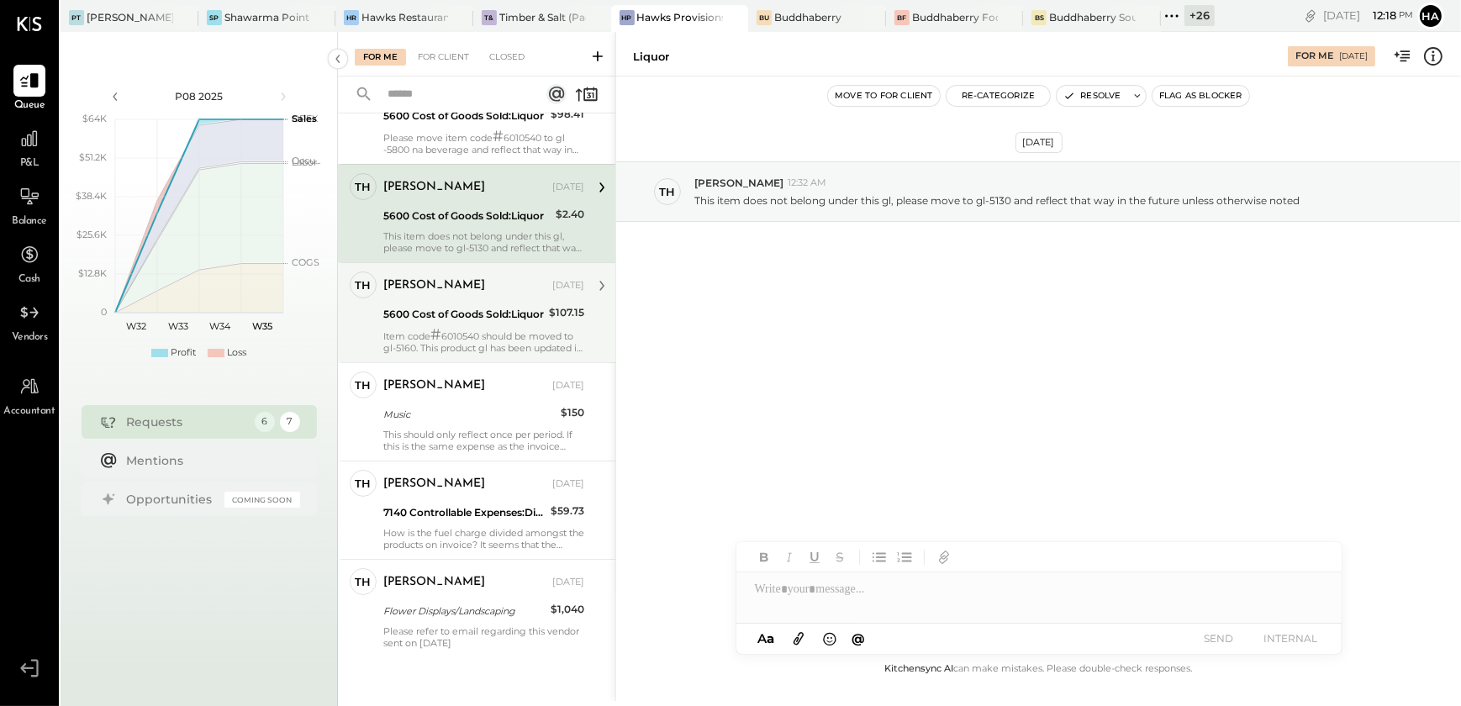
click at [480, 296] on div "[PERSON_NAME] [DATE]" at bounding box center [483, 286] width 201 height 24
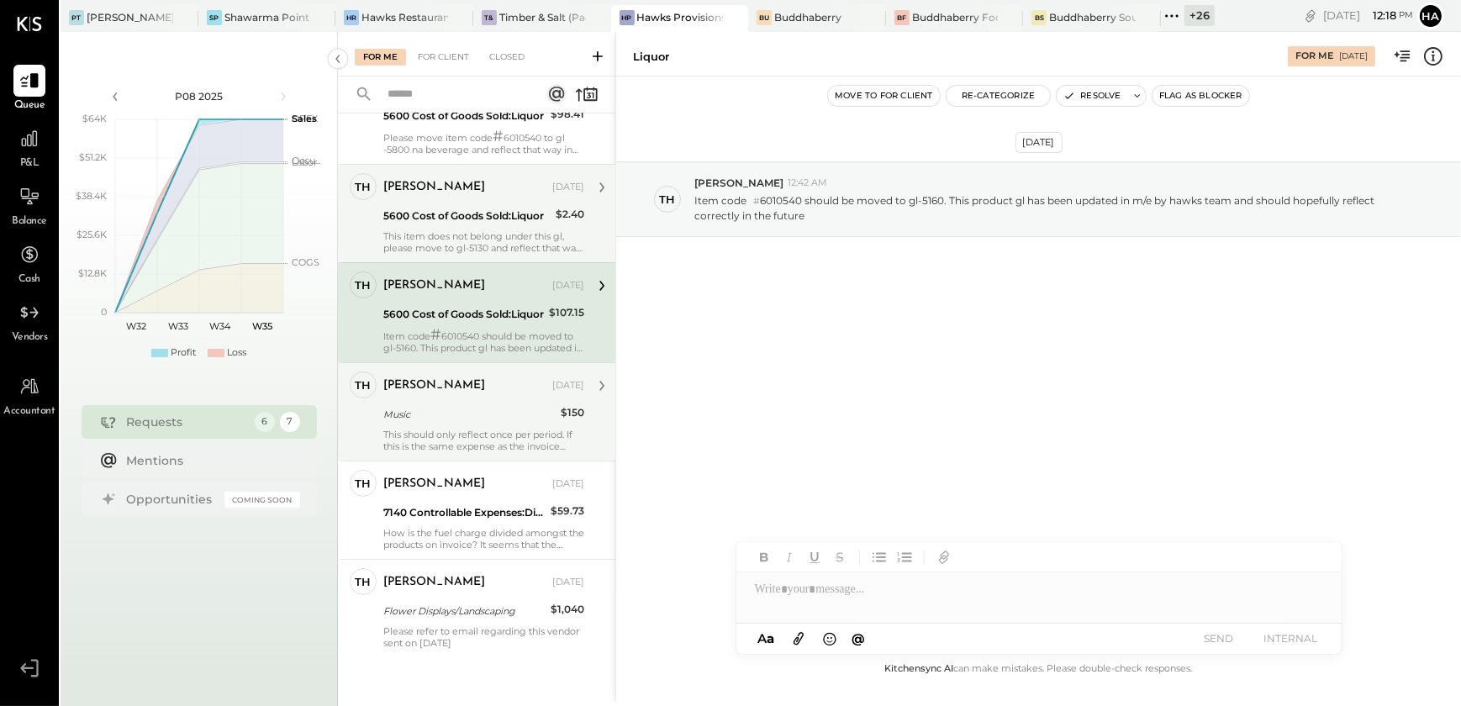
click at [499, 406] on div "Music" at bounding box center [469, 414] width 172 height 17
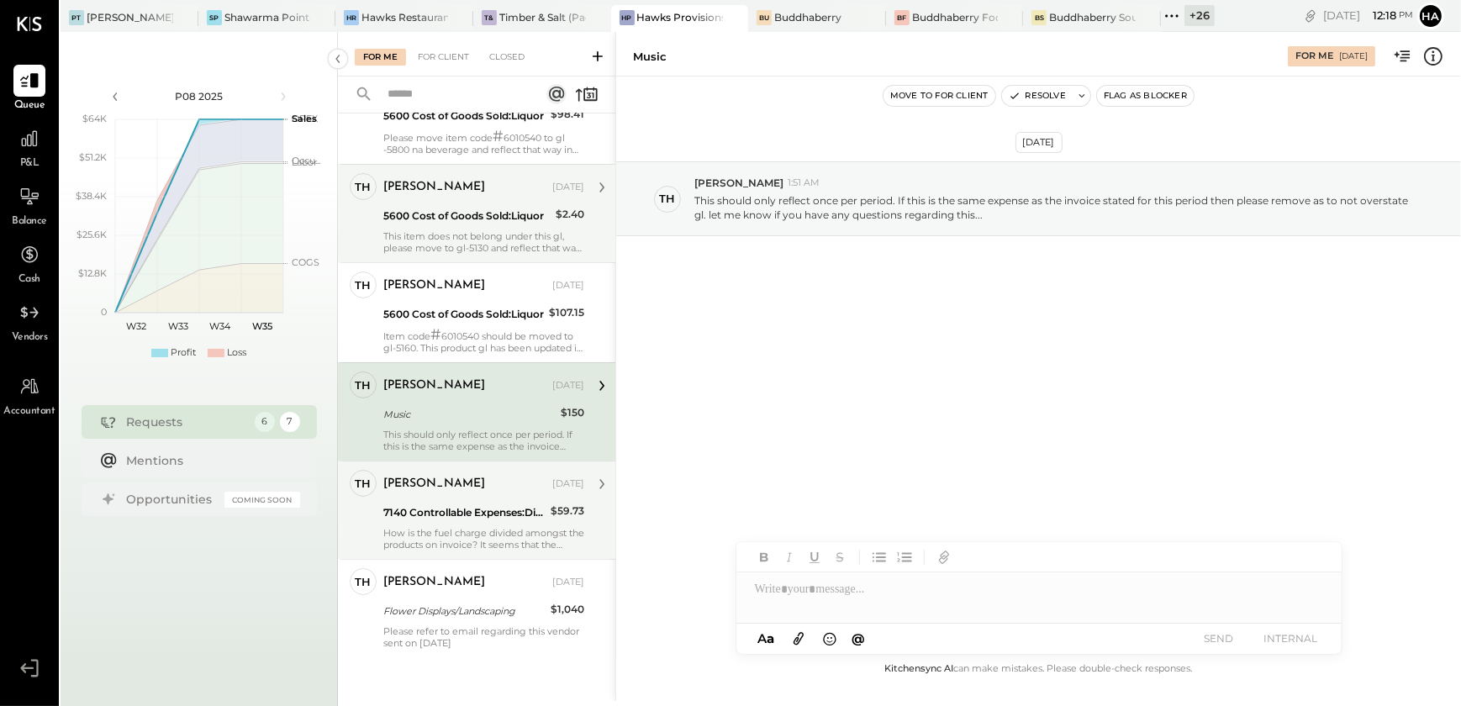
click at [521, 497] on div "[PERSON_NAME] [DATE] 7140 Controllable Expenses:Direct Operating Expenses:Opera…" at bounding box center [483, 510] width 201 height 81
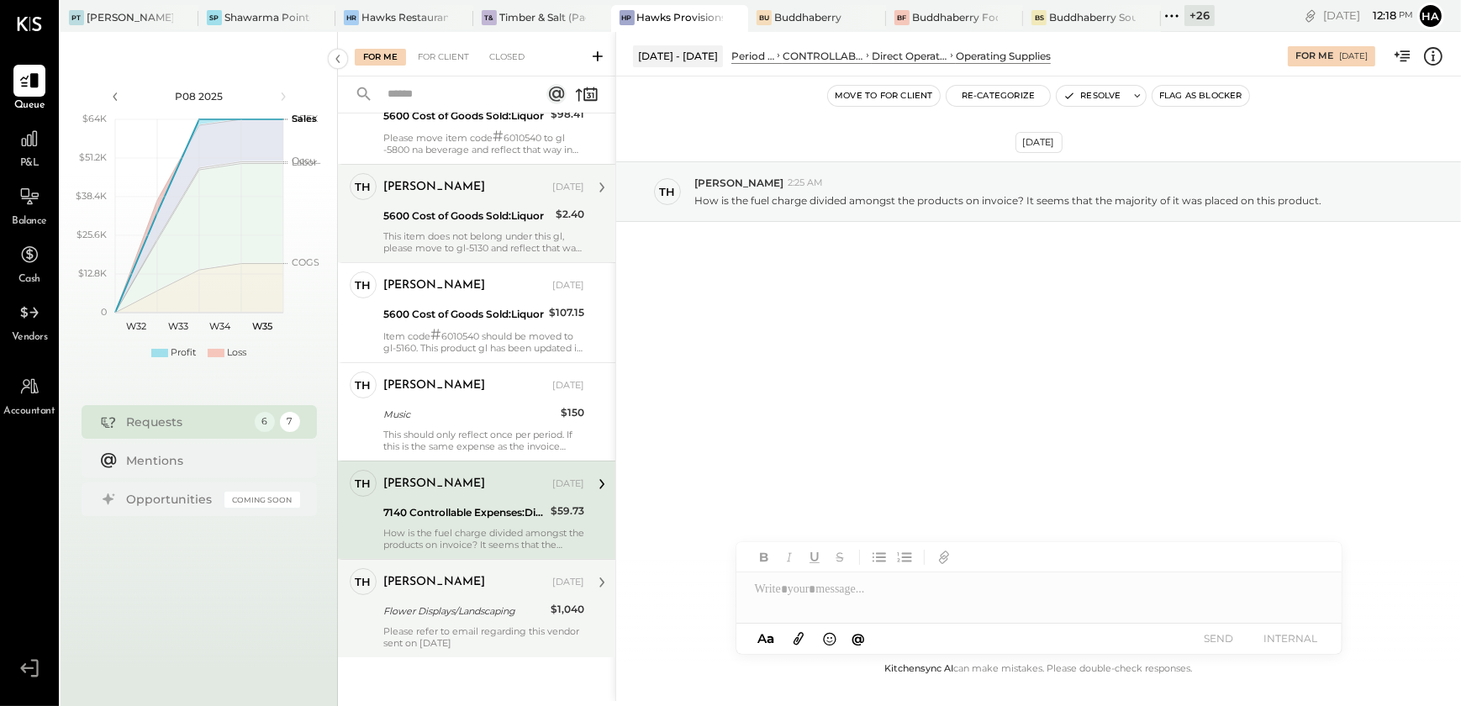
click at [509, 593] on div "[PERSON_NAME] [DATE]" at bounding box center [483, 582] width 201 height 29
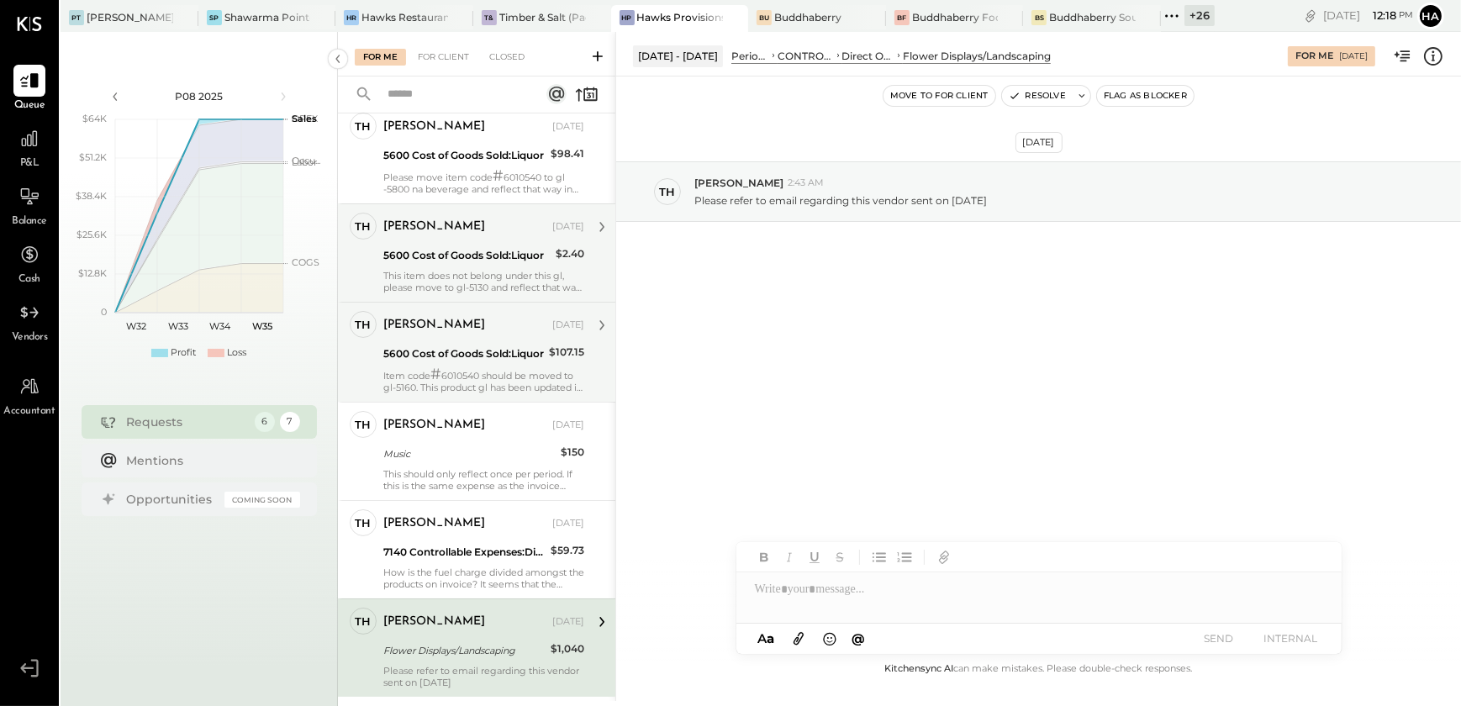
scroll to position [21, 0]
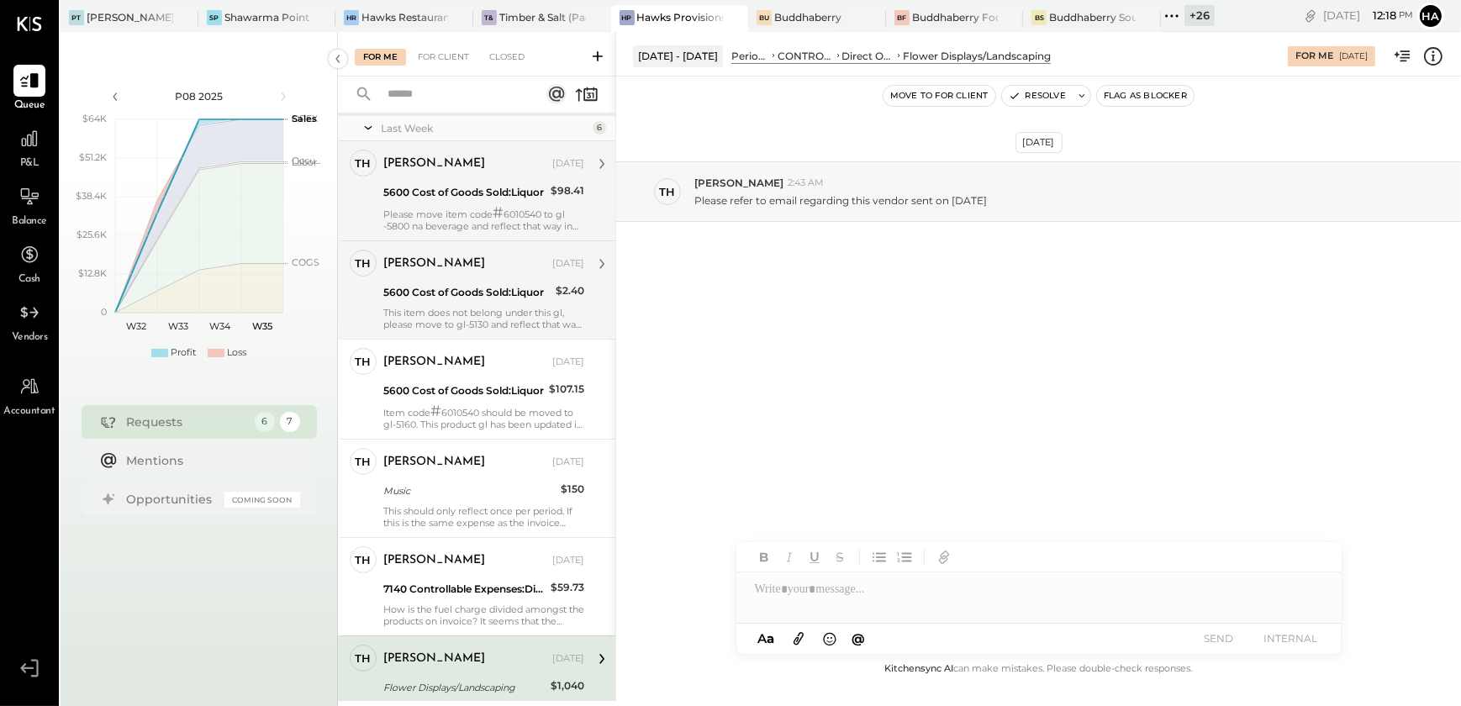
click at [467, 192] on div "5600 Cost of Goods Sold:Liquor" at bounding box center [464, 192] width 162 height 17
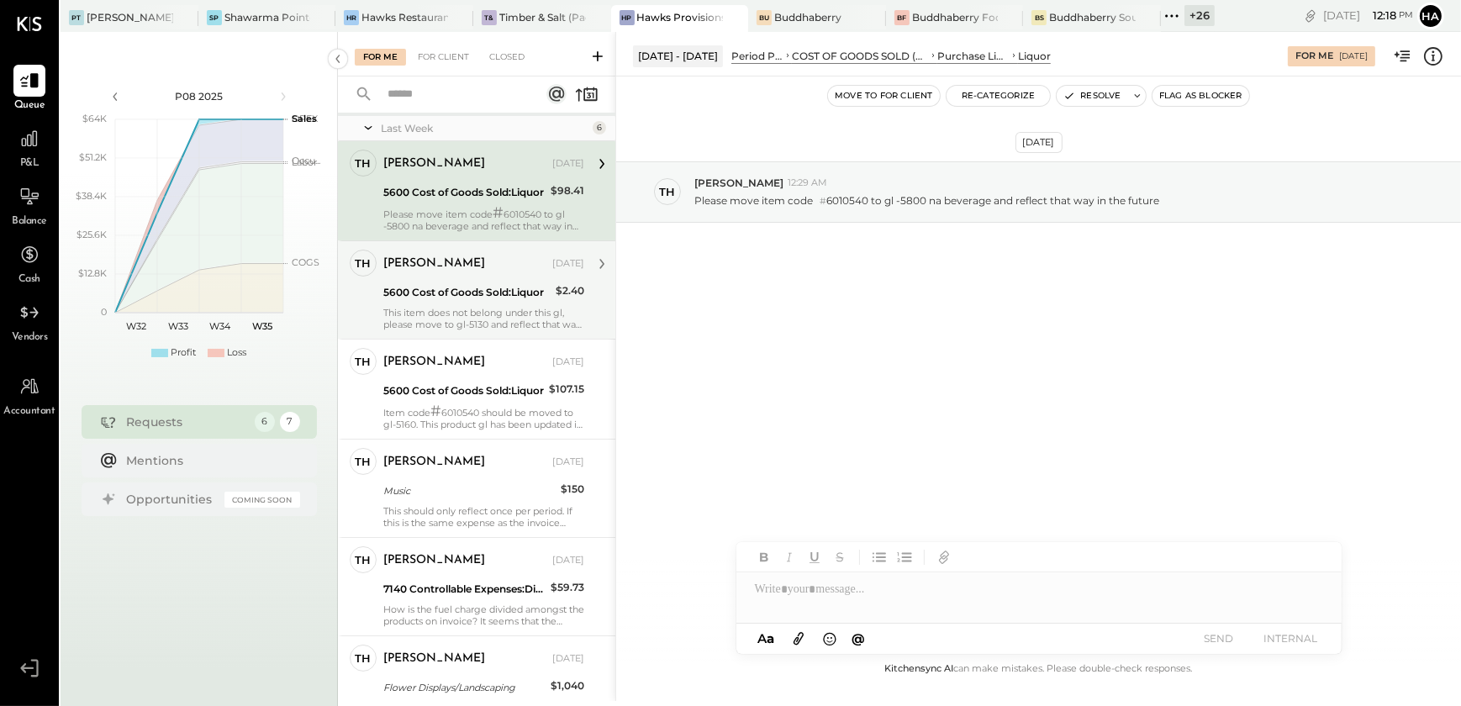
click at [1436, 51] on icon at bounding box center [1433, 56] width 22 height 22
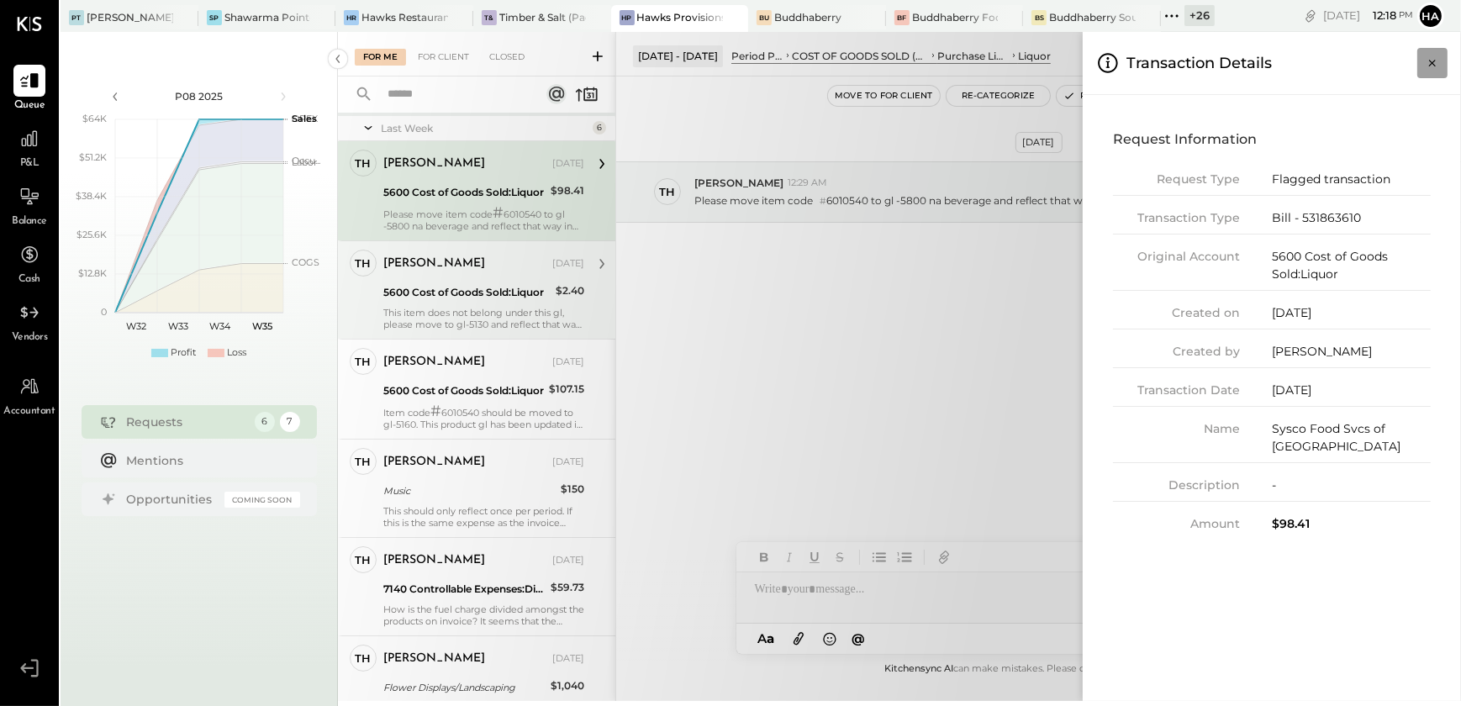
click at [1436, 55] on icon "Close panel" at bounding box center [1432, 63] width 17 height 17
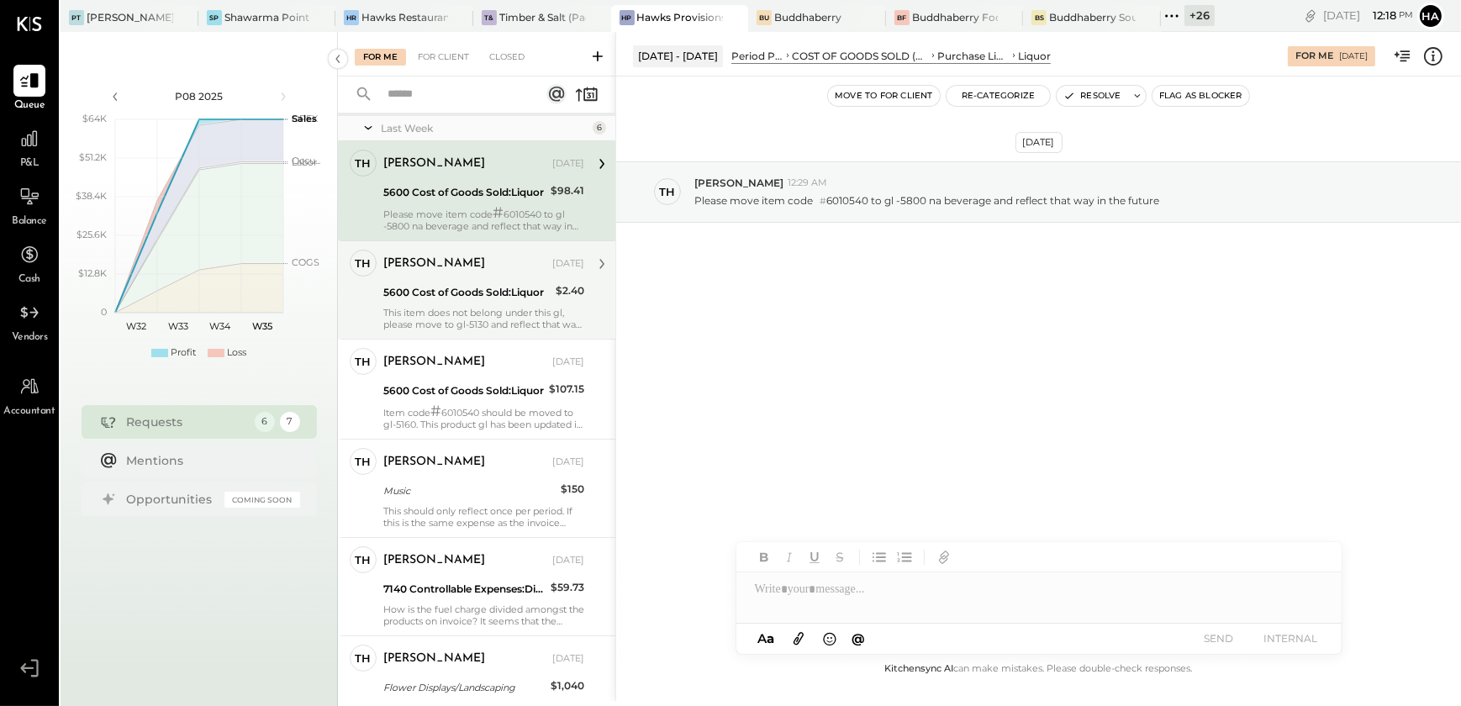
click at [524, 296] on div "5600 Cost of Goods Sold:Liquor" at bounding box center [466, 292] width 167 height 17
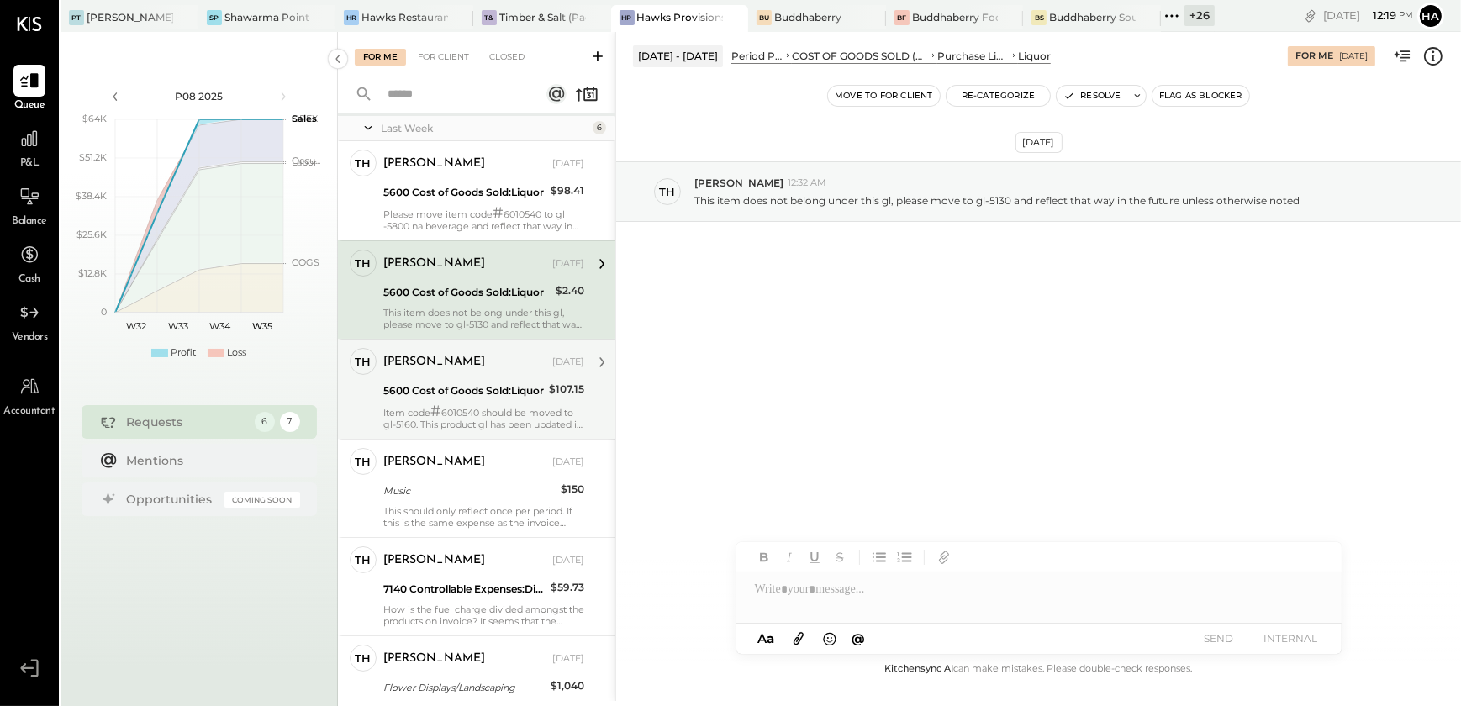
click at [466, 389] on div "5600 Cost of Goods Sold:Liquor" at bounding box center [463, 390] width 161 height 17
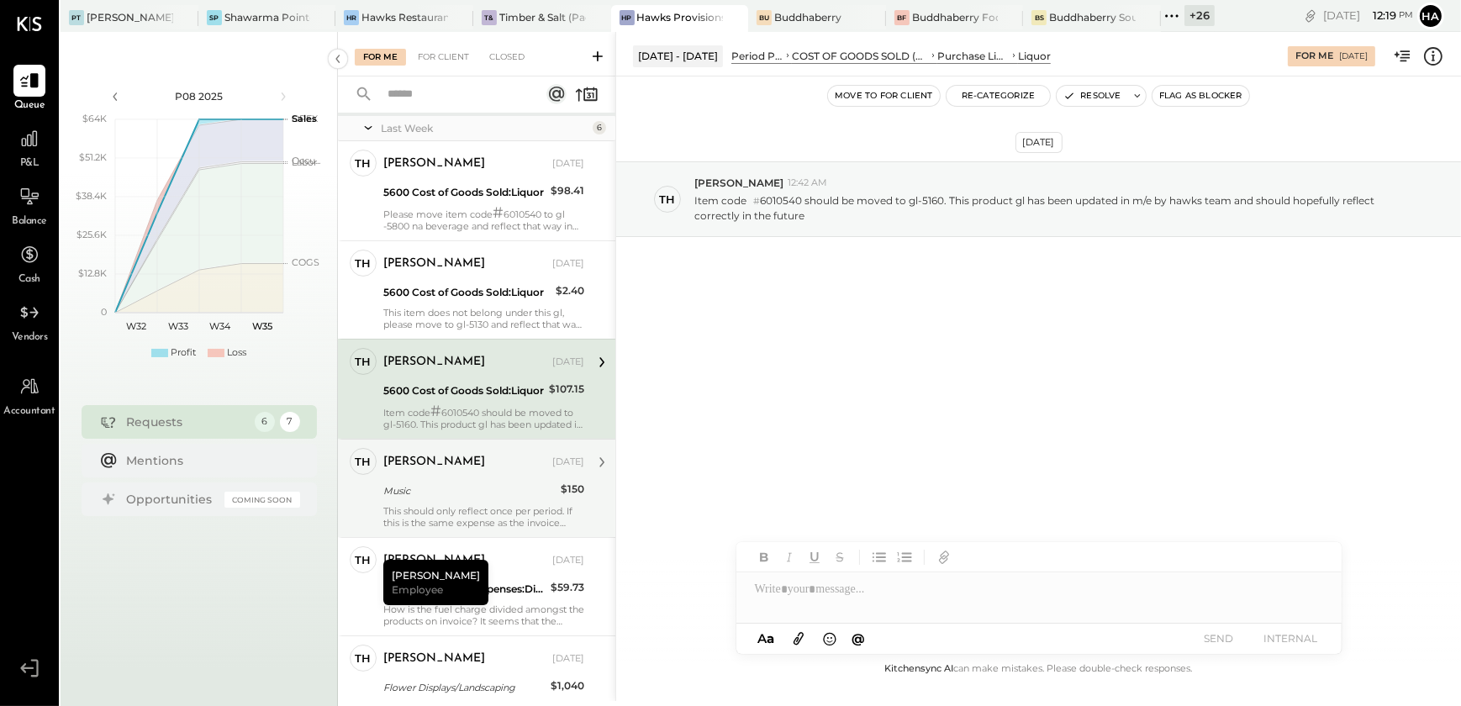
click at [421, 499] on div "[PERSON_NAME] [DATE] Music $150 This should only reflect once per period. If th…" at bounding box center [483, 488] width 201 height 81
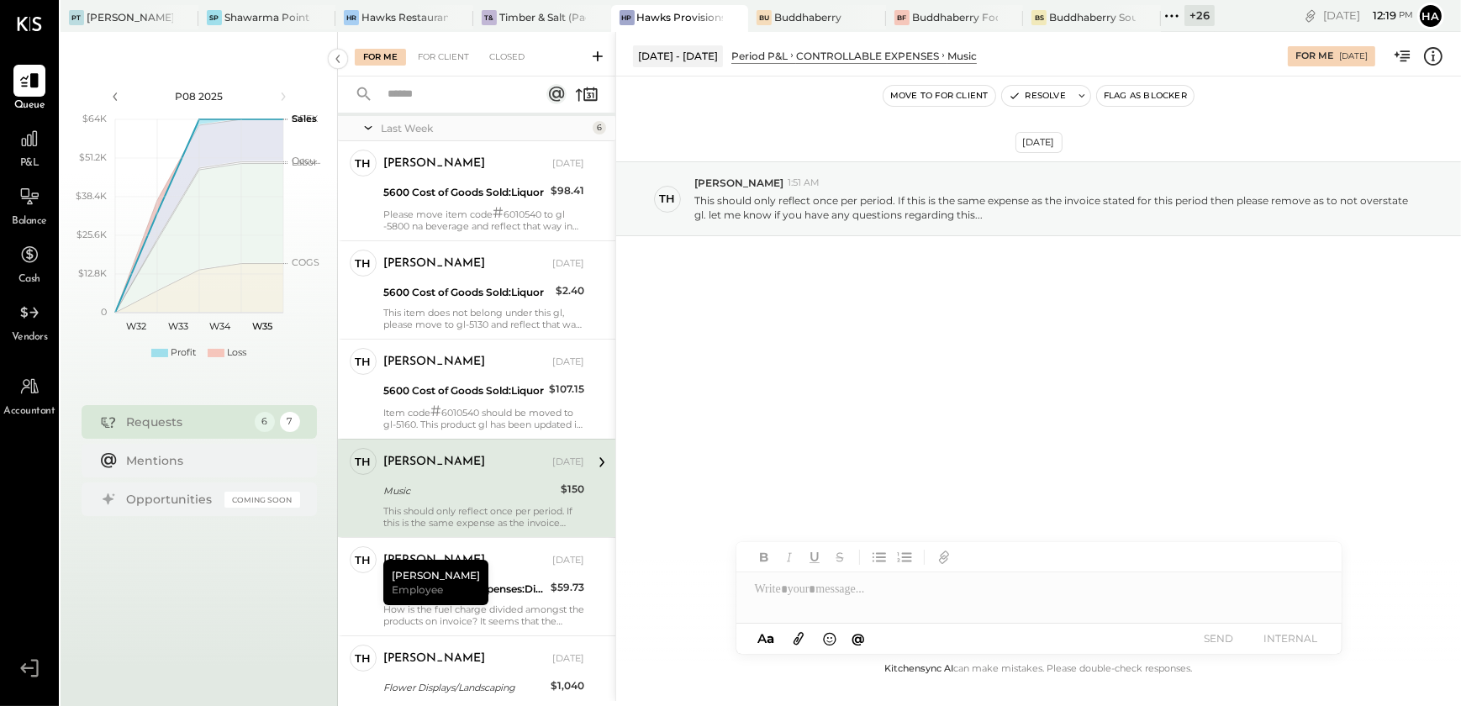
click at [1429, 57] on icon at bounding box center [1433, 56] width 22 height 22
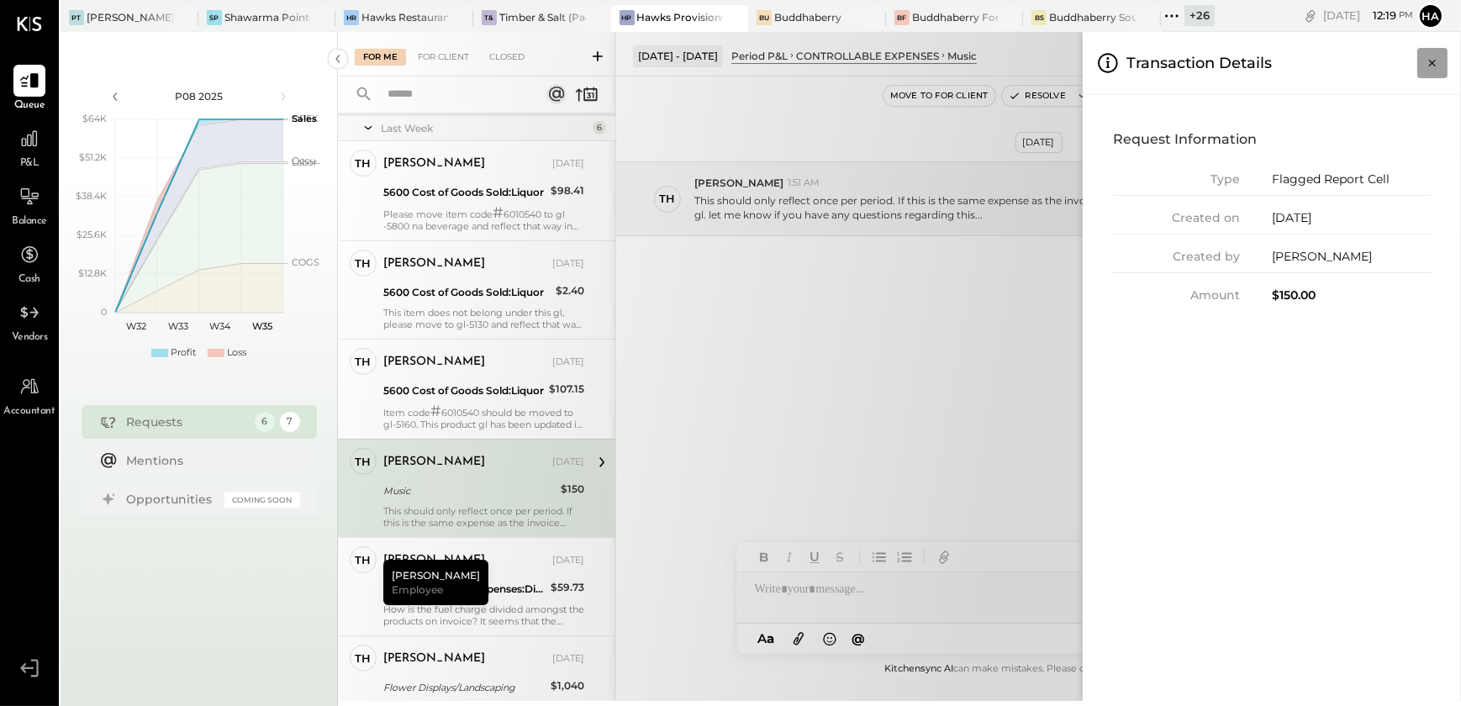
click at [1443, 48] on button "Close panel" at bounding box center [1432, 63] width 30 height 30
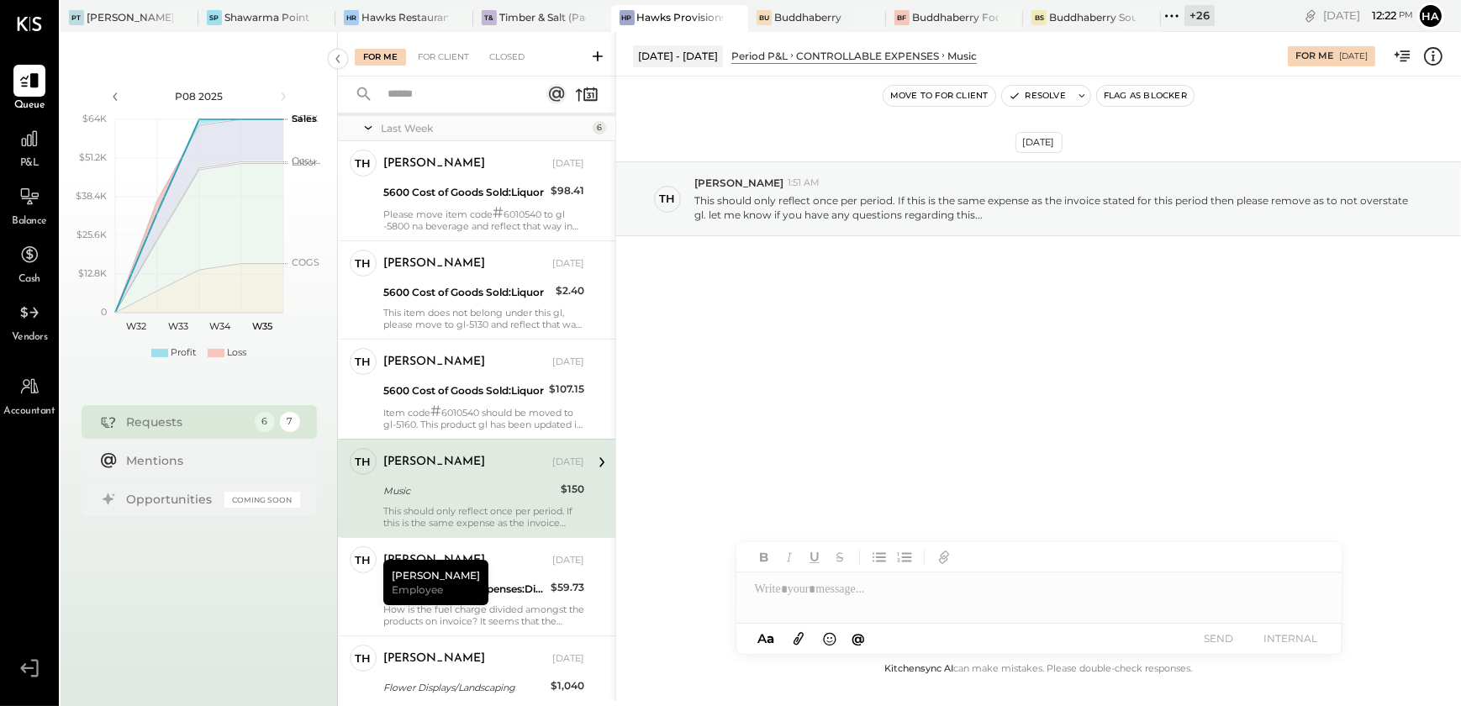
click at [860, 592] on div at bounding box center [1038, 589] width 605 height 34
click at [1209, 641] on button "SEND" at bounding box center [1218, 638] width 67 height 23
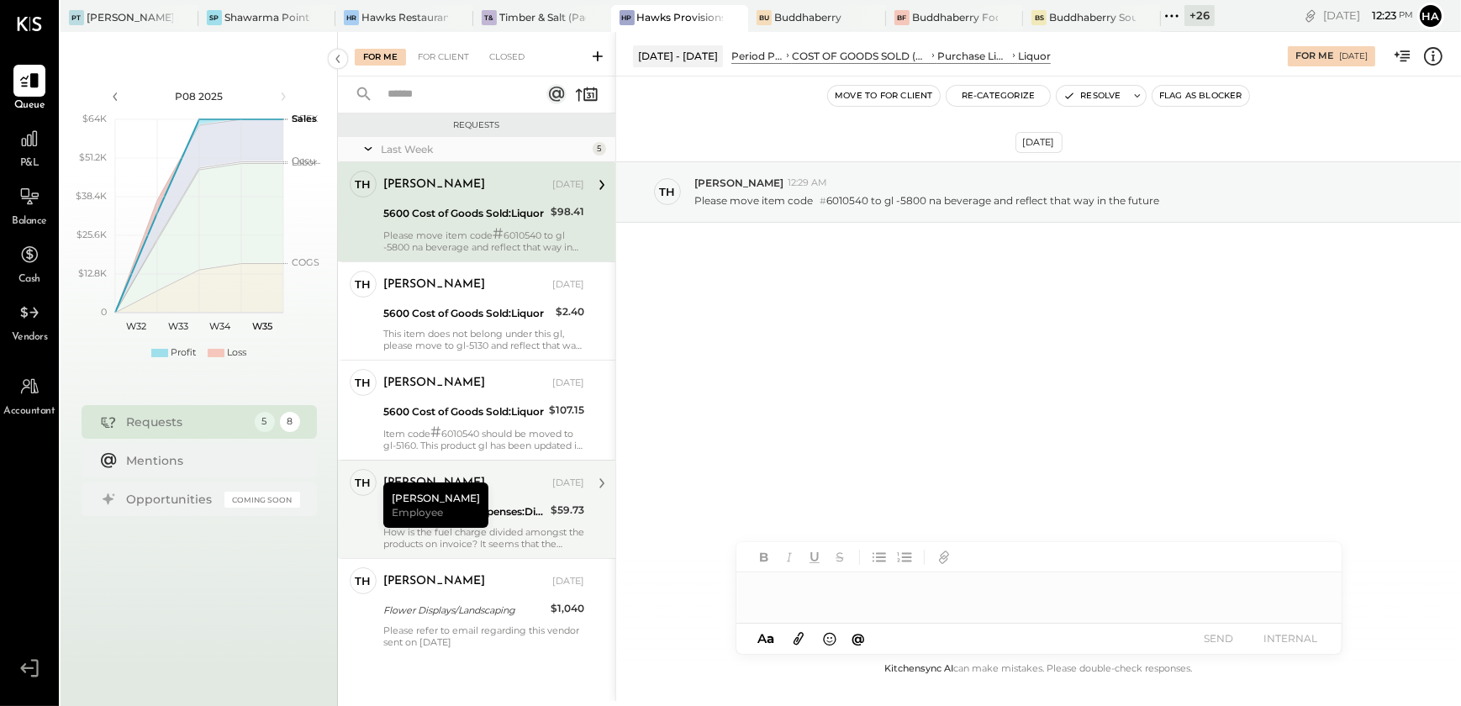
click at [514, 483] on div "[PERSON_NAME]" at bounding box center [466, 483] width 166 height 17
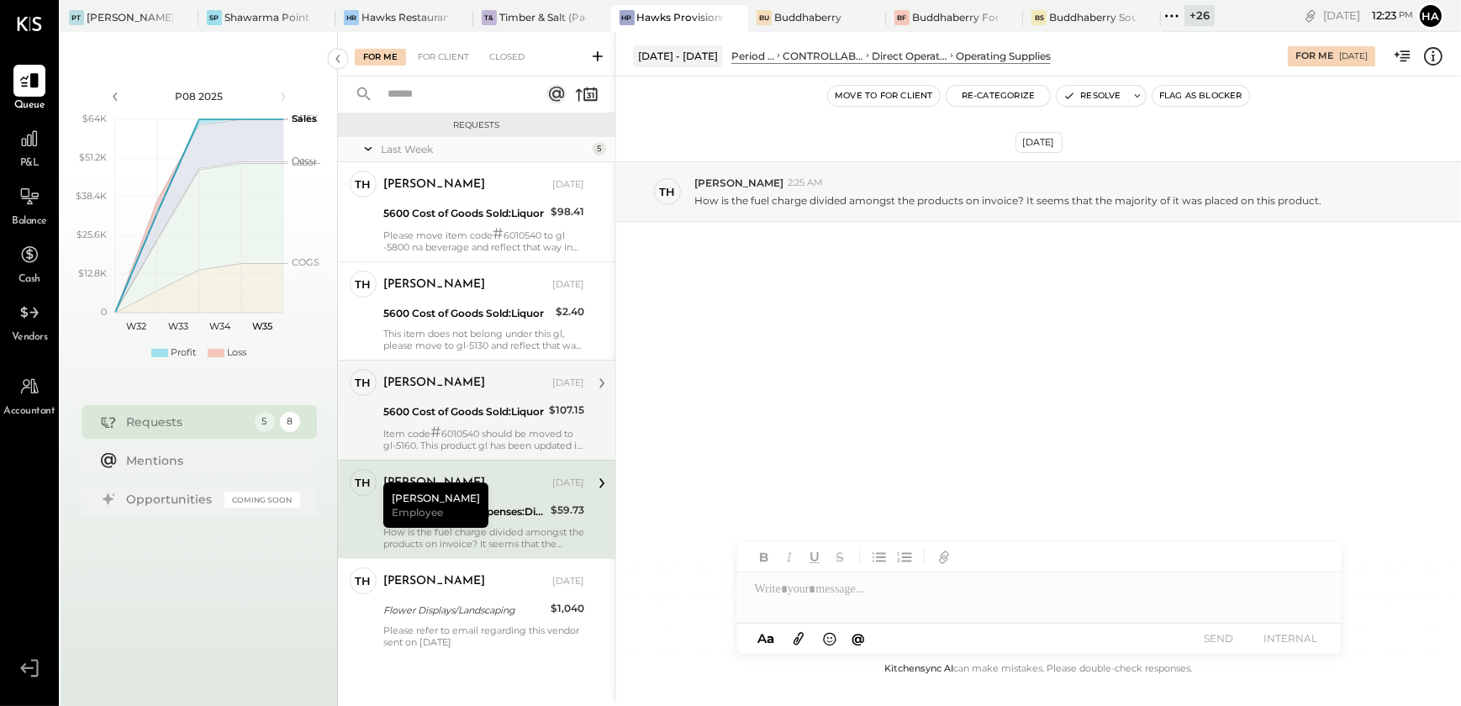
click at [544, 422] on div "[PERSON_NAME] [DATE] 5600 Cost of Goods Sold:Liquor $107.15 Item code # 6010540…" at bounding box center [483, 410] width 201 height 82
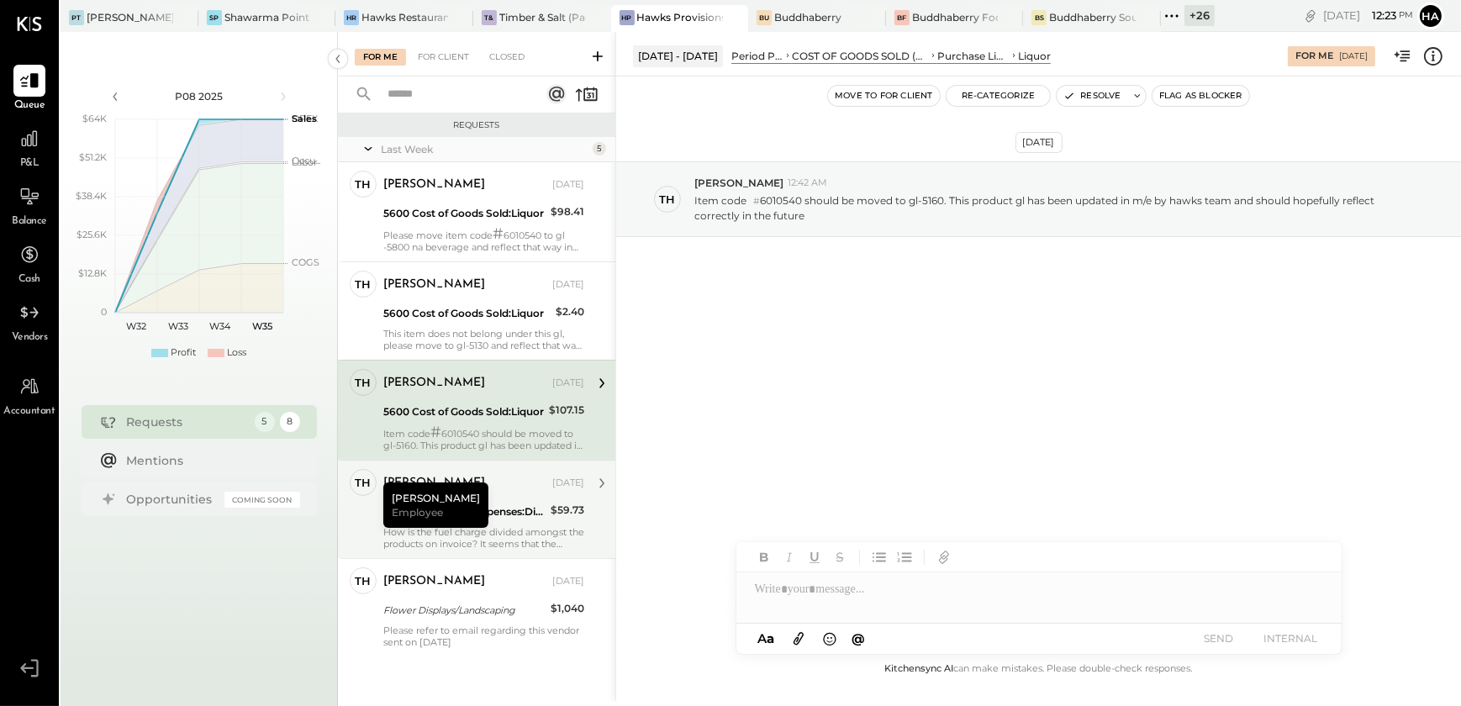
click at [525, 522] on div "[PERSON_NAME] [DATE] 7140 Controllable Expenses:Direct Operating Expenses:Opera…" at bounding box center [483, 509] width 201 height 81
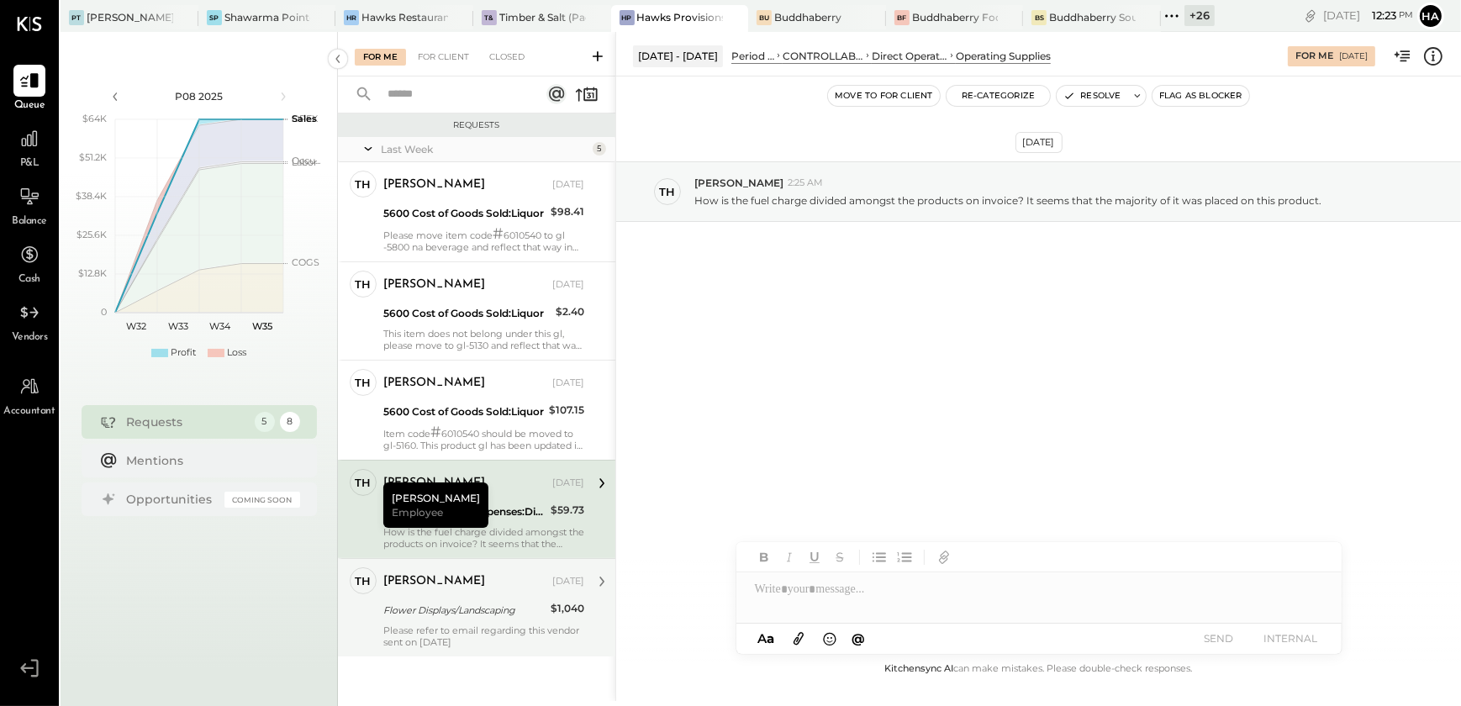
click at [482, 636] on div "Please refer to email regarding this vendor sent on [DATE]" at bounding box center [483, 637] width 201 height 24
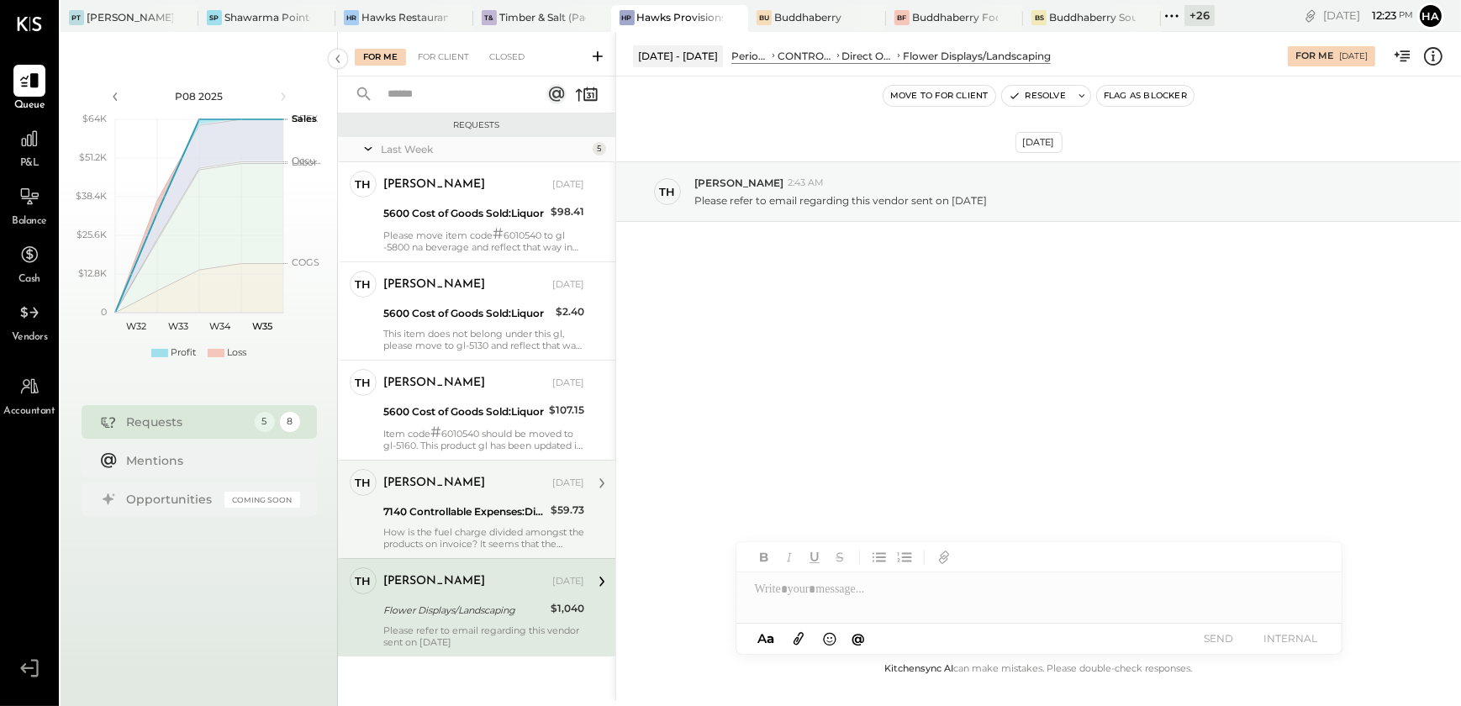
click at [511, 516] on div "7140 Controllable Expenses:Direct Operating Expenses:Operating Supplies" at bounding box center [464, 512] width 162 height 17
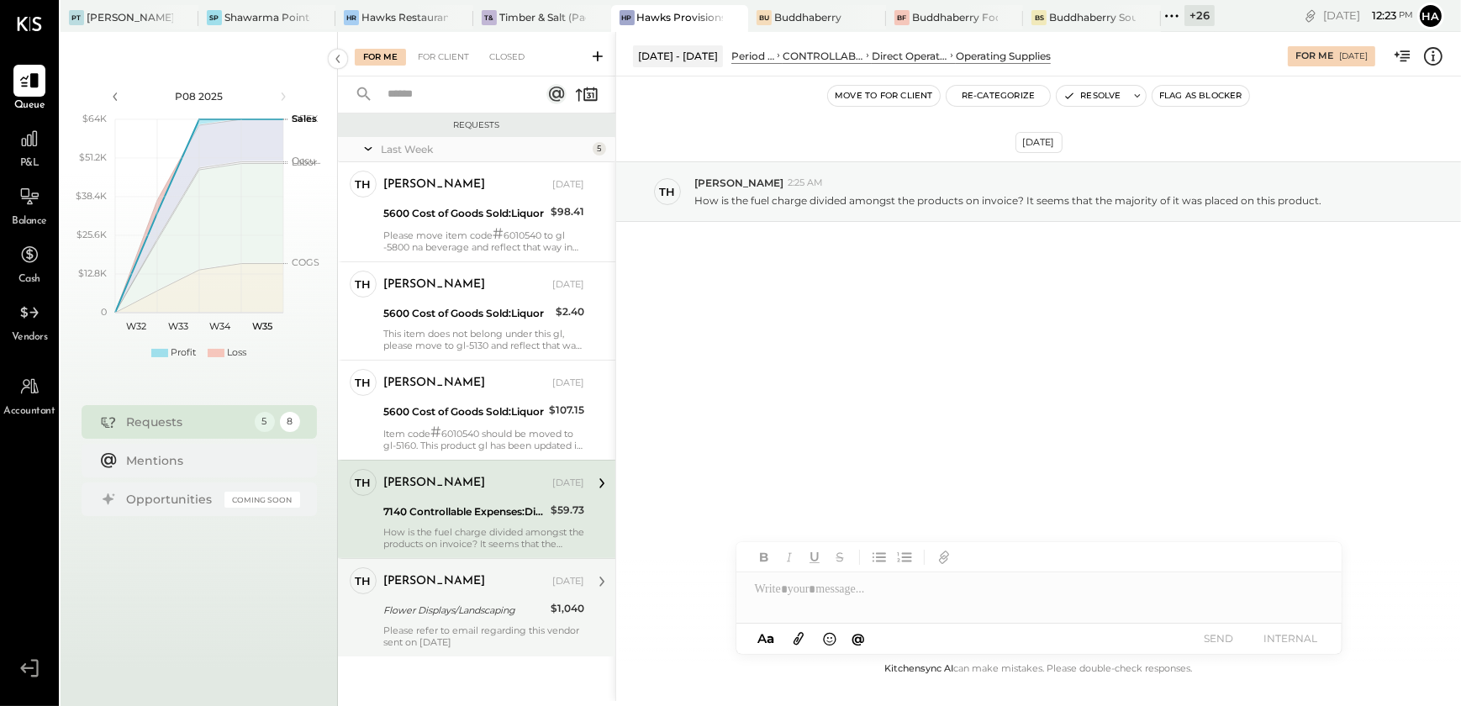
click at [1438, 54] on icon at bounding box center [1433, 56] width 22 height 22
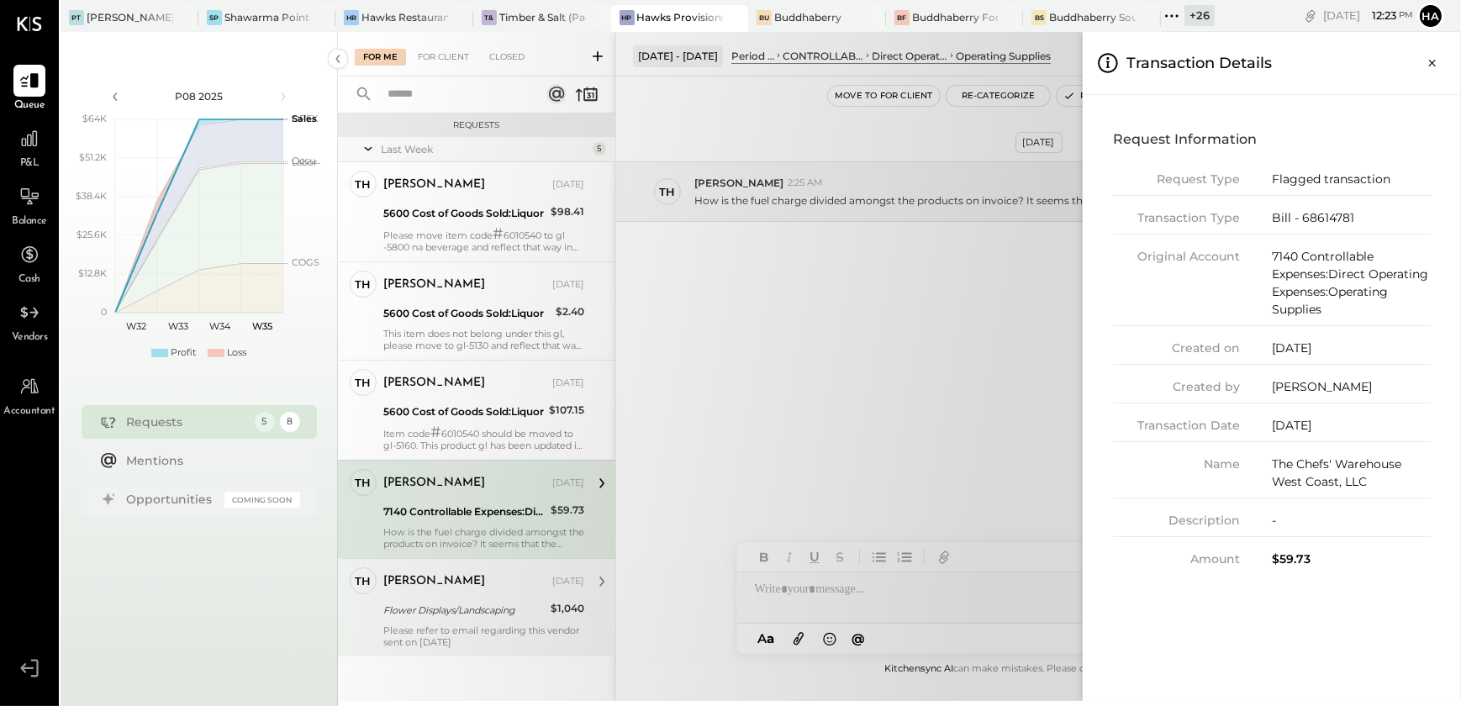
click at [1327, 214] on div "Bill - 68614781" at bounding box center [1351, 218] width 159 height 18
copy div "68614781"
click at [1440, 67] on icon "Close panel" at bounding box center [1432, 63] width 17 height 17
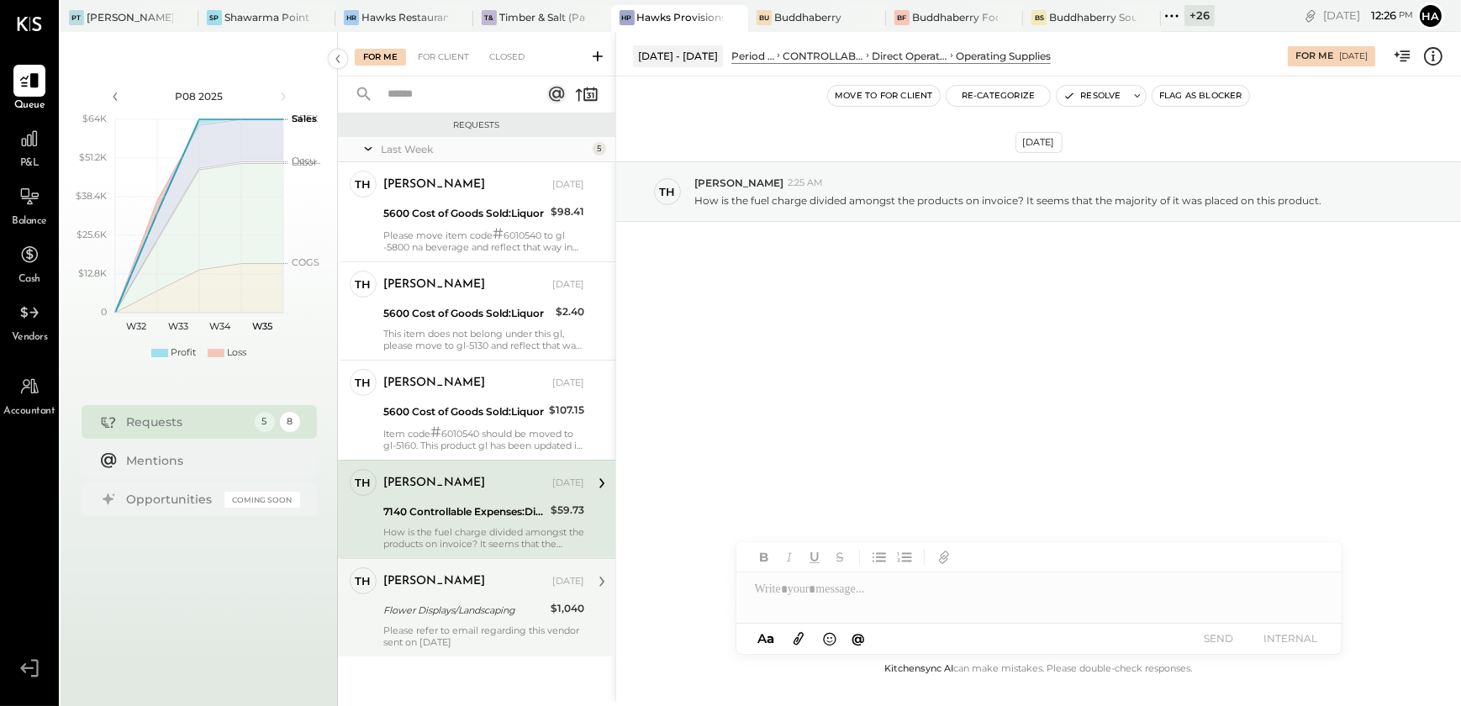
click at [879, 572] on div at bounding box center [1038, 589] width 605 height 34
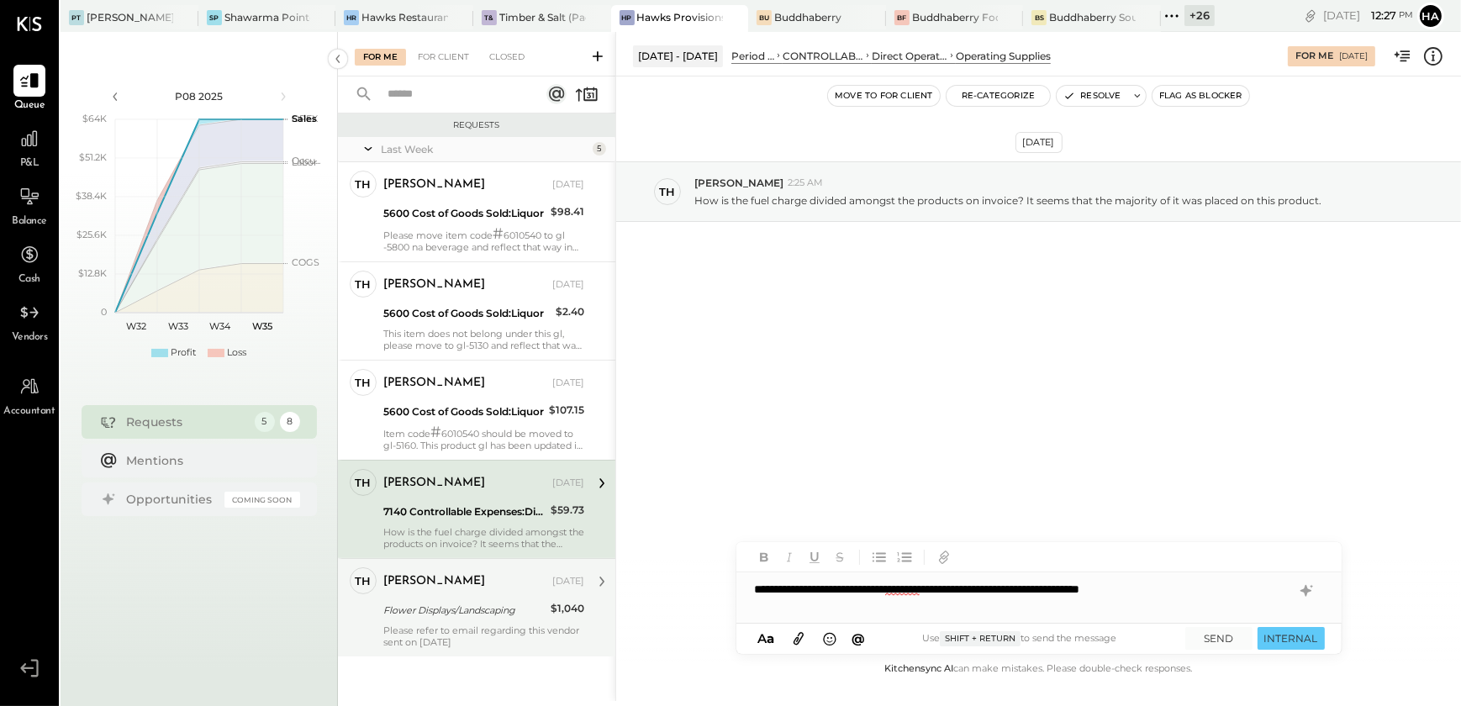
click at [895, 580] on div "**********" at bounding box center [1038, 589] width 605 height 34
click at [901, 588] on div "**********" at bounding box center [1038, 589] width 605 height 34
click at [957, 590] on div "**********" at bounding box center [1038, 589] width 605 height 34
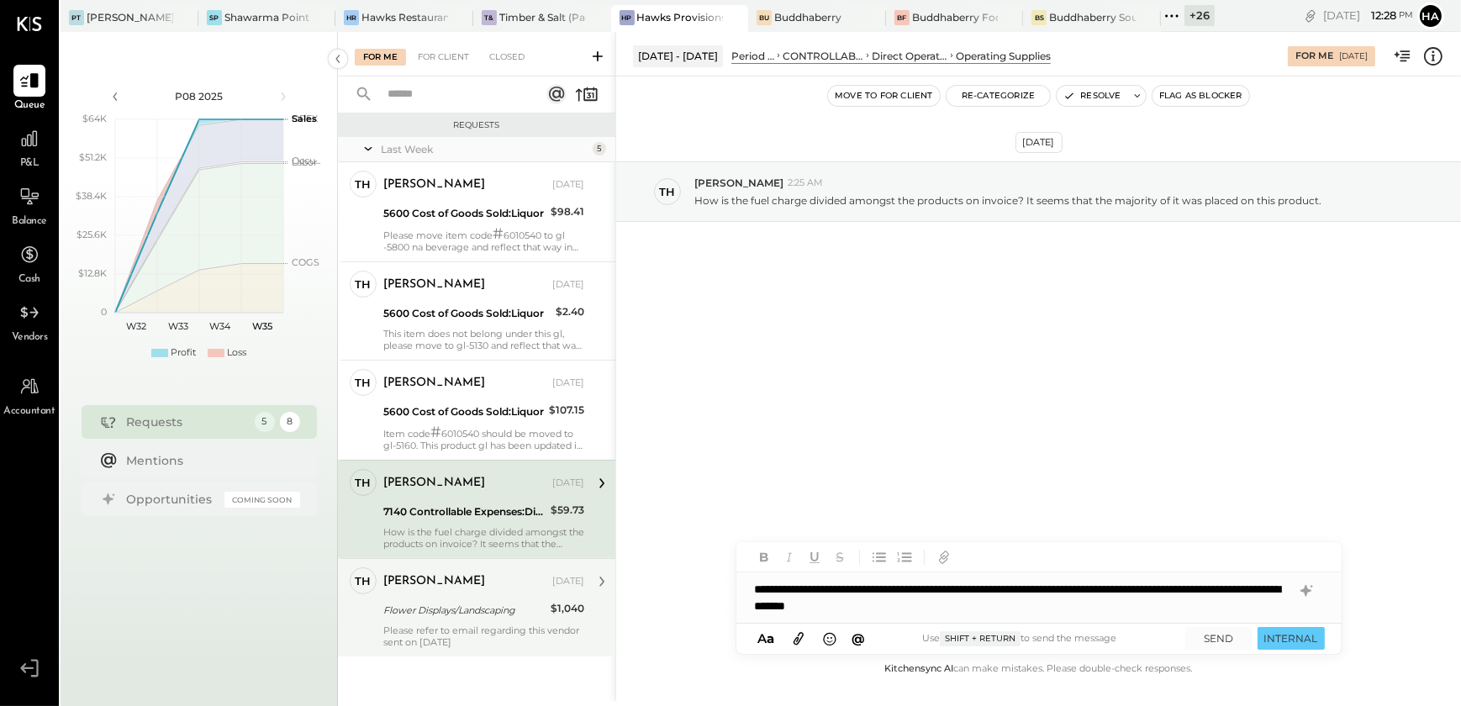
click at [1002, 608] on div "**********" at bounding box center [1038, 597] width 605 height 50
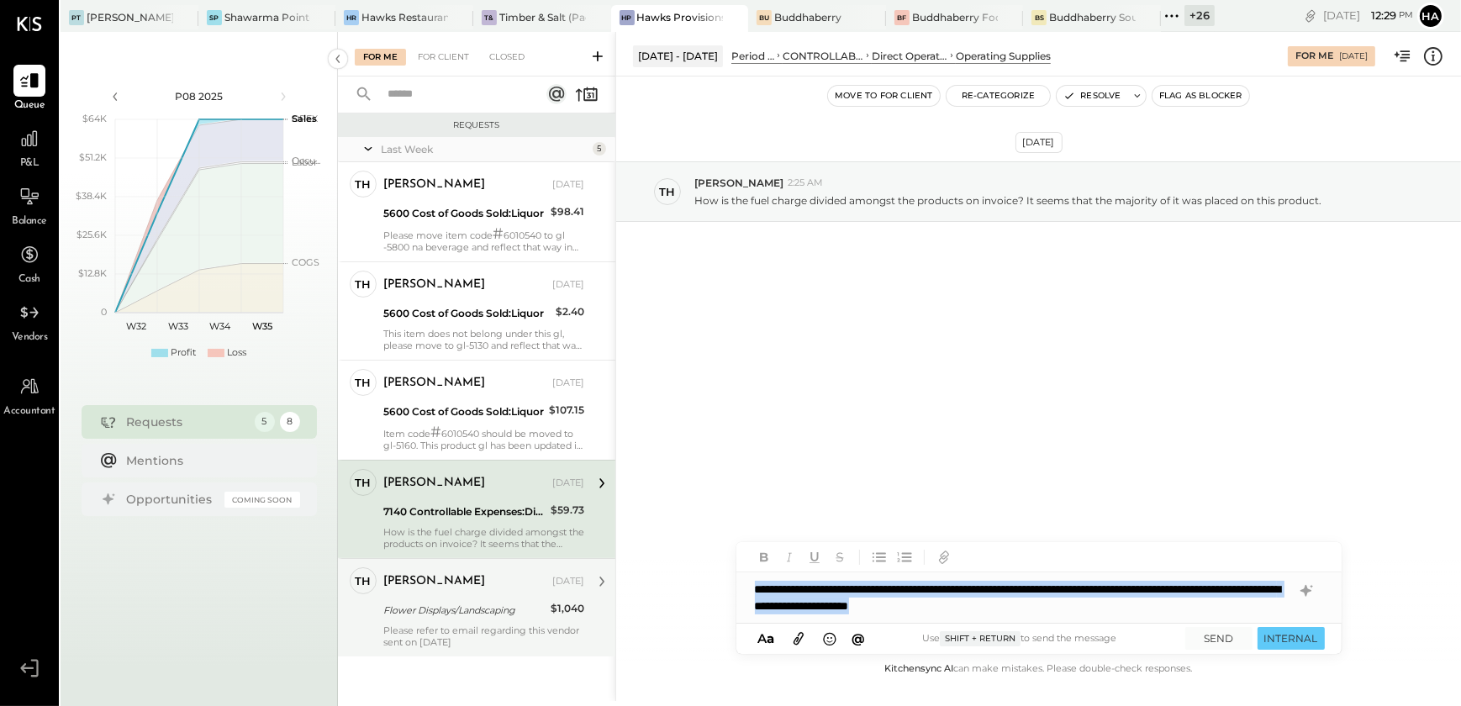
click at [1110, 596] on div "**********" at bounding box center [1038, 597] width 605 height 50
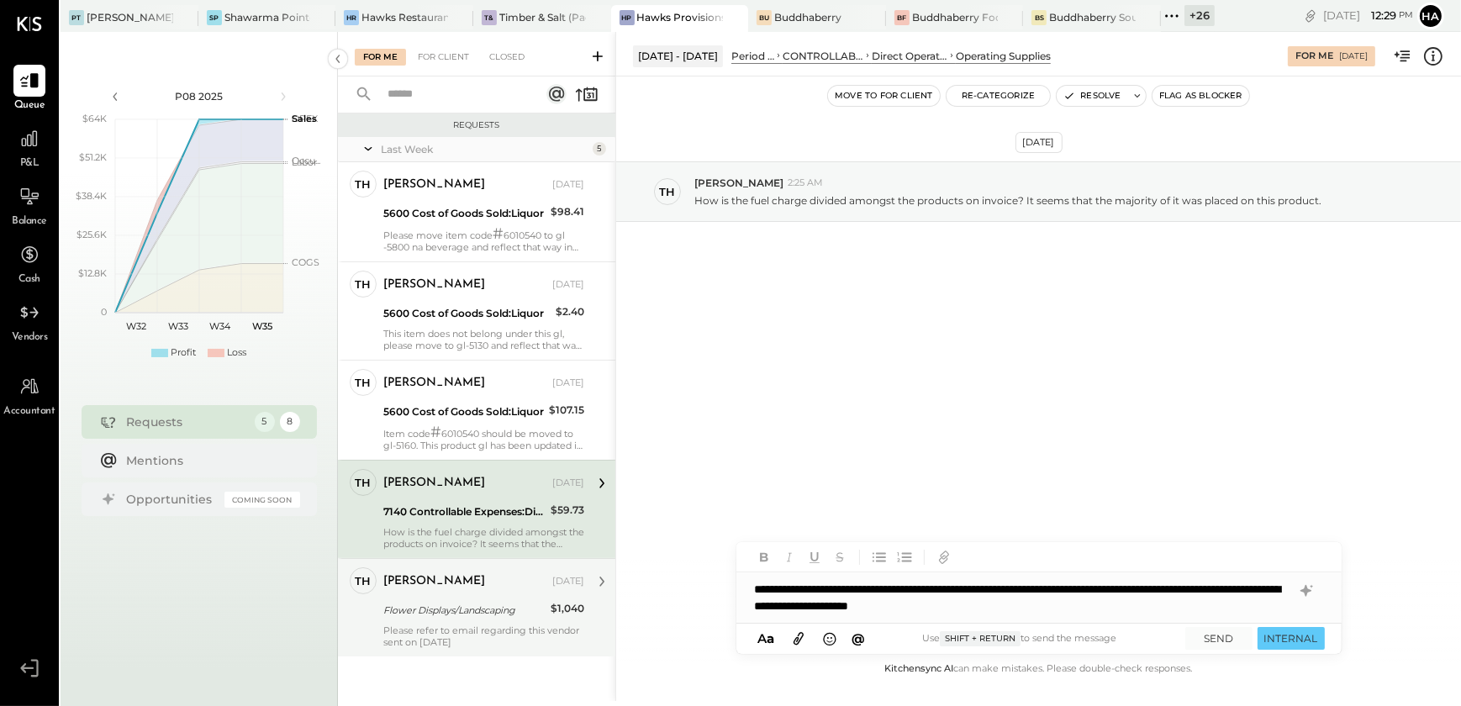
click at [1057, 609] on div "**********" at bounding box center [1038, 597] width 605 height 50
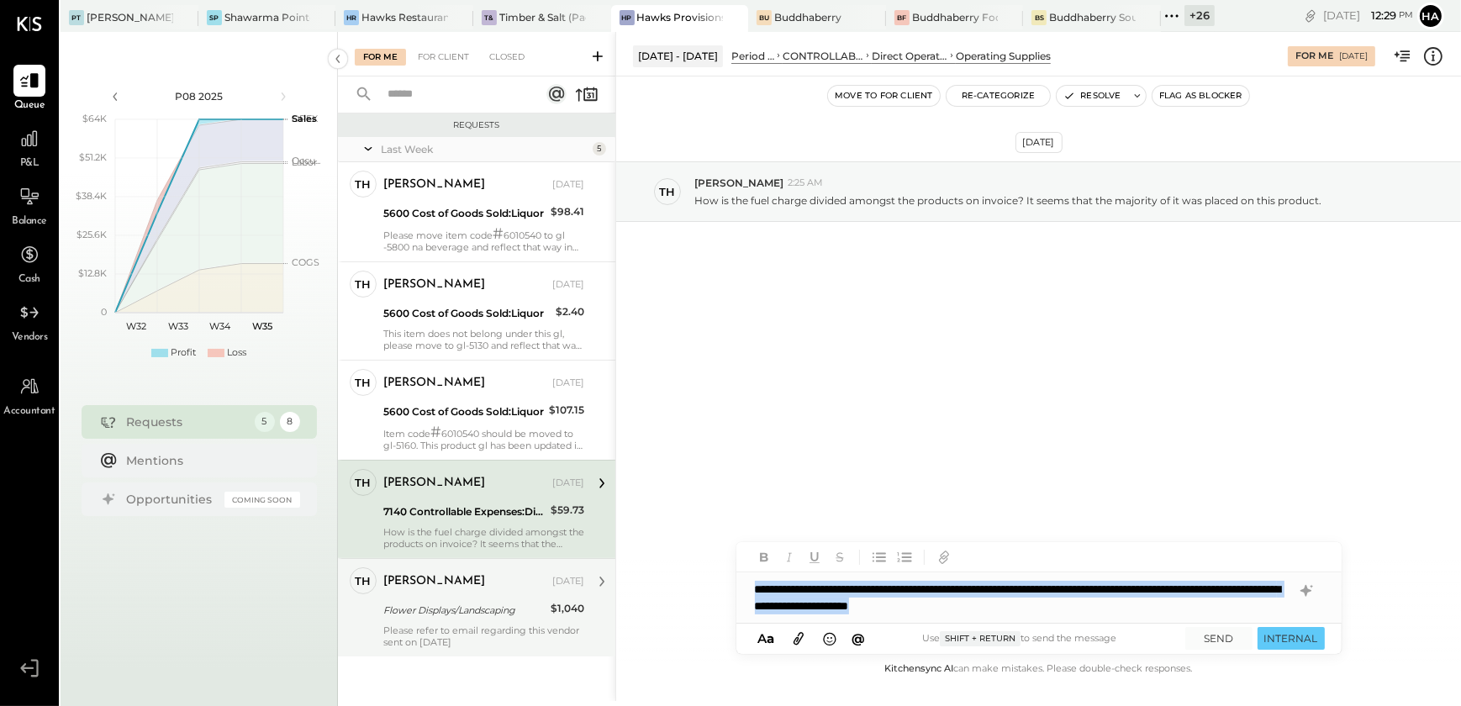
click at [1057, 609] on div "**********" at bounding box center [1038, 597] width 605 height 50
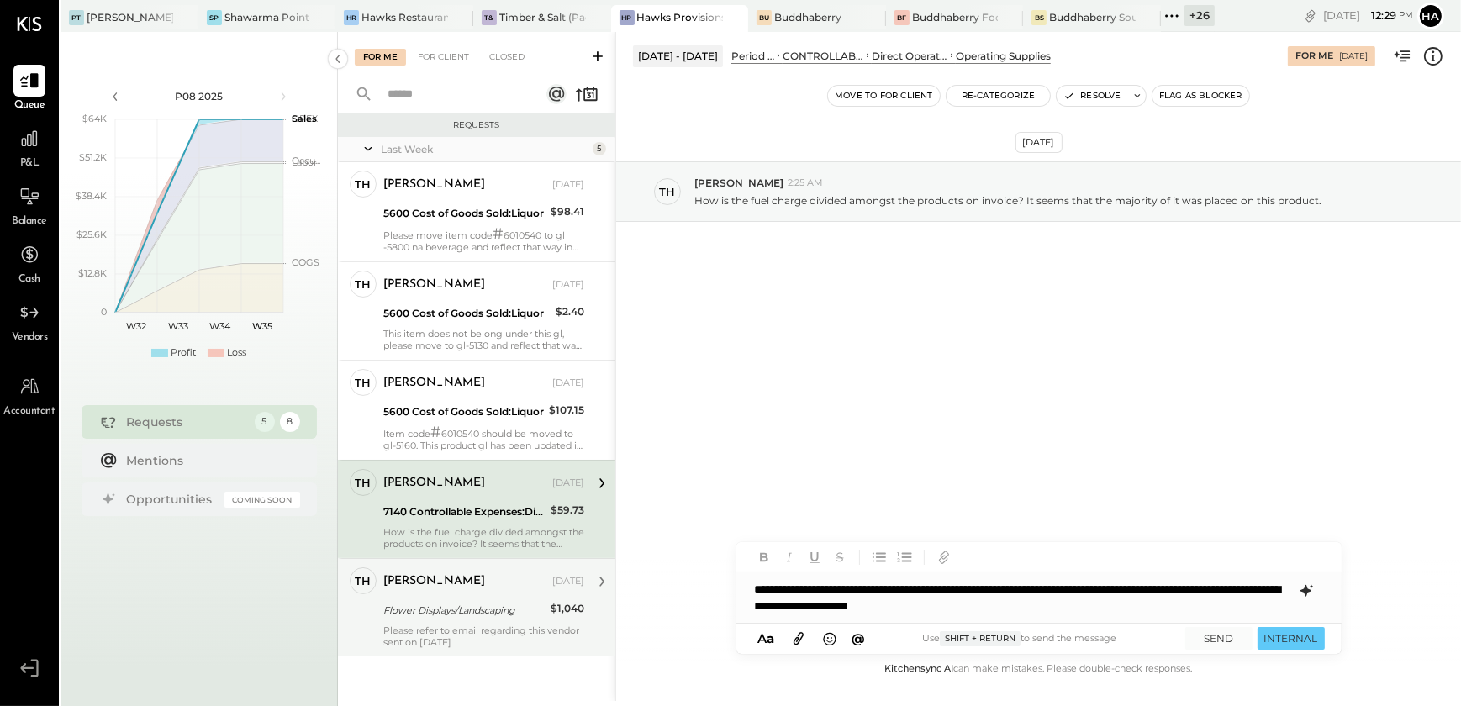
click at [1302, 592] on icon at bounding box center [1305, 591] width 11 height 12
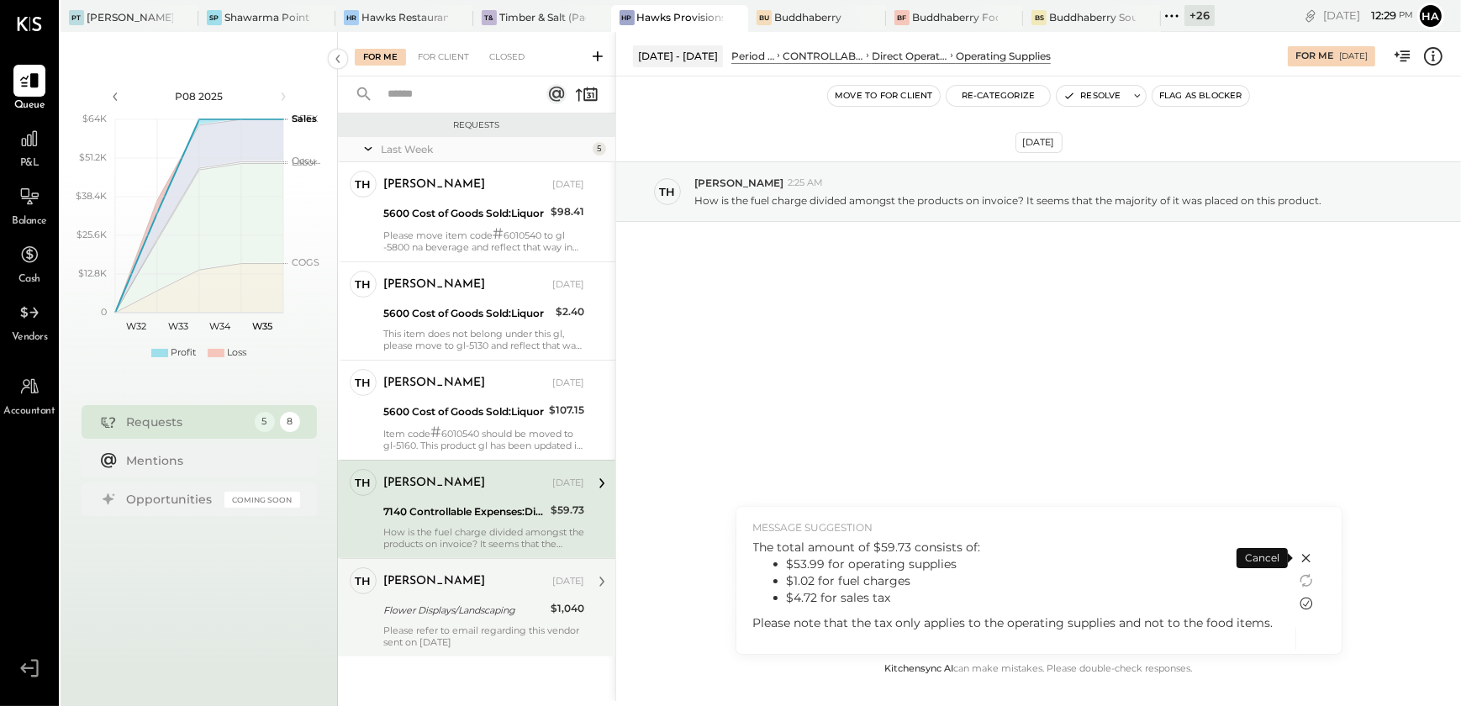
click at [1305, 599] on icon at bounding box center [1306, 603] width 20 height 20
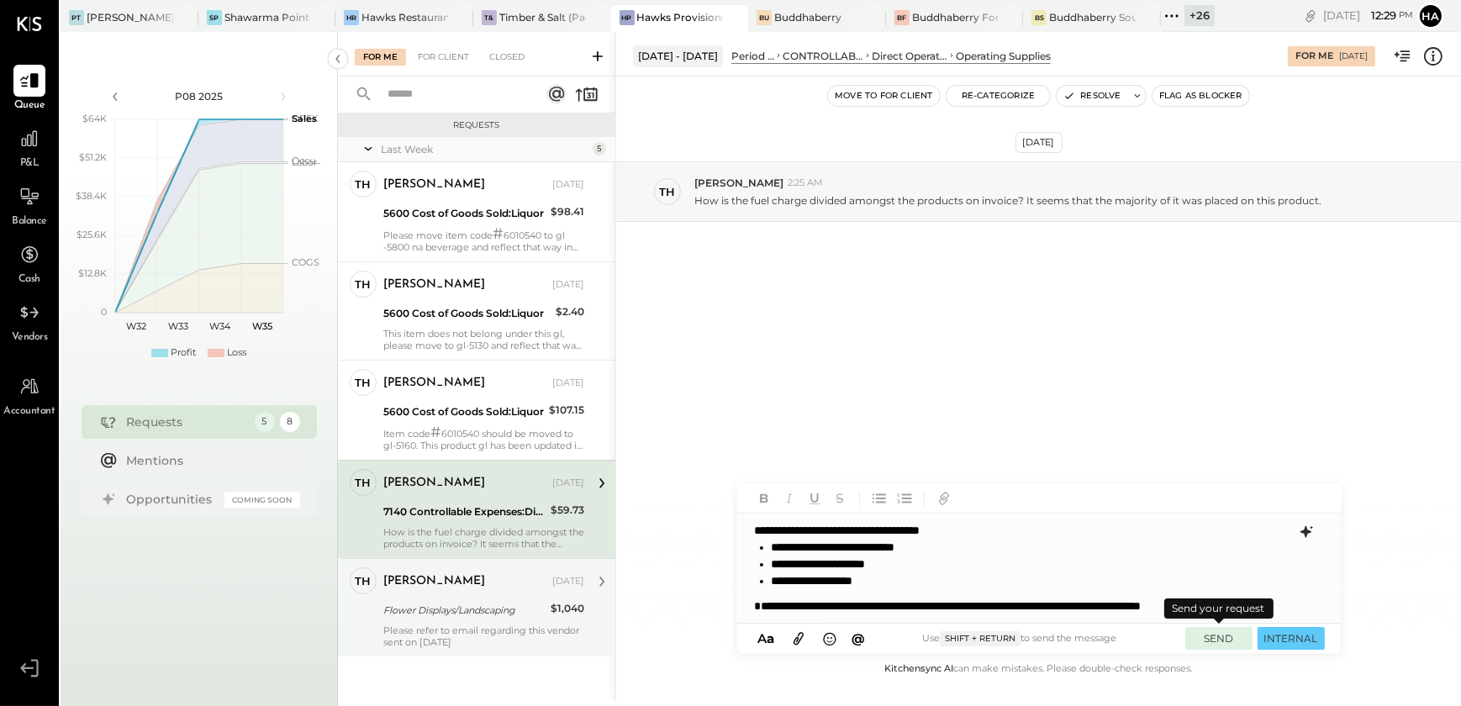
click at [1229, 637] on button "SEND" at bounding box center [1218, 638] width 67 height 23
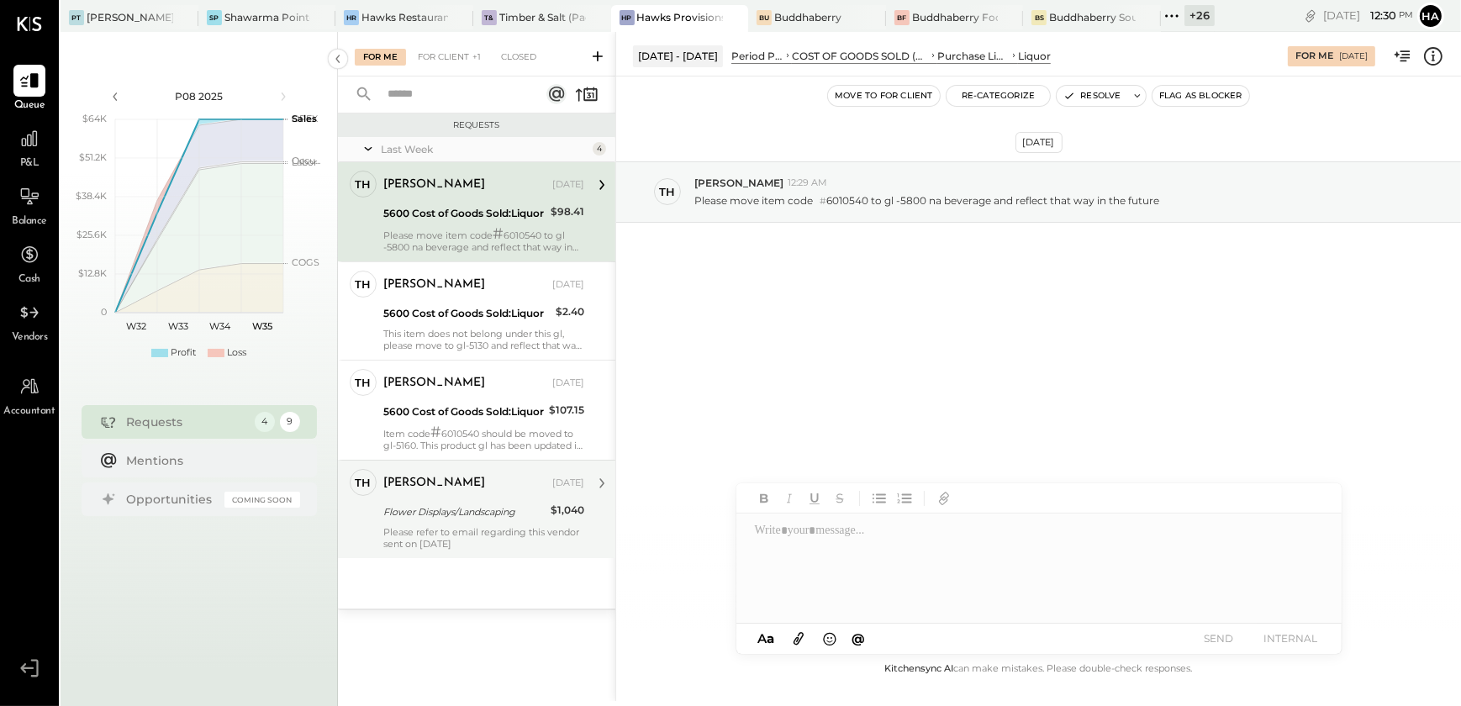
click at [470, 521] on div "[PERSON_NAME] [DATE] Flower Displays/Landscaping $1,040 Please refer to email r…" at bounding box center [483, 509] width 201 height 81
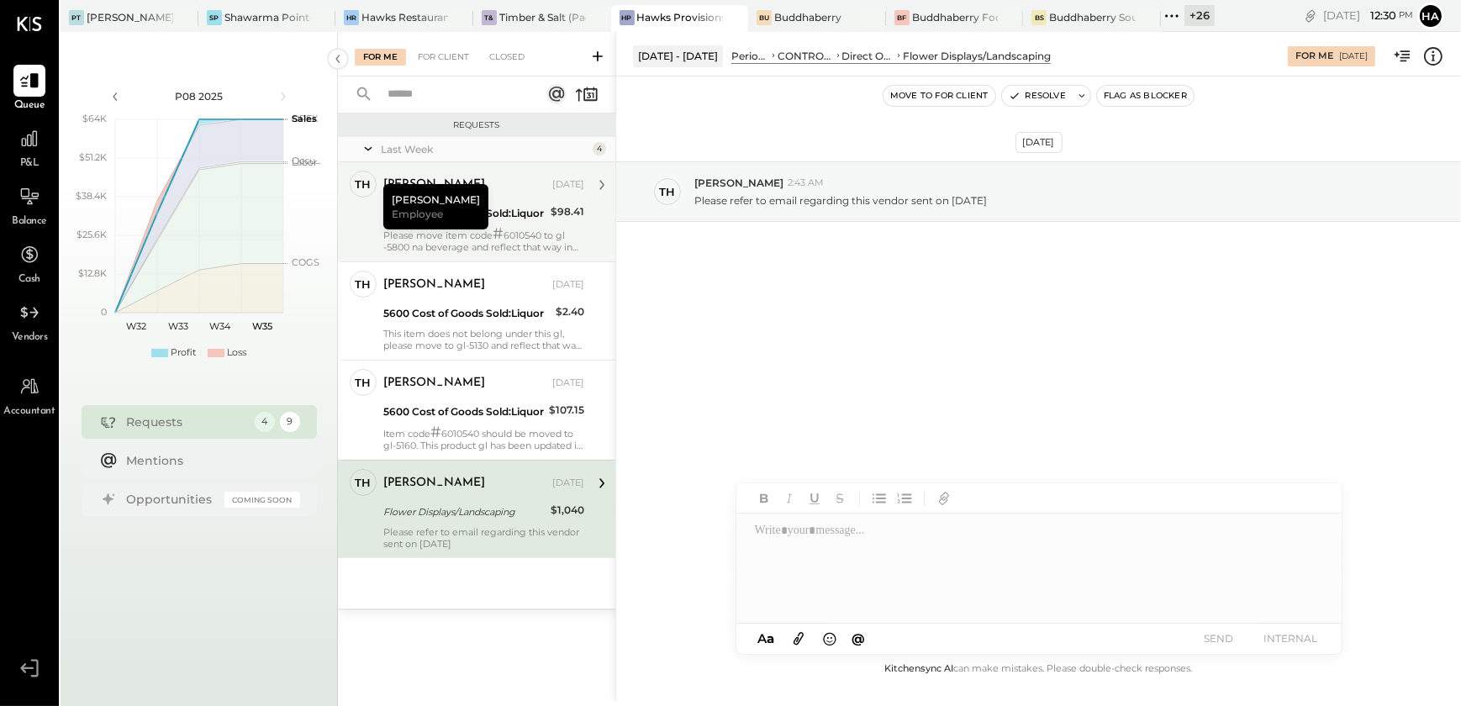
click at [461, 218] on div "5600 Cost of Goods Sold:Liquor" at bounding box center [464, 213] width 162 height 17
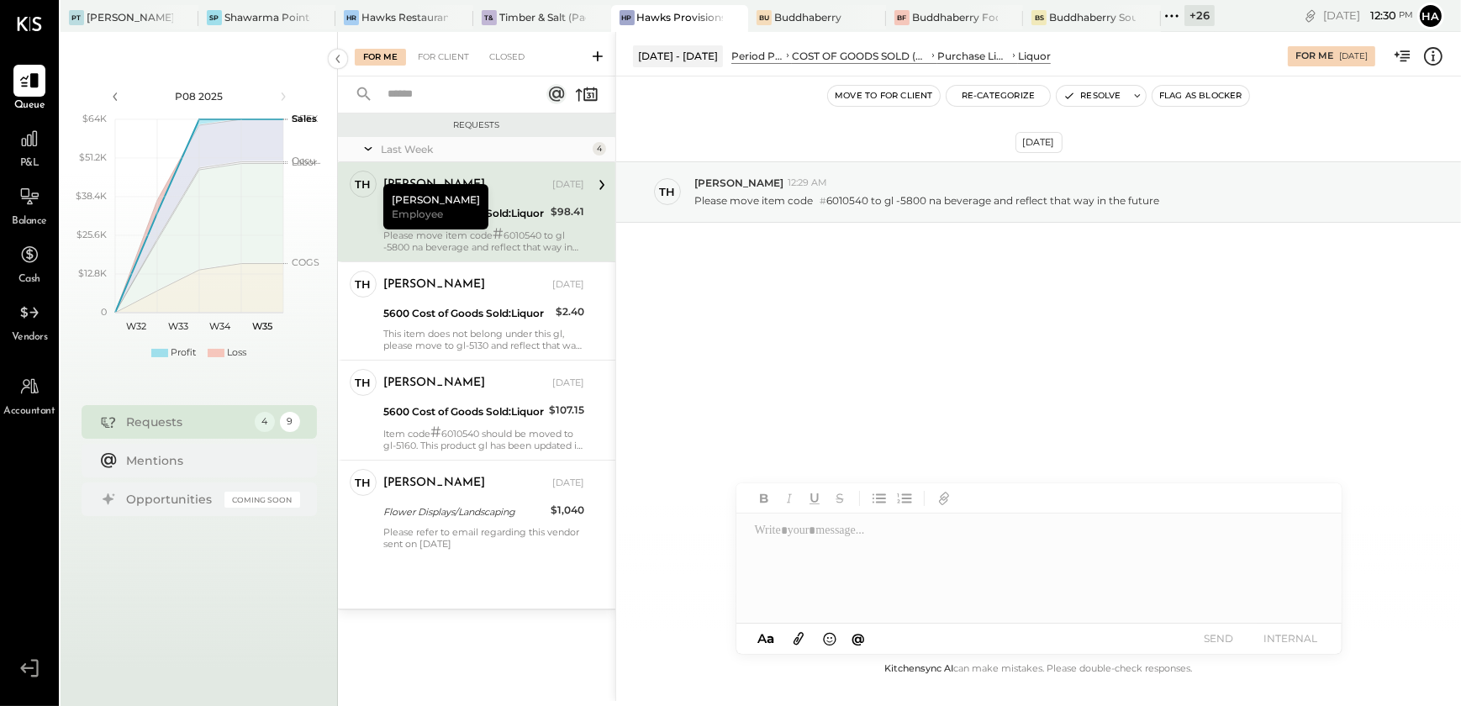
click at [1438, 50] on icon at bounding box center [1433, 56] width 22 height 22
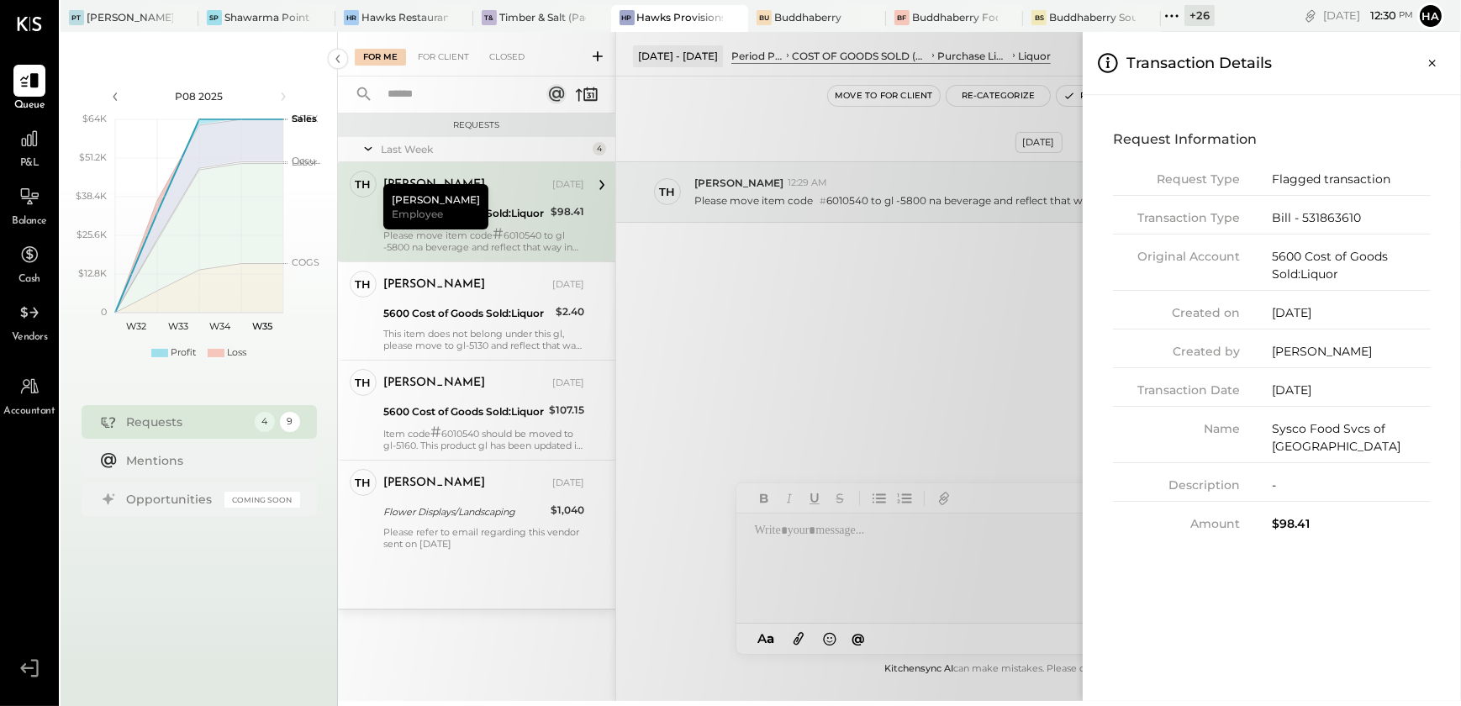
click at [1318, 219] on div "Bill - 531863610" at bounding box center [1351, 218] width 159 height 18
copy div "531863610"
click at [1436, 60] on icon "Close panel" at bounding box center [1432, 63] width 17 height 17
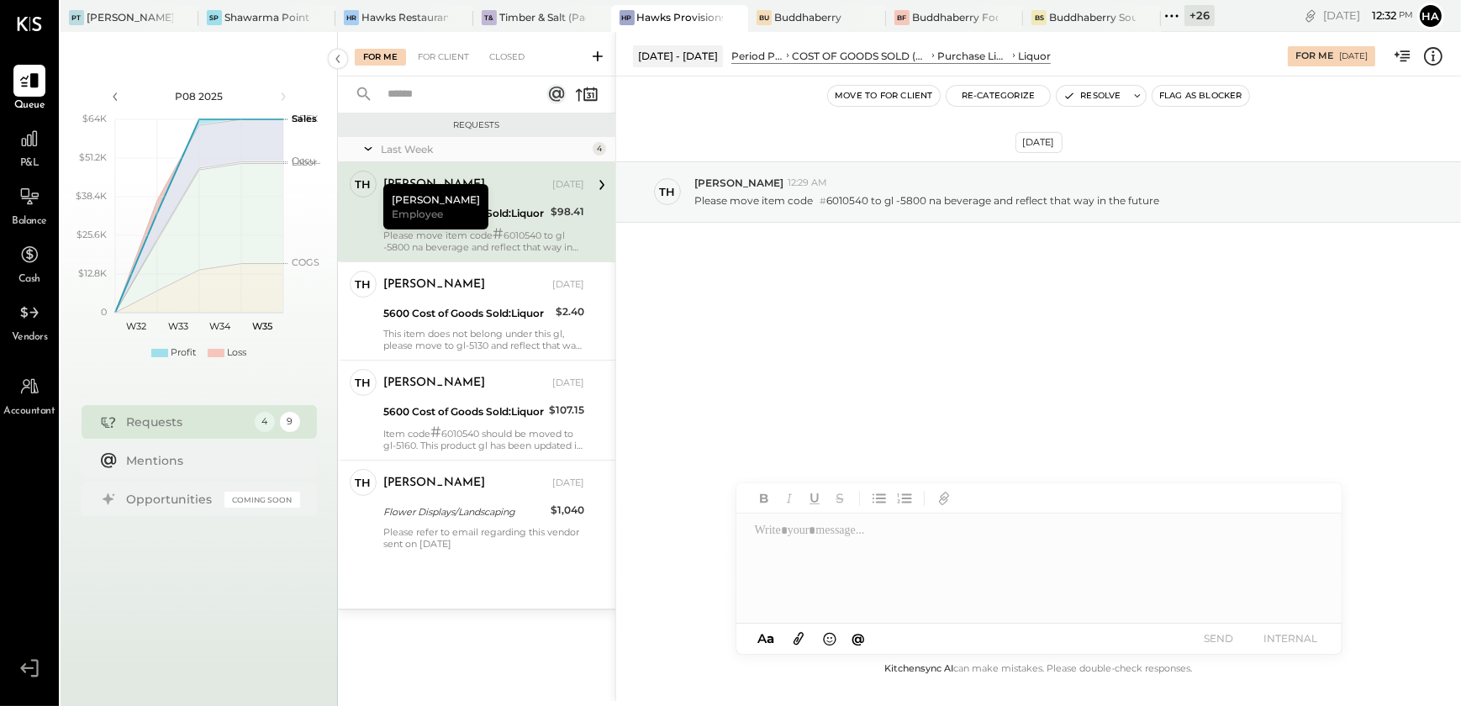
click at [1437, 51] on icon at bounding box center [1433, 56] width 22 height 22
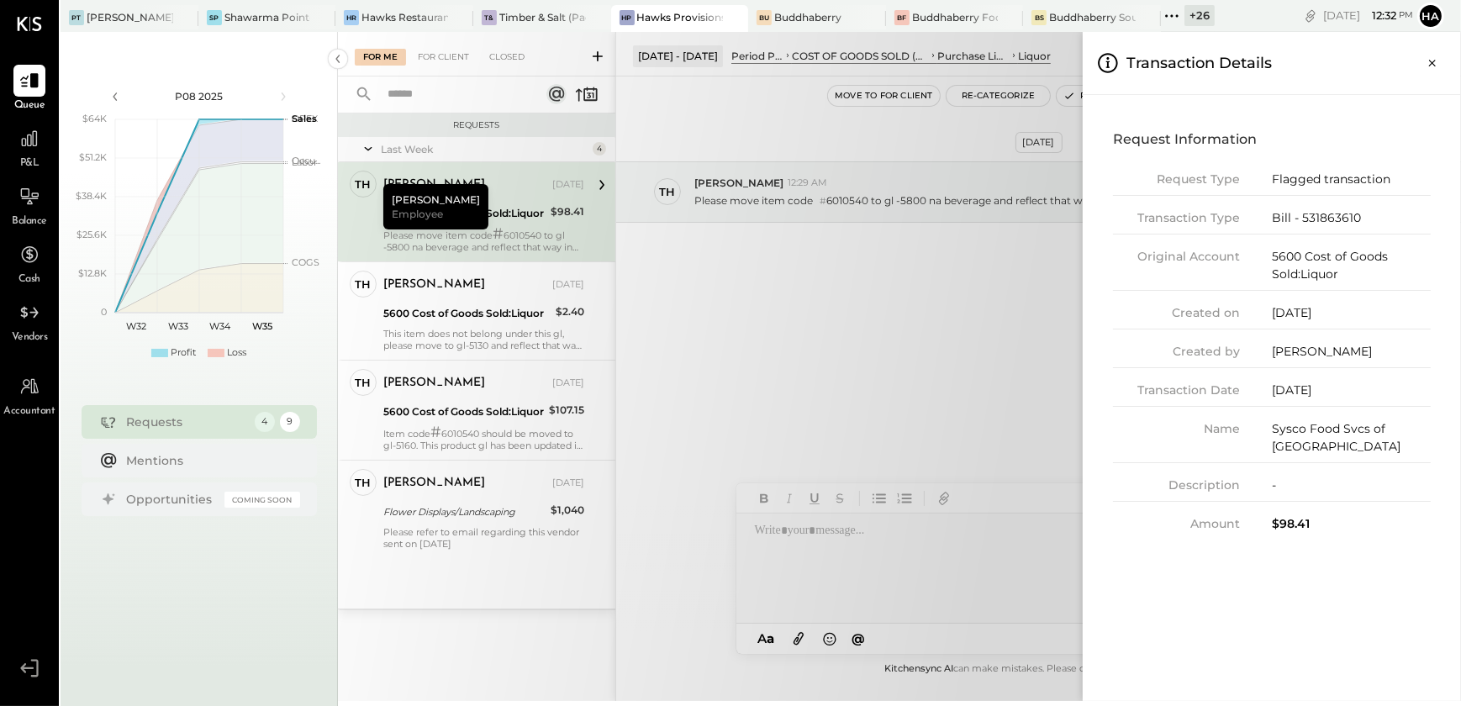
click at [1334, 208] on div "Request Type Flagged transaction Transaction Type Bill - 531863610 Original Acc…" at bounding box center [1272, 352] width 318 height 362
copy div "531863610"
click at [1433, 61] on icon "Close panel" at bounding box center [1432, 63] width 7 height 7
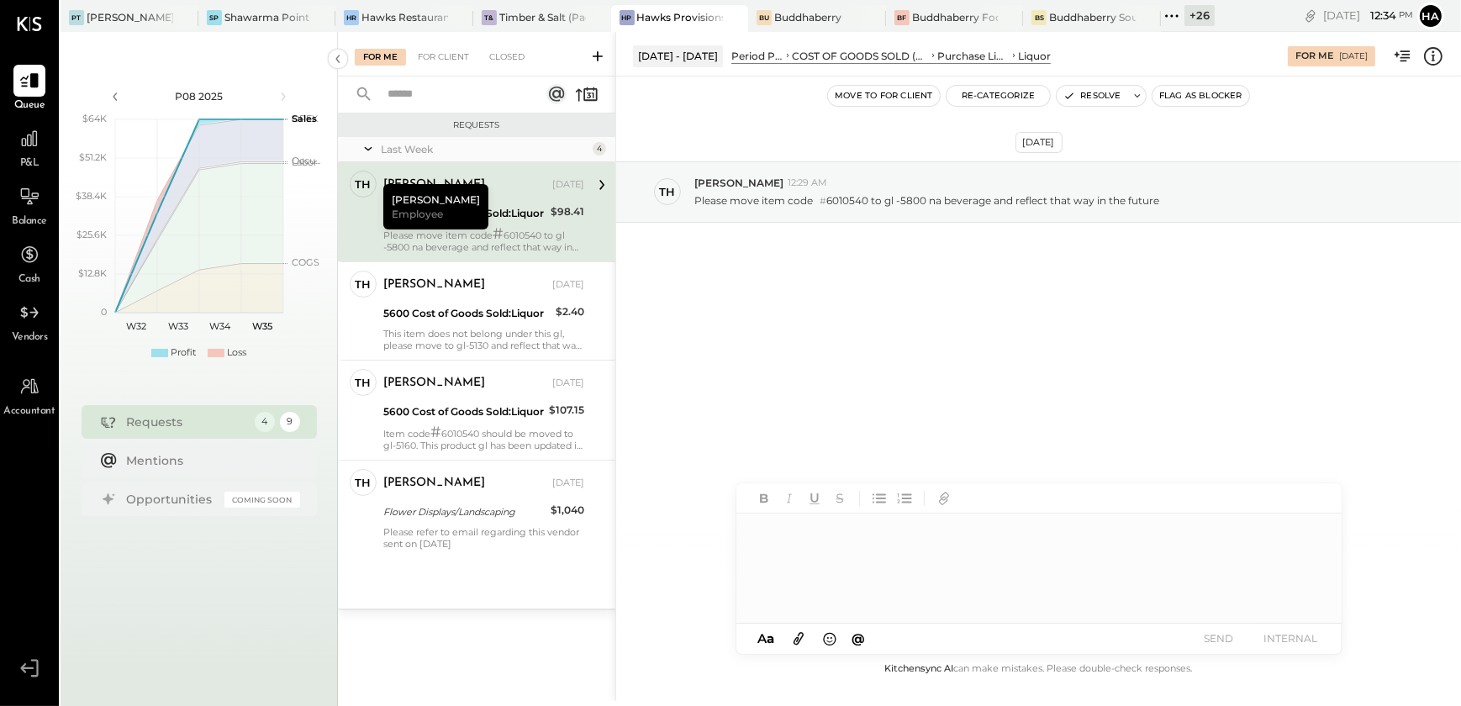
click at [845, 544] on div at bounding box center [1038, 568] width 605 height 109
click at [1226, 639] on button "SEND" at bounding box center [1218, 638] width 67 height 23
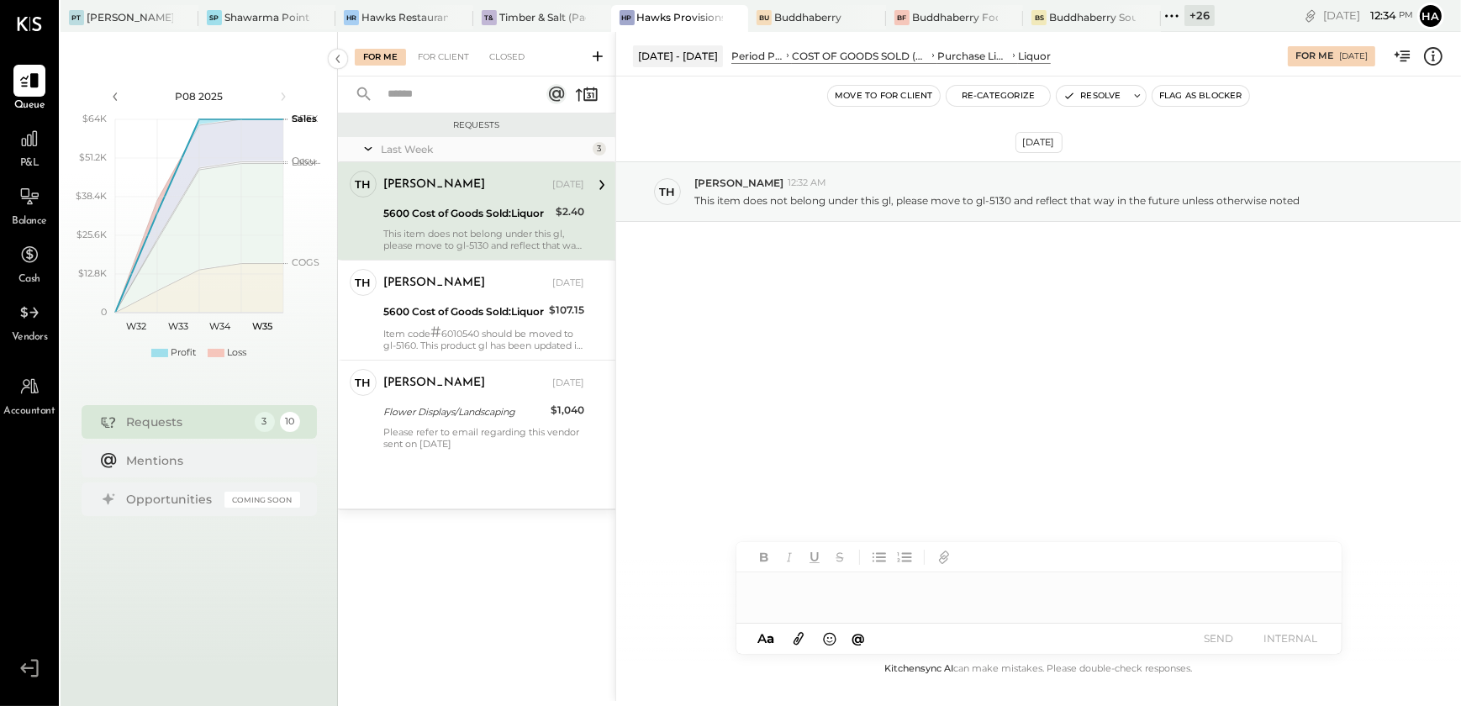
click at [1436, 55] on icon at bounding box center [1433, 56] width 22 height 22
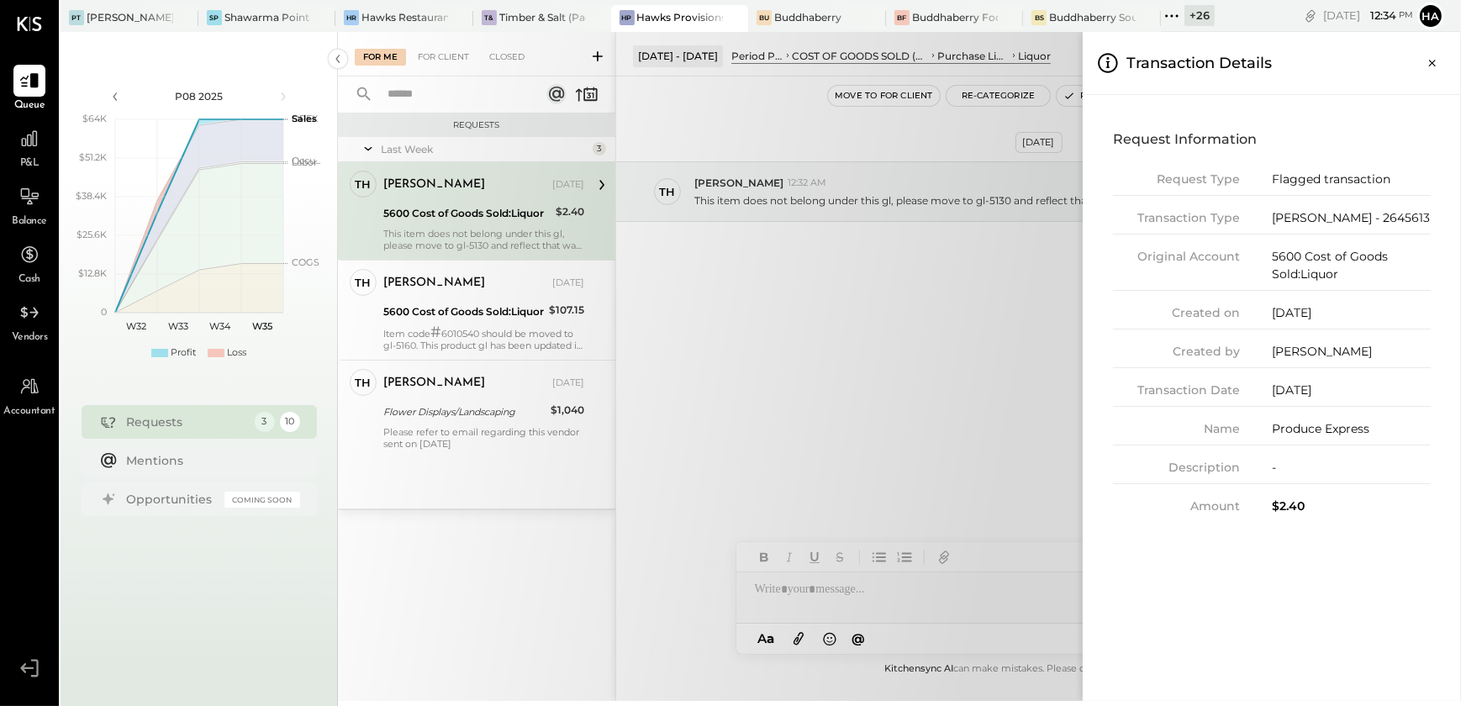
click at [1335, 210] on div "[PERSON_NAME] - 2645613" at bounding box center [1351, 218] width 159 height 18
copy div "2645613"
click at [1431, 57] on icon "Close panel" at bounding box center [1432, 63] width 17 height 17
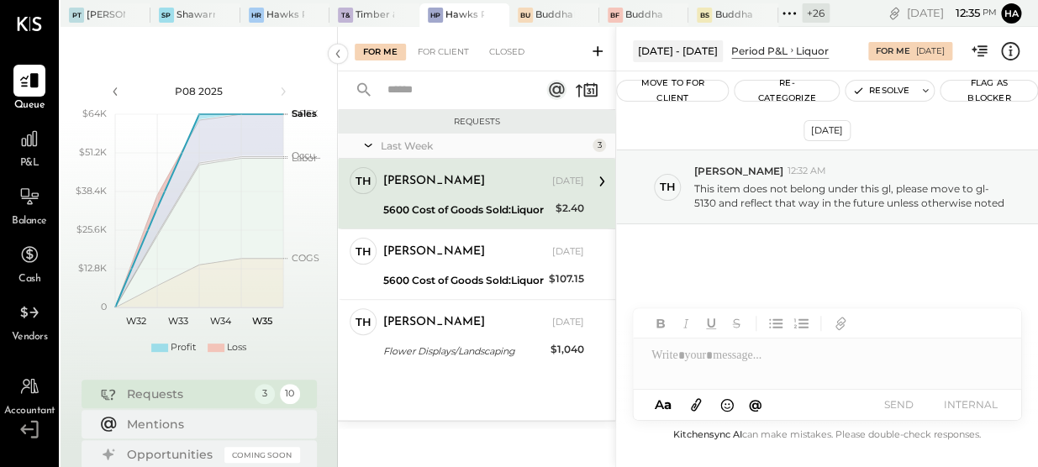
click at [698, 122] on div "[DATE] Th [PERSON_NAME] 12:32 AM This item does not belong under this gl, pleas…" at bounding box center [827, 231] width 422 height 237
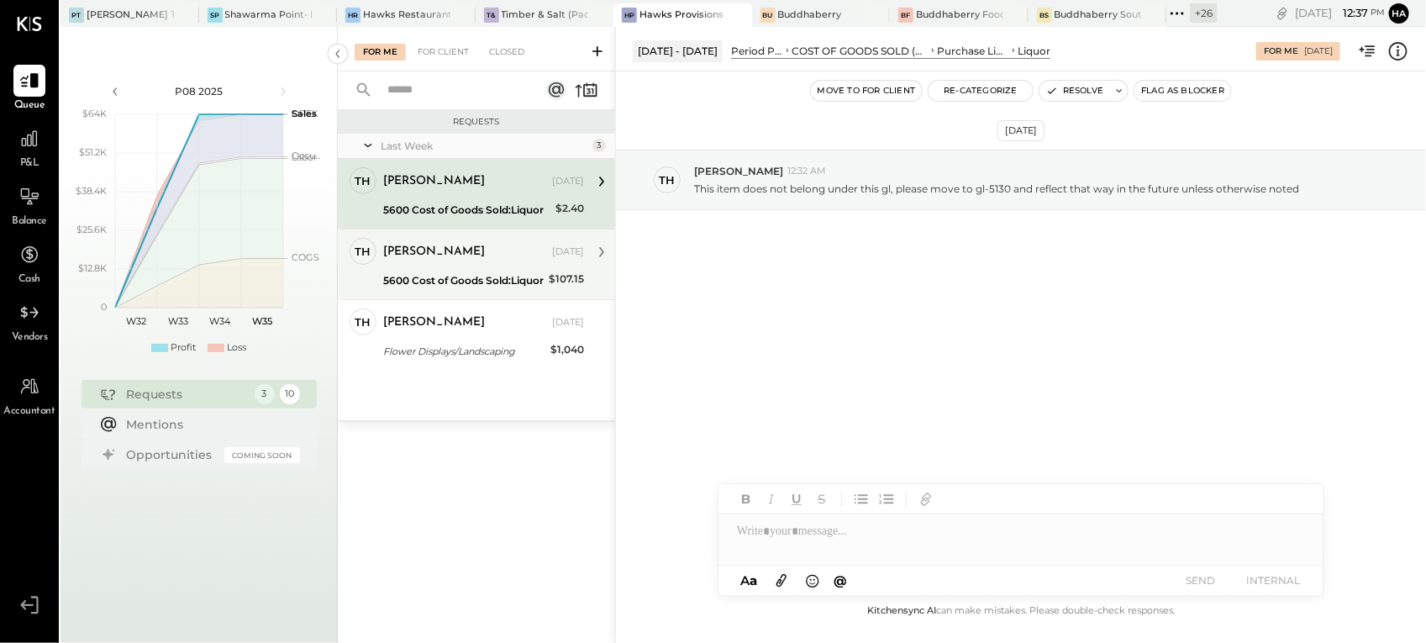
click at [488, 253] on div "[PERSON_NAME]" at bounding box center [466, 252] width 166 height 17
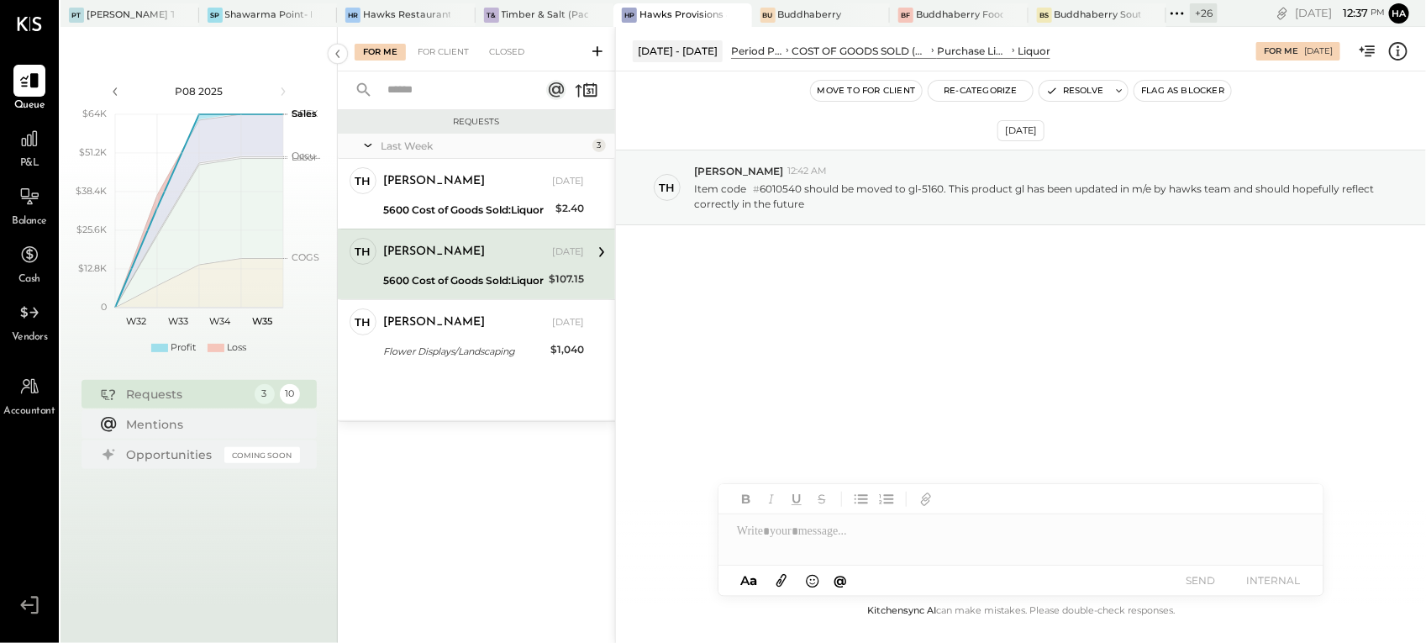
click at [1401, 61] on icon at bounding box center [1399, 51] width 22 height 22
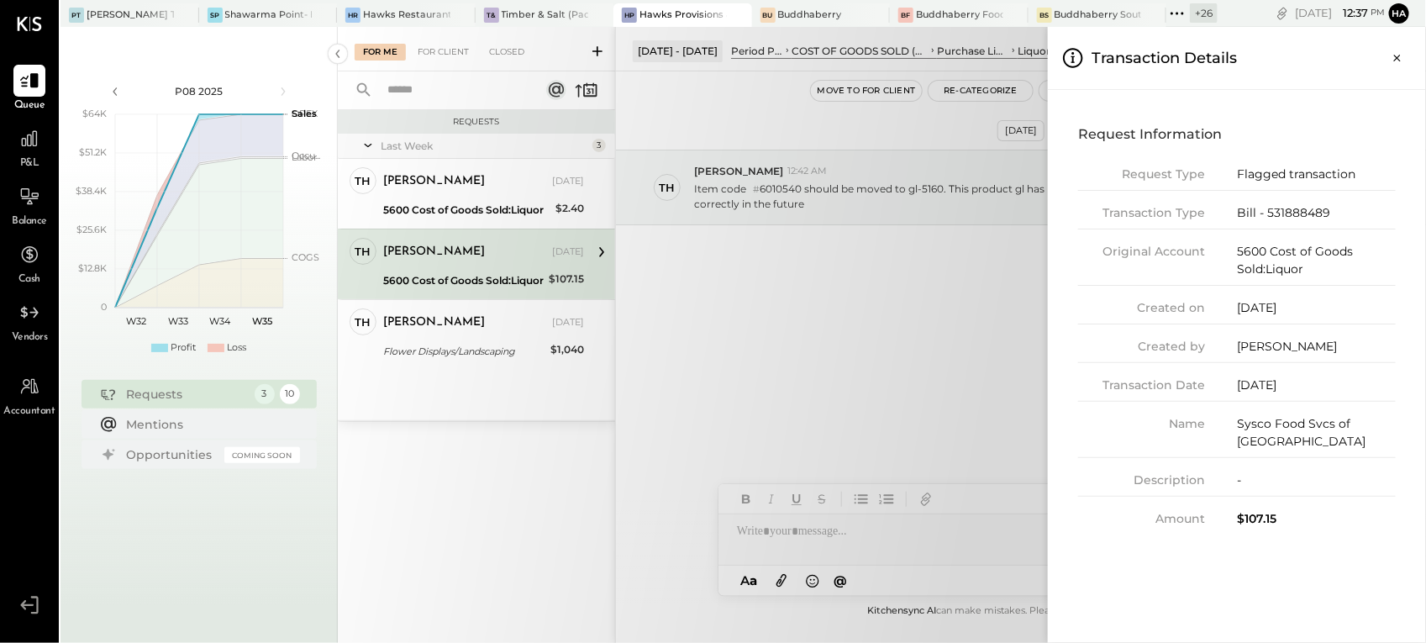
click at [1297, 208] on div "Bill - 531888489" at bounding box center [1316, 213] width 159 height 18
copy div "531888489"
drag, startPoint x: 1400, startPoint y: 57, endPoint x: 1389, endPoint y: 67, distance: 14.9
click at [1400, 57] on icon "Close panel" at bounding box center [1397, 58] width 17 height 17
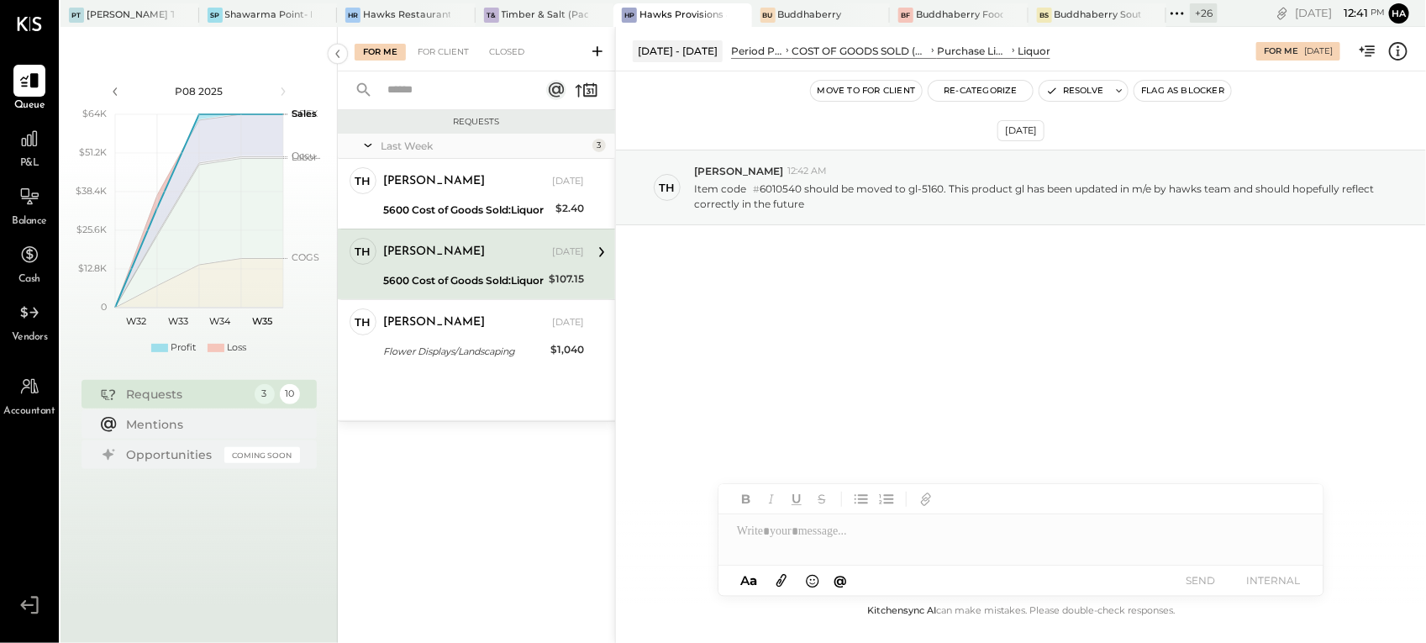
click at [799, 528] on div at bounding box center [1021, 531] width 605 height 34
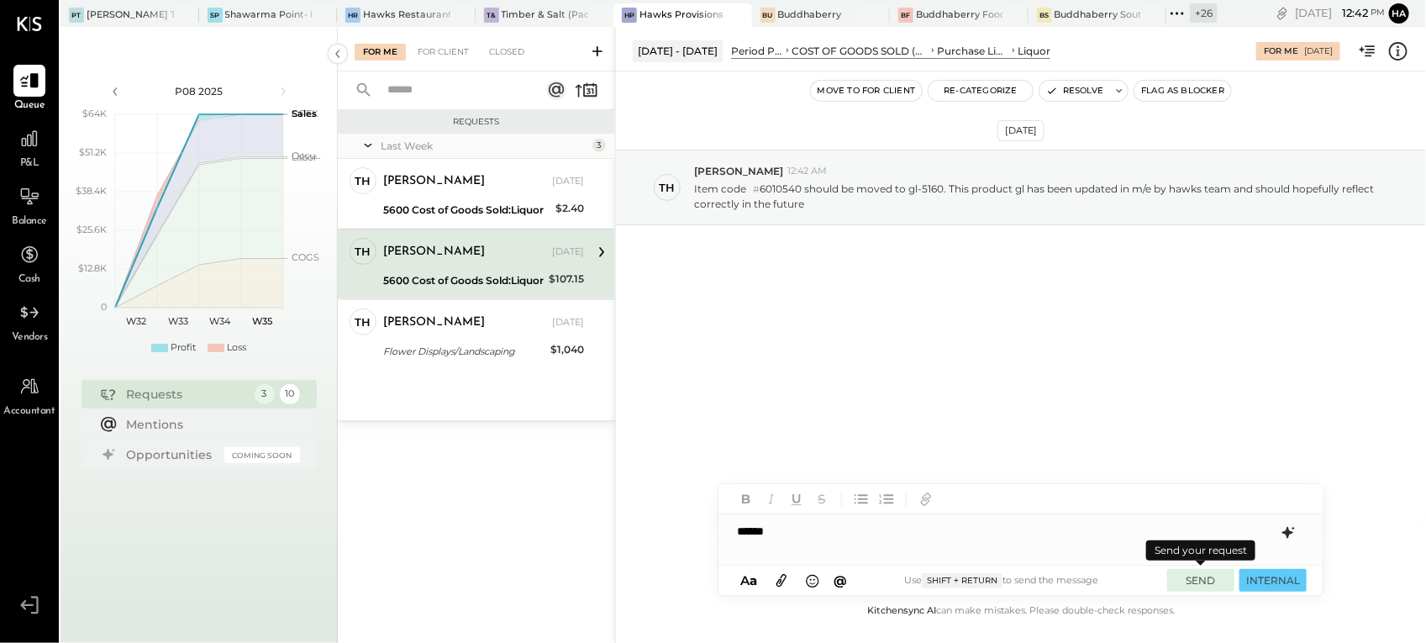
click at [1196, 582] on button "SEND" at bounding box center [1201, 580] width 67 height 23
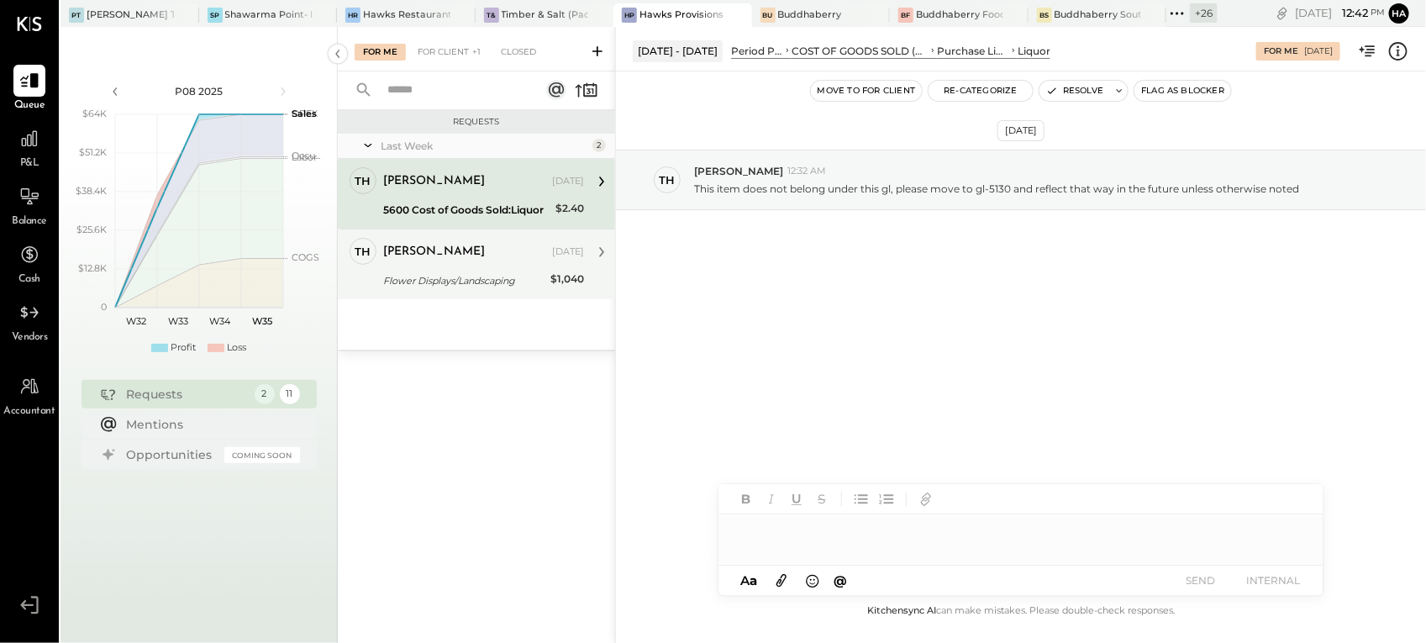
click at [509, 259] on div "[PERSON_NAME]" at bounding box center [466, 252] width 166 height 17
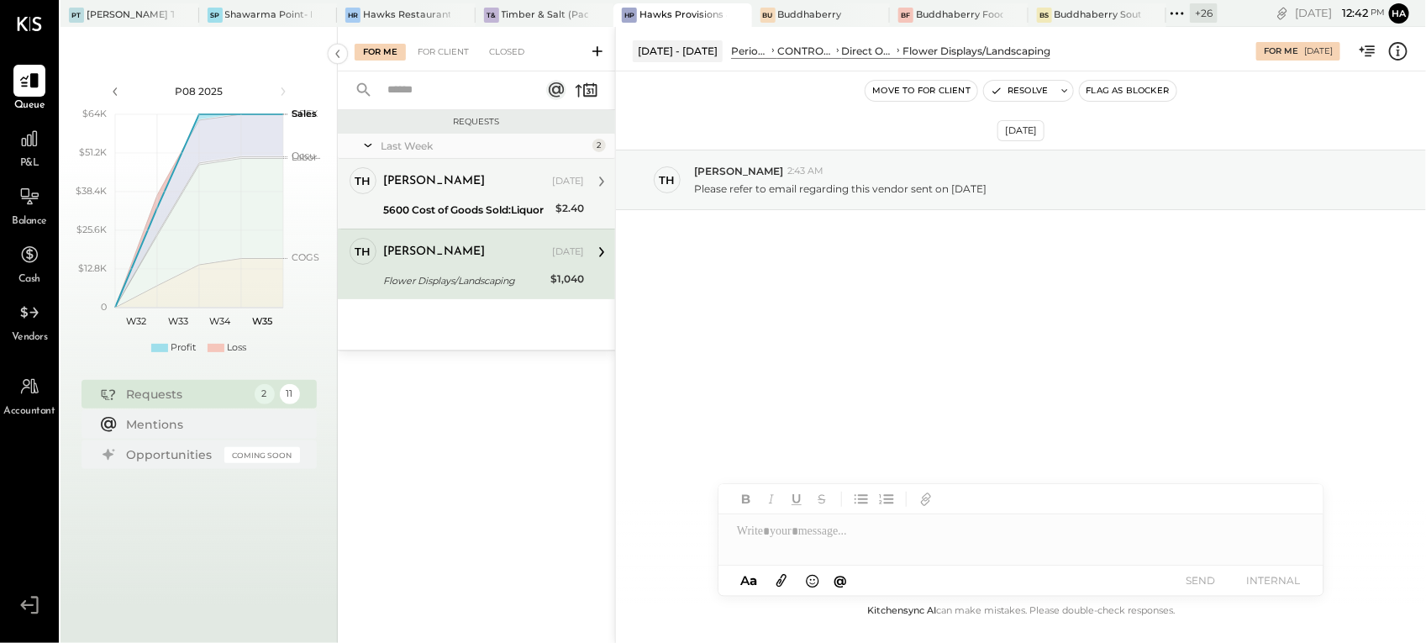
click at [458, 185] on div "[PERSON_NAME]" at bounding box center [466, 181] width 166 height 17
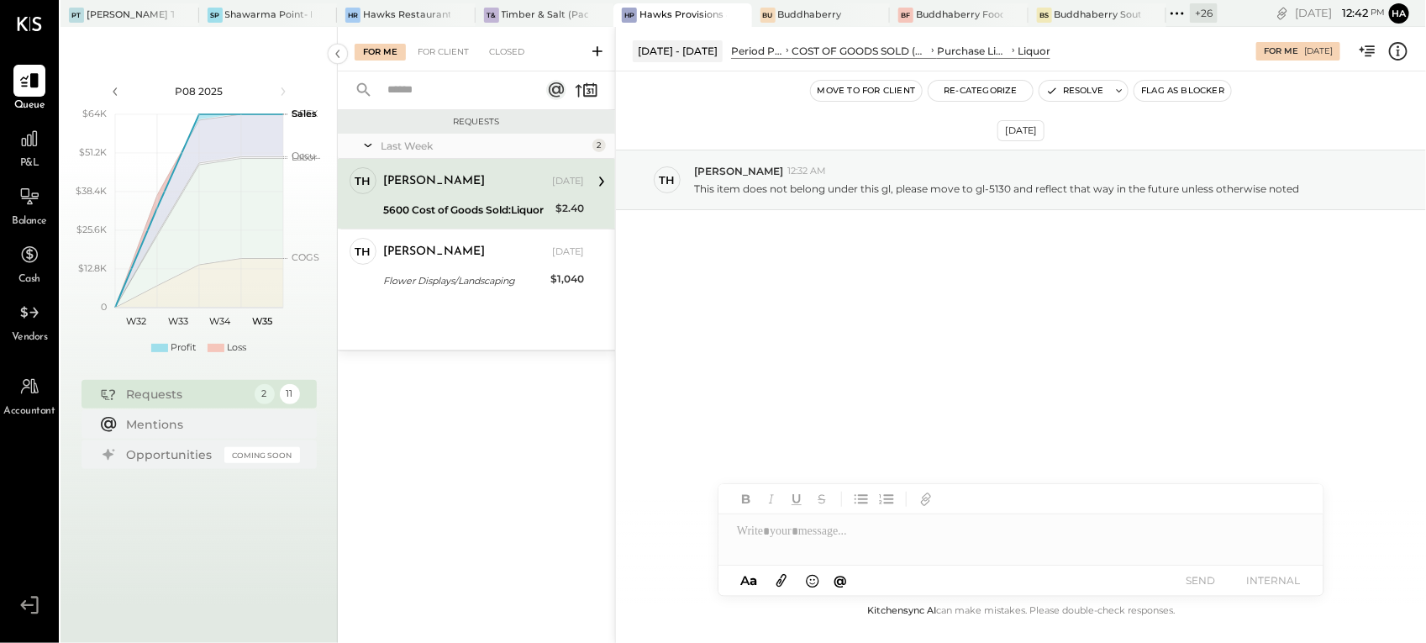
click at [1398, 55] on icon at bounding box center [1398, 55] width 3 height 1
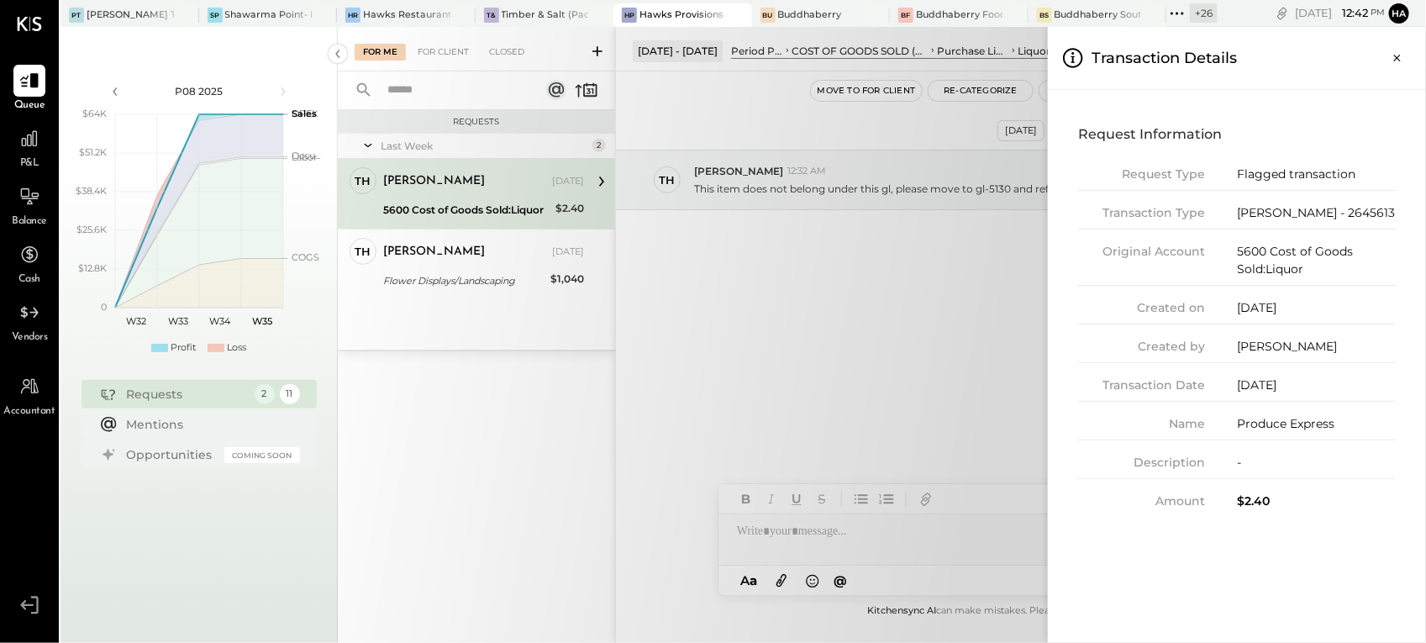
click at [1309, 219] on div "[PERSON_NAME] - 2645613" at bounding box center [1316, 213] width 159 height 18
copy div "2645613"
click at [1288, 211] on div "[PERSON_NAME] - 2645613" at bounding box center [1316, 213] width 159 height 18
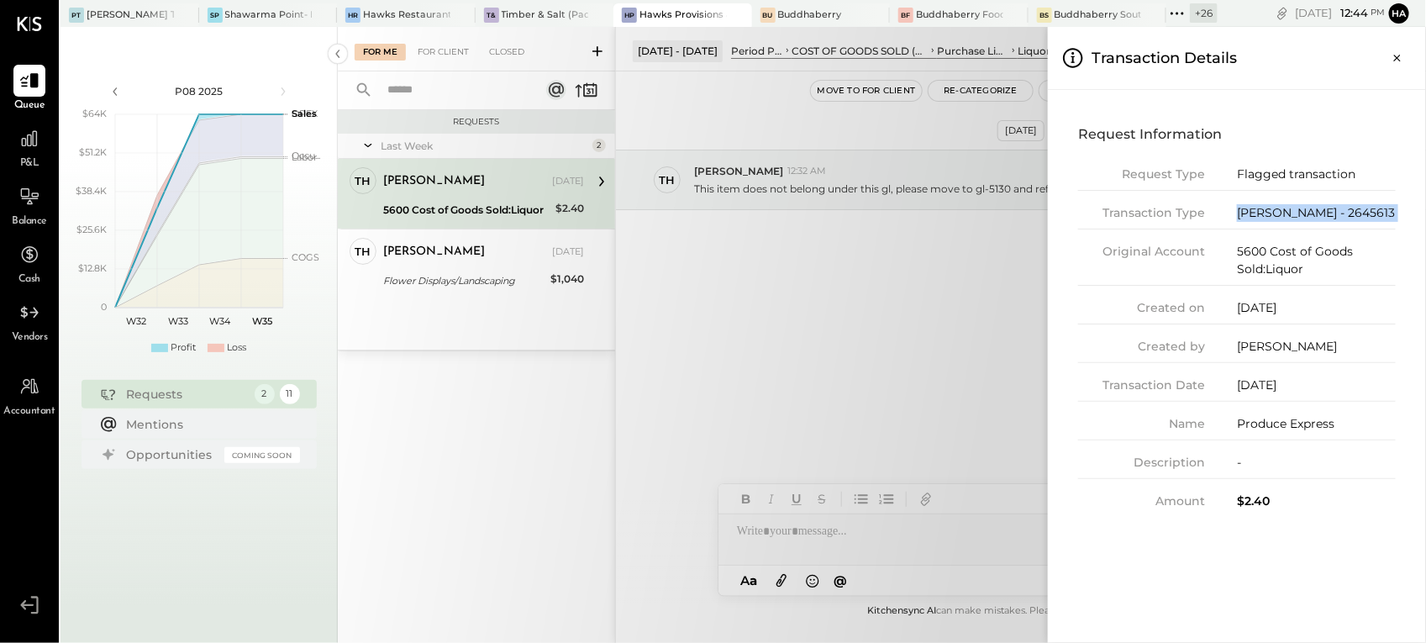
click at [1288, 211] on div "[PERSON_NAME] - 2645613" at bounding box center [1316, 213] width 159 height 18
drag, startPoint x: 1288, startPoint y: 211, endPoint x: 1226, endPoint y: 114, distance: 115.0
click at [1226, 114] on div "Request Information Request Type Flagged transaction Transaction Type Bill - 26…" at bounding box center [1237, 315] width 351 height 424
click at [1309, 219] on div "[PERSON_NAME] - 2645613" at bounding box center [1316, 213] width 159 height 18
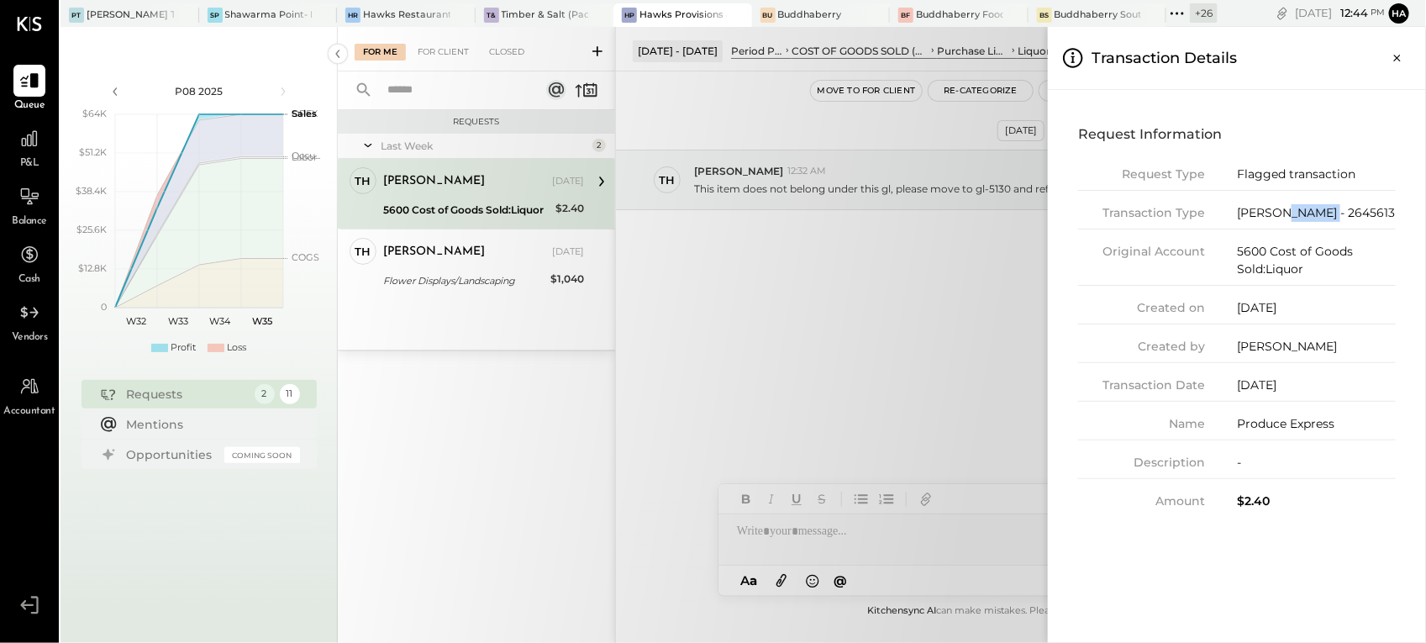
copy div "2645613"
click at [1392, 60] on icon "Close panel" at bounding box center [1397, 58] width 17 height 17
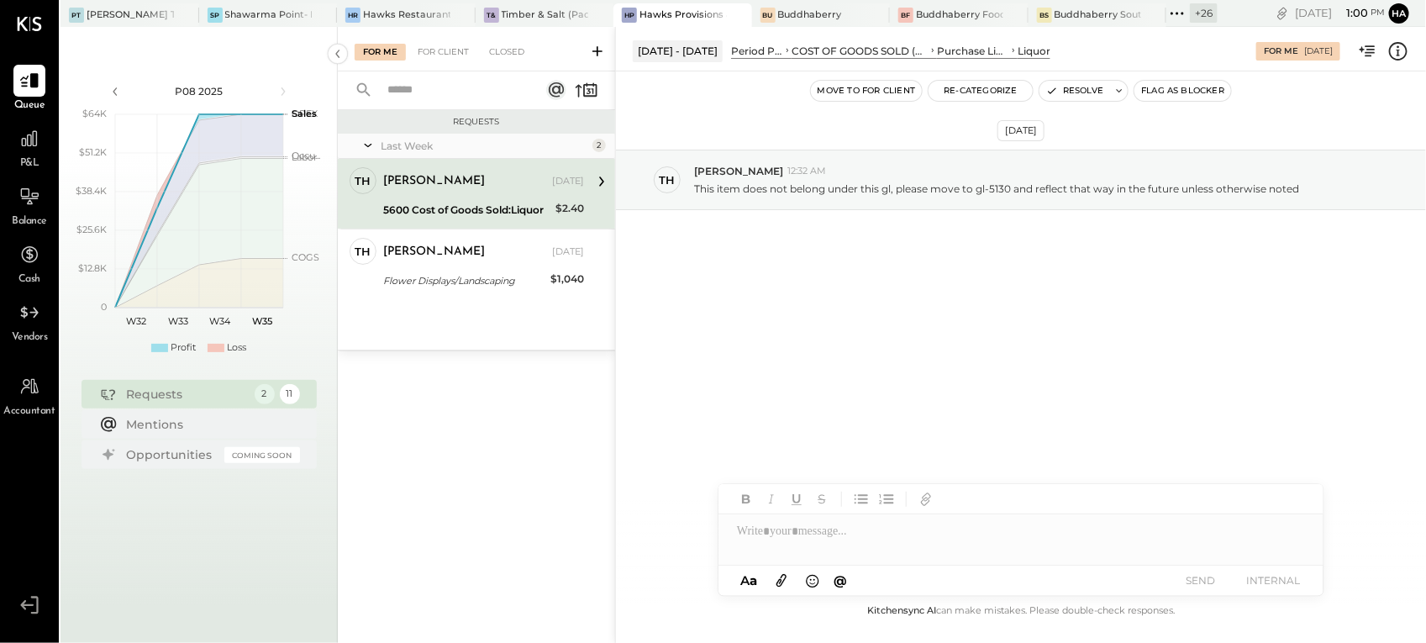
drag, startPoint x: 783, startPoint y: 519, endPoint x: 841, endPoint y: 536, distance: 60.6
click at [783, 519] on div at bounding box center [1021, 531] width 605 height 34
click at [808, 525] on div at bounding box center [1021, 531] width 605 height 34
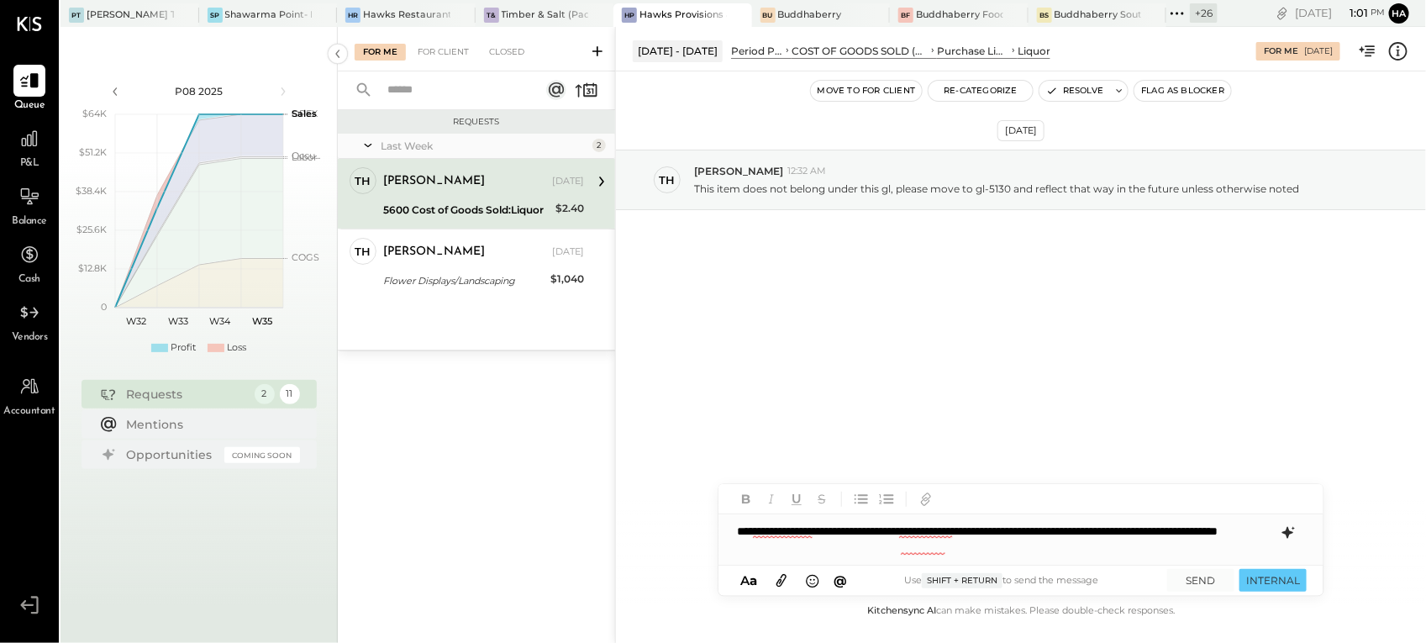
click at [1296, 528] on icon at bounding box center [1289, 533] width 20 height 20
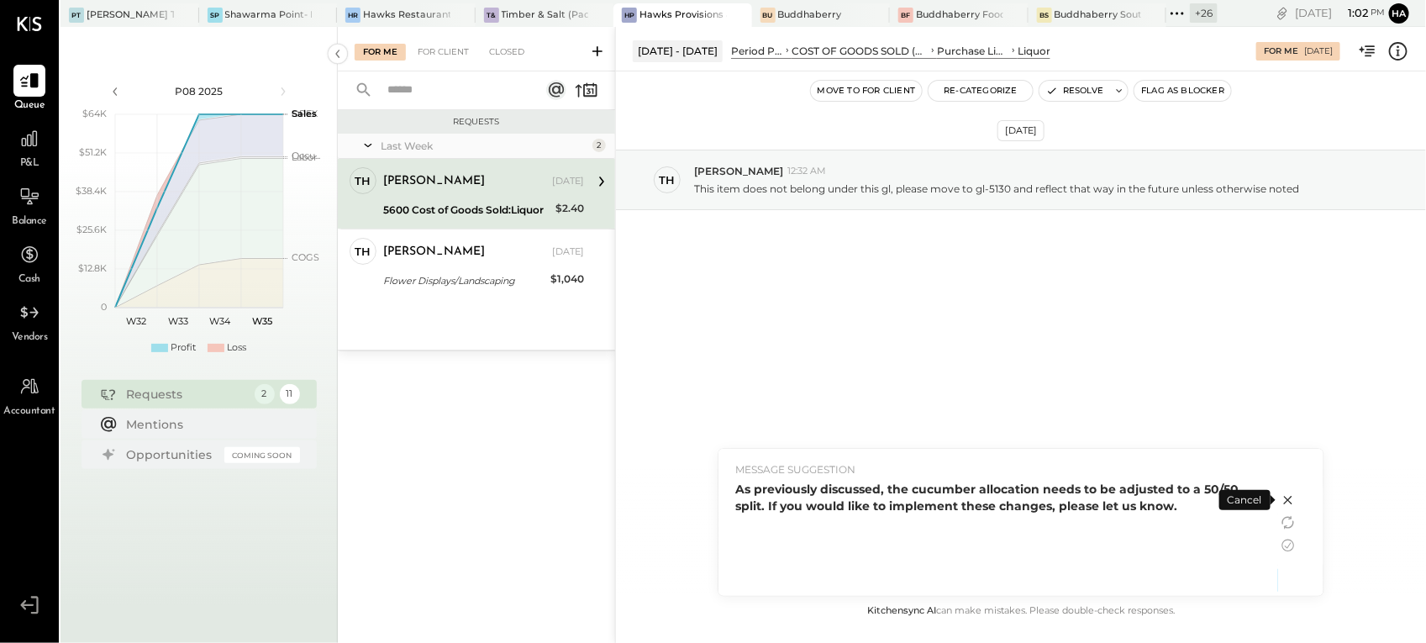
click at [1178, 504] on div "As previously discussed, the cucumber allocation needs to be adjusted to a 50/5…" at bounding box center [999, 498] width 526 height 34
click at [1198, 513] on div "As previously discussed, the cucumber allocation needs to be adjusted to a 50/5…" at bounding box center [999, 498] width 526 height 34
click at [1293, 543] on icon at bounding box center [1289, 545] width 20 height 20
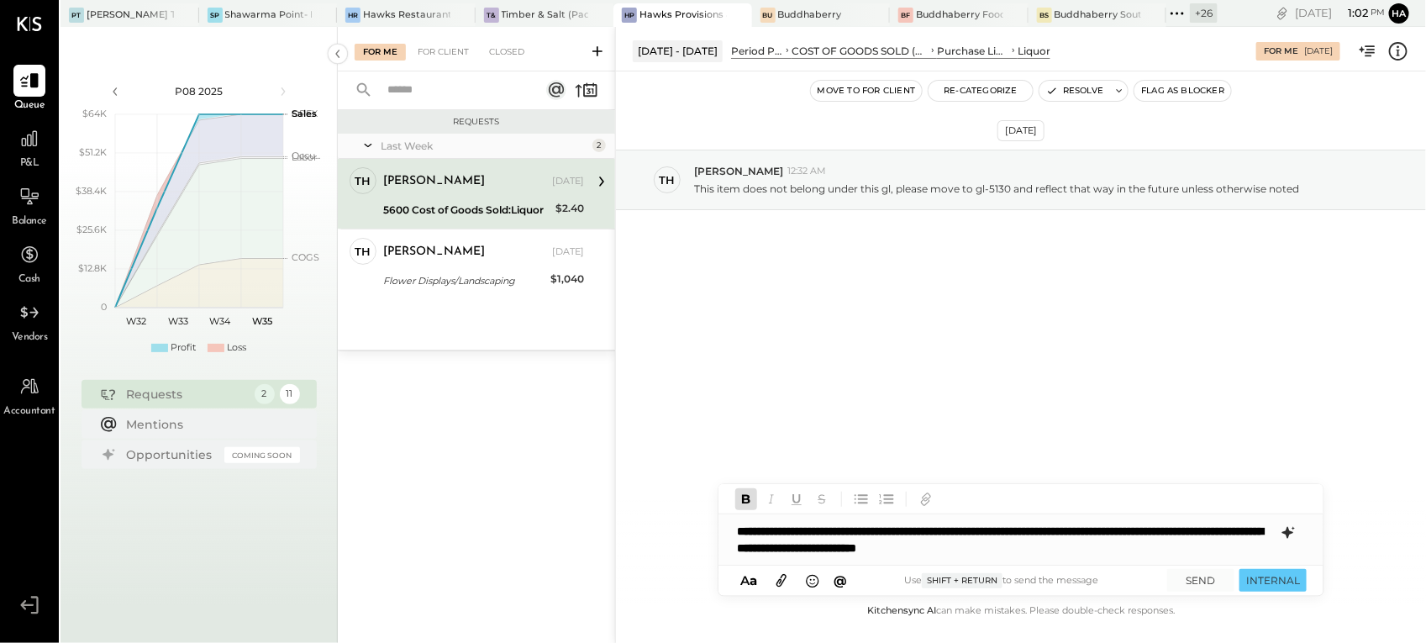
click at [1156, 546] on div "**********" at bounding box center [1021, 539] width 605 height 50
click at [1157, 546] on div "**********" at bounding box center [1021, 539] width 605 height 50
click at [1237, 531] on div "**********" at bounding box center [1021, 539] width 605 height 50
click at [1228, 549] on div "**********" at bounding box center [1021, 539] width 605 height 50
click at [1208, 578] on button "SEND" at bounding box center [1201, 580] width 67 height 23
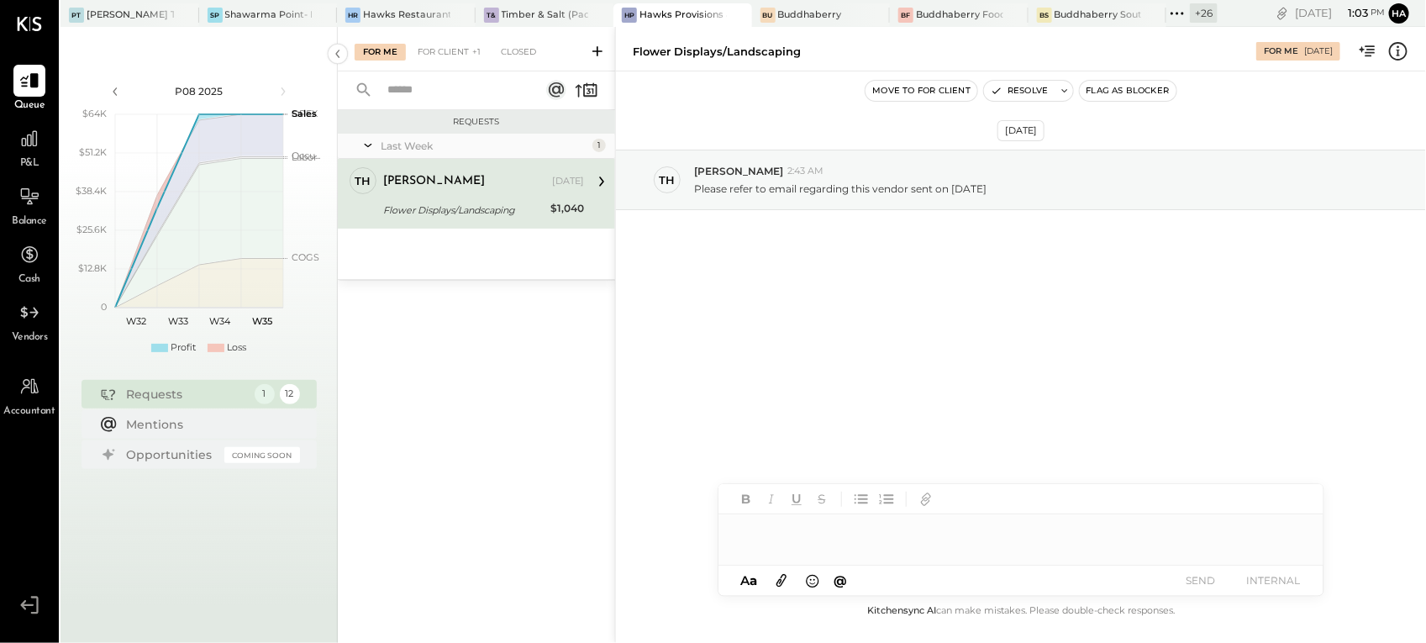
click at [447, 194] on div "[PERSON_NAME] [DATE]" at bounding box center [483, 181] width 201 height 29
click at [866, 193] on p "Please refer to email regarding this vendor sent on [DATE]" at bounding box center [840, 189] width 293 height 14
click at [1397, 52] on icon at bounding box center [1399, 51] width 22 height 22
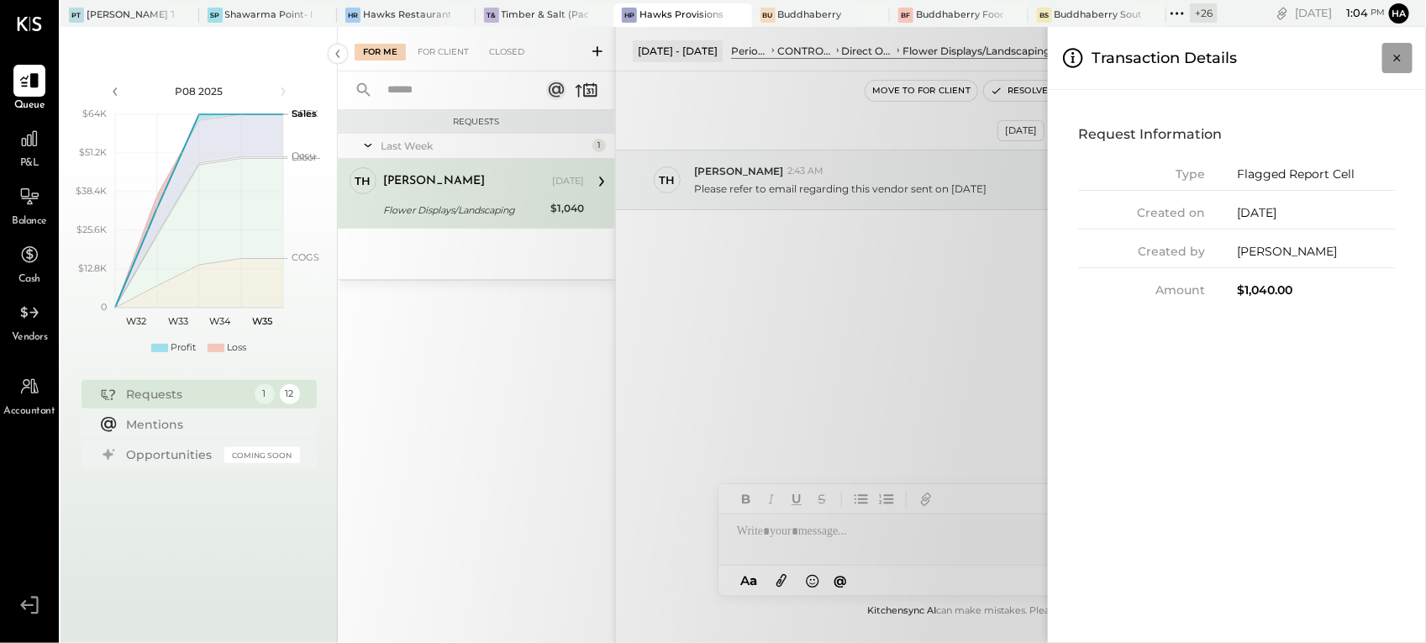
click at [1395, 53] on icon "Close panel" at bounding box center [1397, 58] width 17 height 17
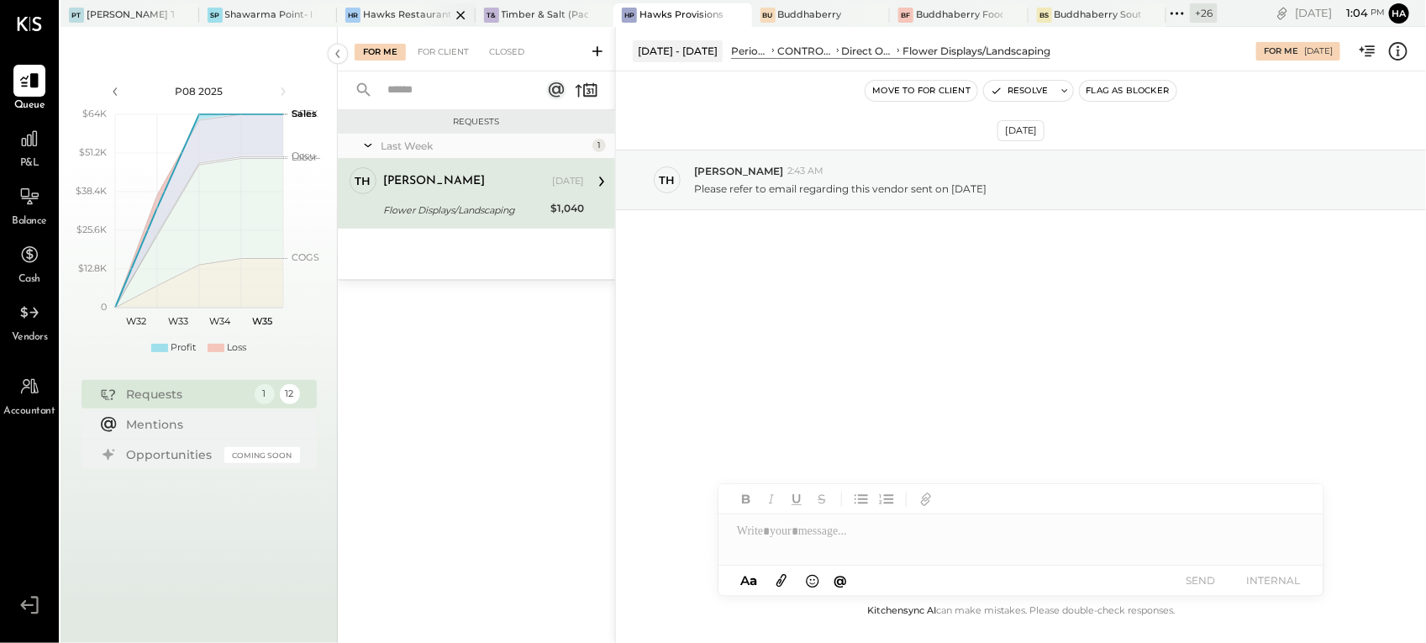
click at [393, 21] on div "Hawks Restaurant" at bounding box center [406, 14] width 87 height 13
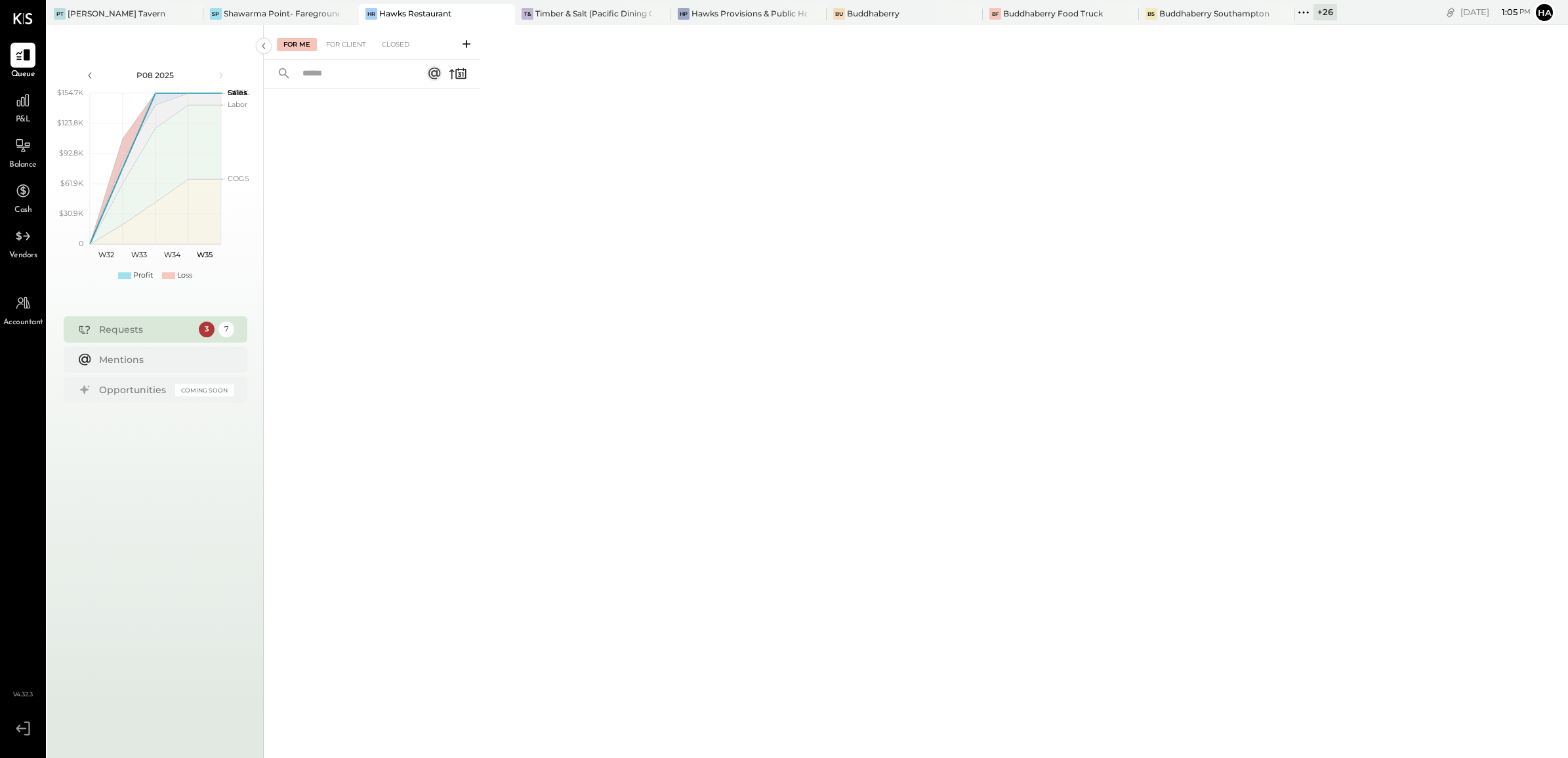
click at [611, 205] on div "For Me For Client Closed" at bounding box center [916, 390] width 1304 height 729
